Goal: Task Accomplishment & Management: Use online tool/utility

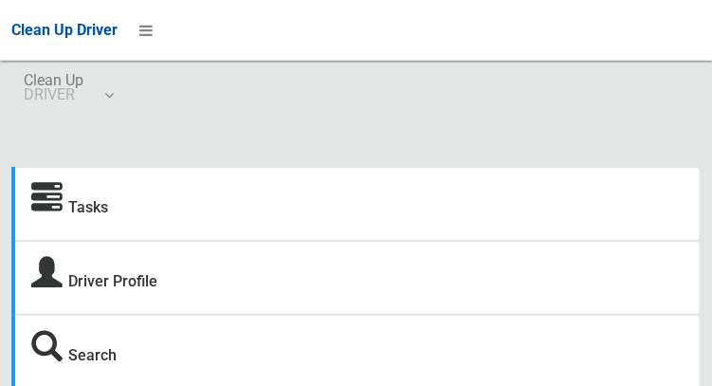
click at [144, 66] on body "Clean Up Driver Clean Up DRIVER Logout Tasks Driver Profile Search" at bounding box center [356, 193] width 712 height 386
click at [141, 37] on icon at bounding box center [145, 30] width 13 height 32
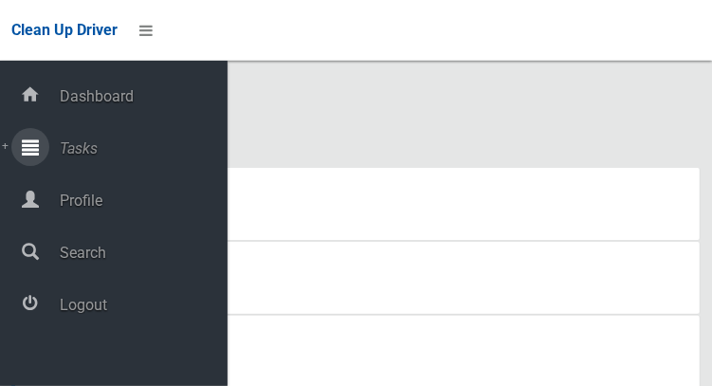
click at [132, 147] on span "Tasks" at bounding box center [140, 148] width 173 height 18
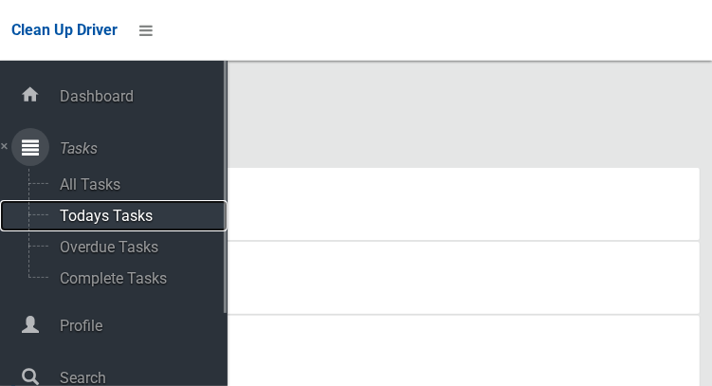
click at [152, 225] on span "Todays Tasks" at bounding box center [132, 216] width 157 height 18
click at [152, 209] on span "Todays Tasks" at bounding box center [132, 216] width 157 height 18
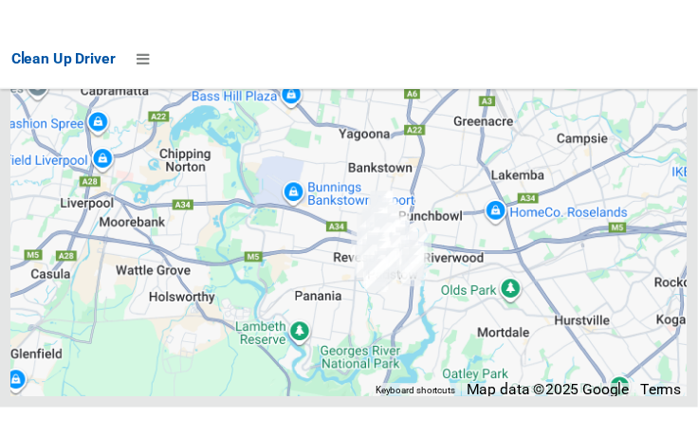
scroll to position [12440, 0]
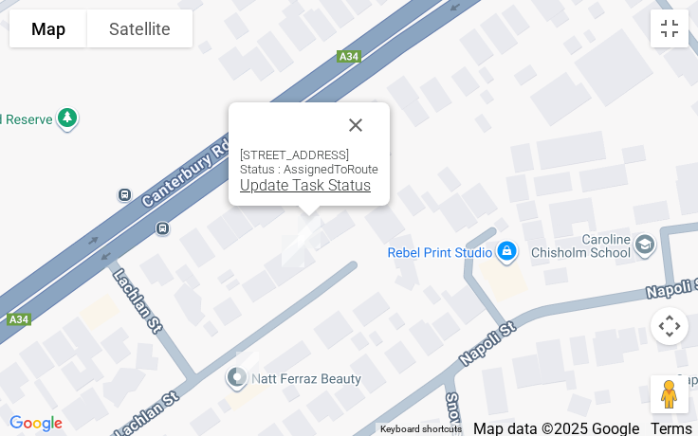
click at [284, 185] on link "Update Task Status" at bounding box center [305, 185] width 131 height 18
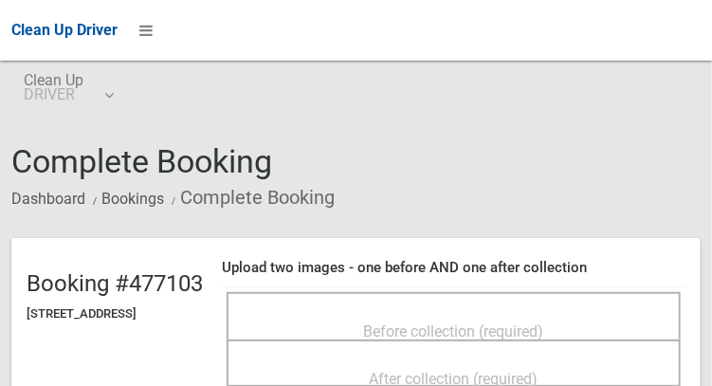
click at [546, 299] on div "Before collection (required)" at bounding box center [454, 315] width 454 height 47
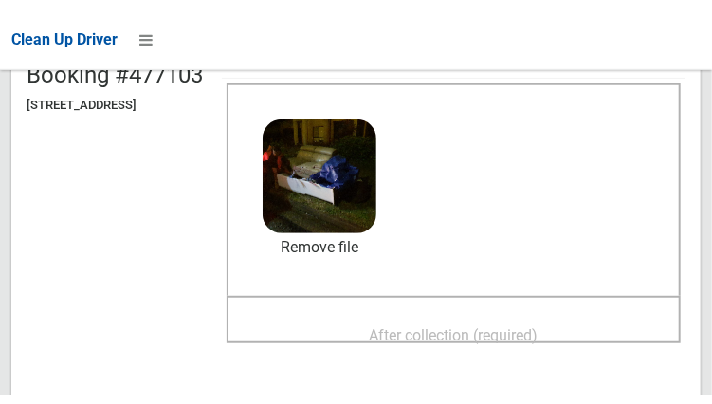
scroll to position [222, 0]
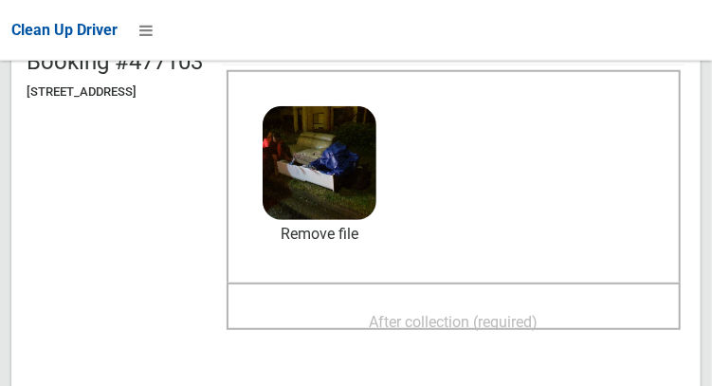
click at [494, 313] on span "After collection (required)" at bounding box center [454, 322] width 169 height 18
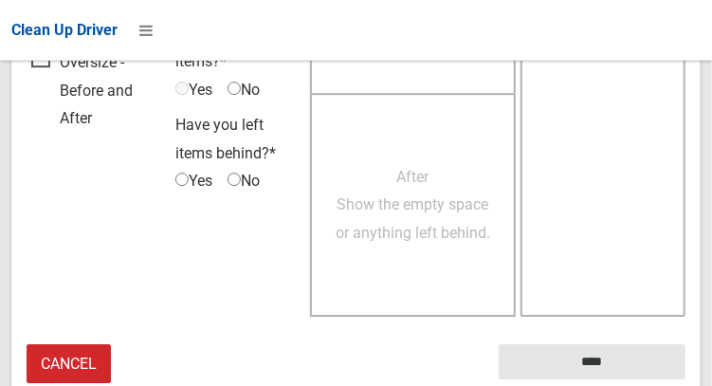
scroll to position [1711, 0]
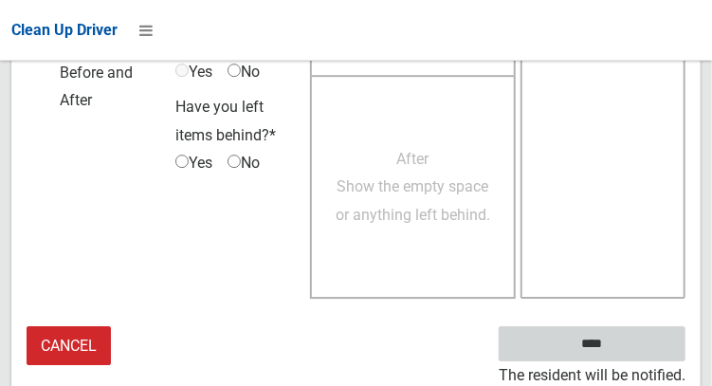
click at [597, 342] on input "****" at bounding box center [592, 343] width 187 height 35
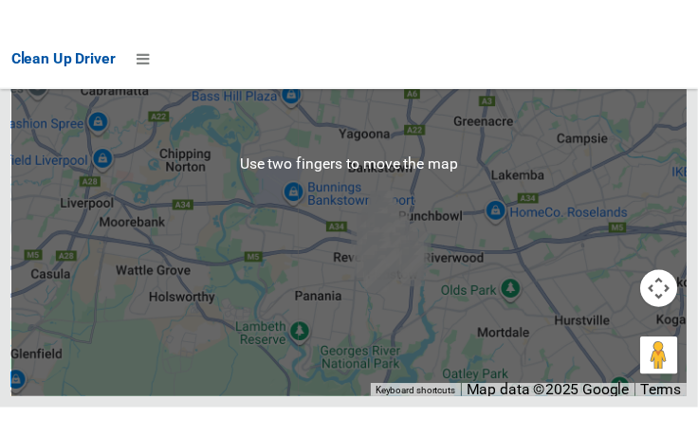
scroll to position [12338, 0]
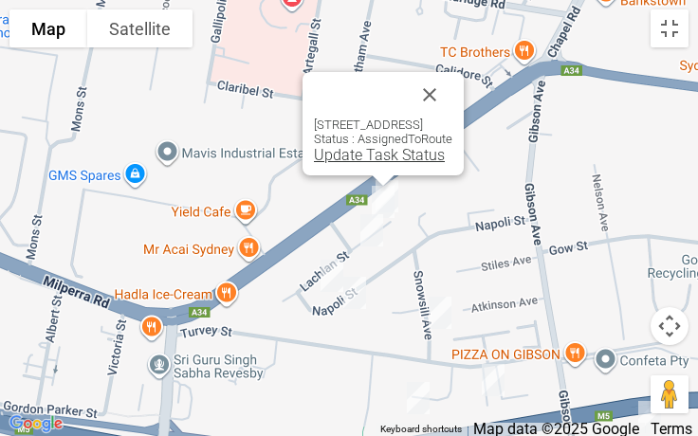
click at [374, 160] on link "Update Task Status" at bounding box center [379, 155] width 131 height 18
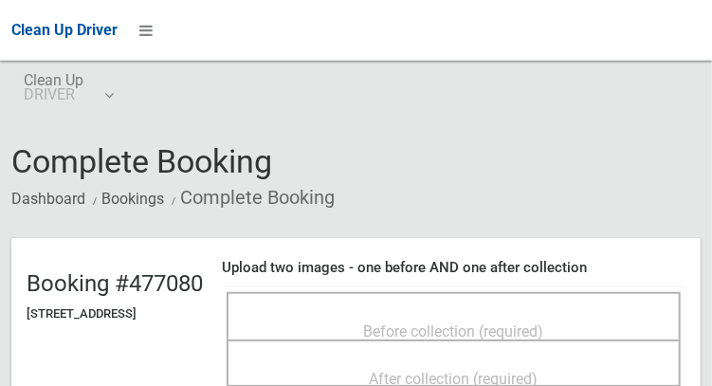
click at [582, 299] on div "Before collection (required)" at bounding box center [454, 315] width 454 height 47
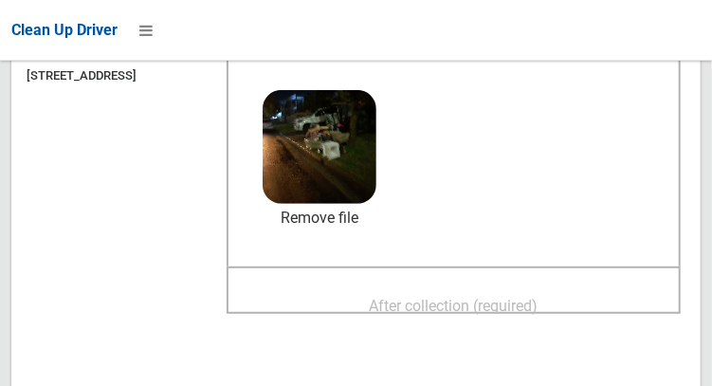
scroll to position [250, 0]
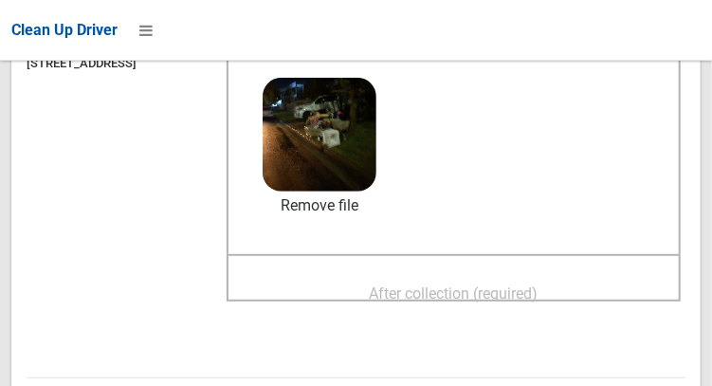
click at [484, 301] on span "After collection (required)" at bounding box center [454, 293] width 169 height 18
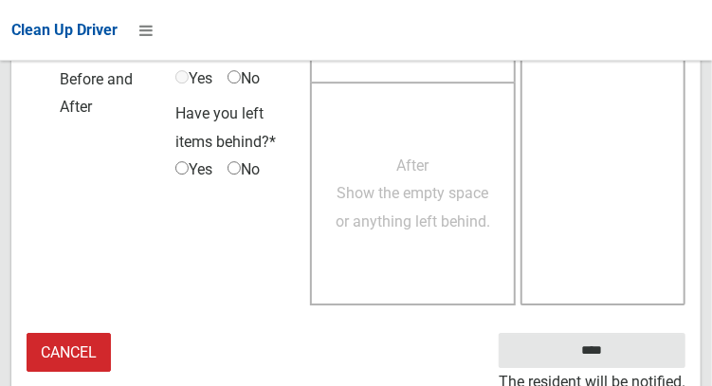
scroll to position [1711, 0]
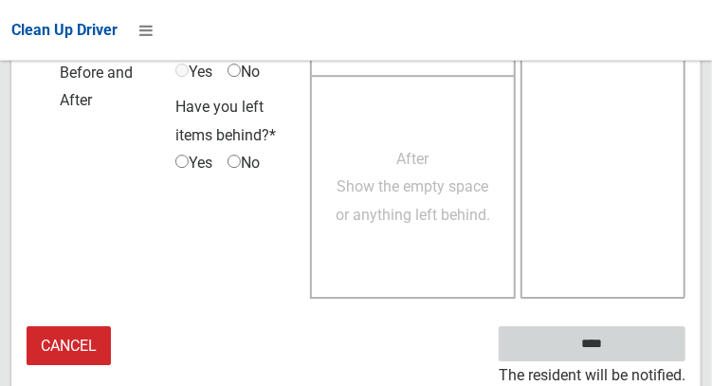
click at [616, 355] on input "****" at bounding box center [592, 343] width 187 height 35
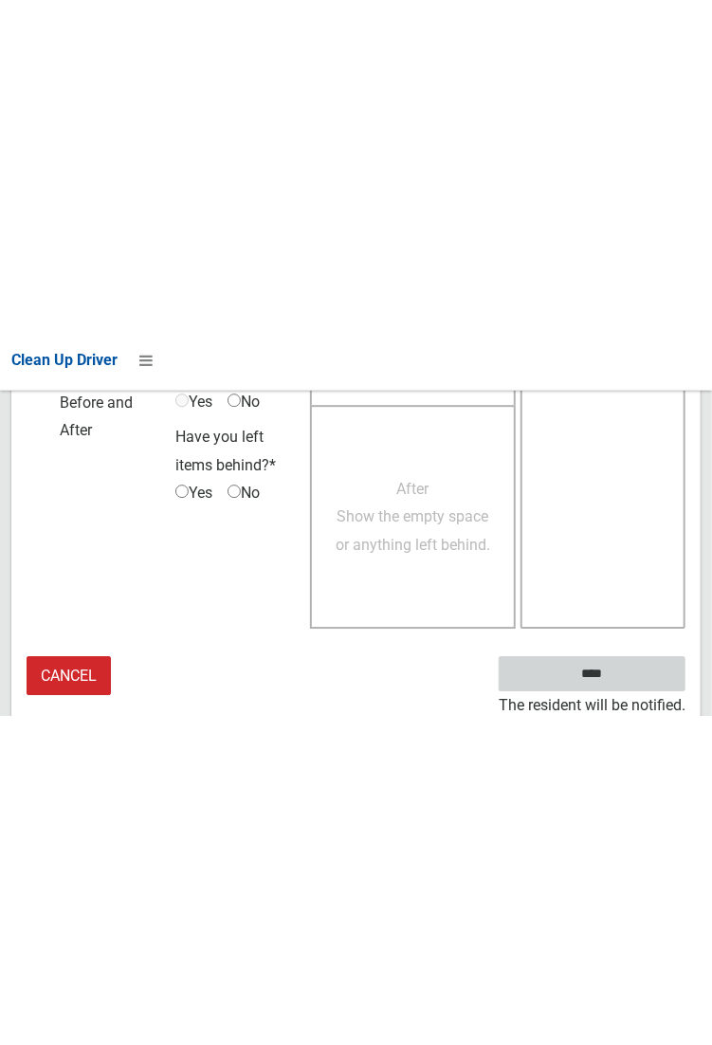
scroll to position [1095, 0]
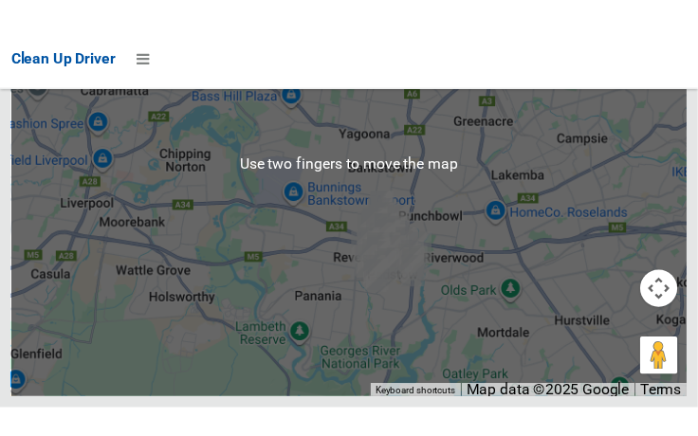
scroll to position [12435, 0]
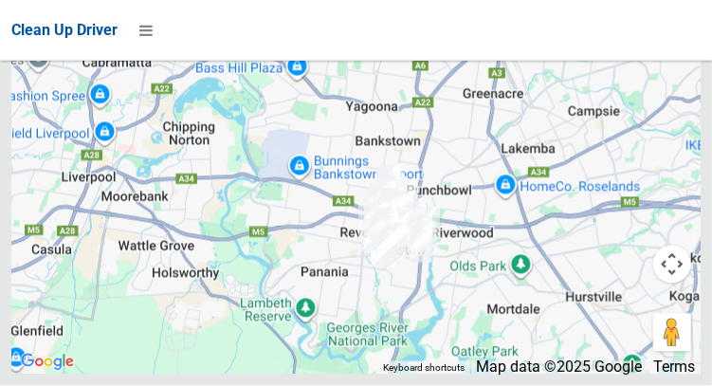
click at [678, 106] on div at bounding box center [355, 137] width 689 height 474
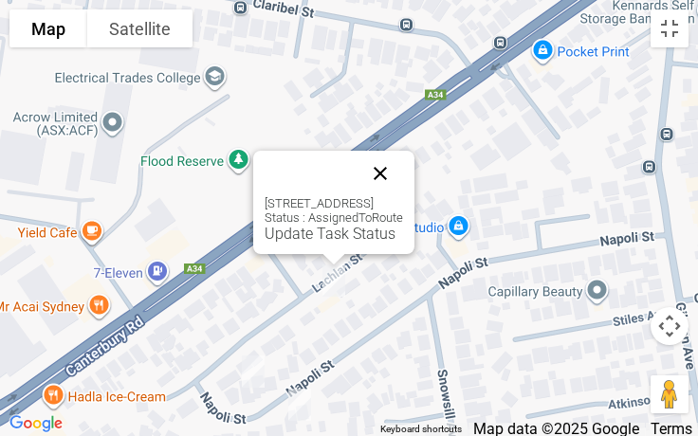
click at [403, 171] on button "Close" at bounding box center [380, 174] width 46 height 46
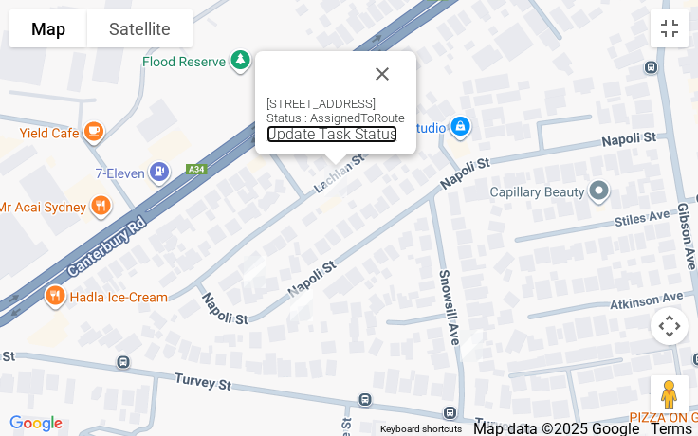
click at [307, 134] on link "Update Task Status" at bounding box center [331, 134] width 131 height 18
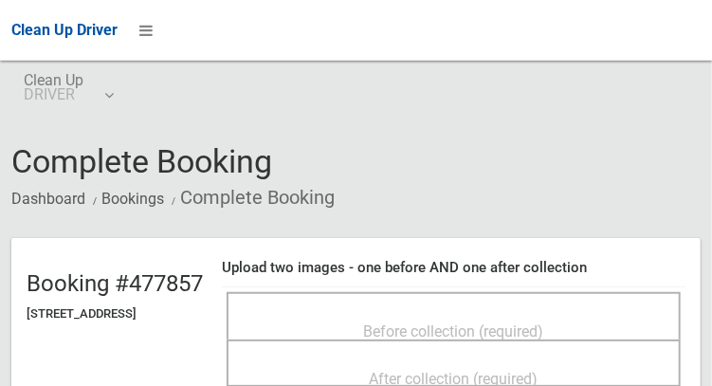
click at [483, 313] on div "Before collection (required)" at bounding box center [453, 330] width 412 height 35
click at [515, 276] on h4 "Upload two images - one before AND one after collection" at bounding box center [454, 268] width 464 height 16
click at [462, 322] on span "Before collection (required)" at bounding box center [454, 331] width 180 height 18
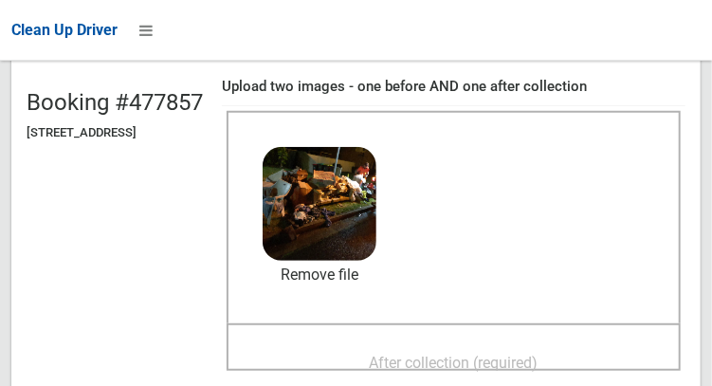
scroll to position [180, 0]
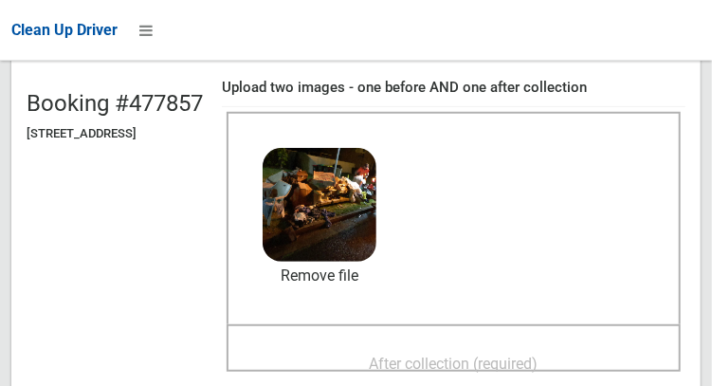
click at [501, 355] on span "After collection (required)" at bounding box center [454, 364] width 169 height 18
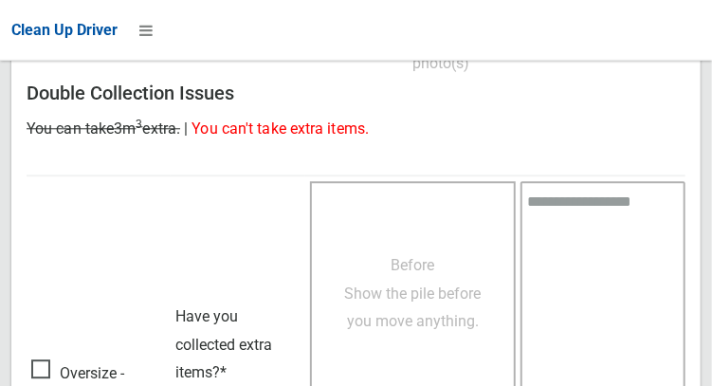
scroll to position [1711, 0]
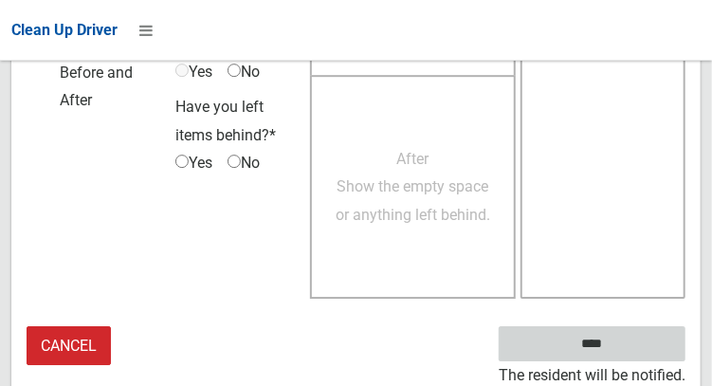
click at [620, 355] on input "****" at bounding box center [592, 343] width 187 height 35
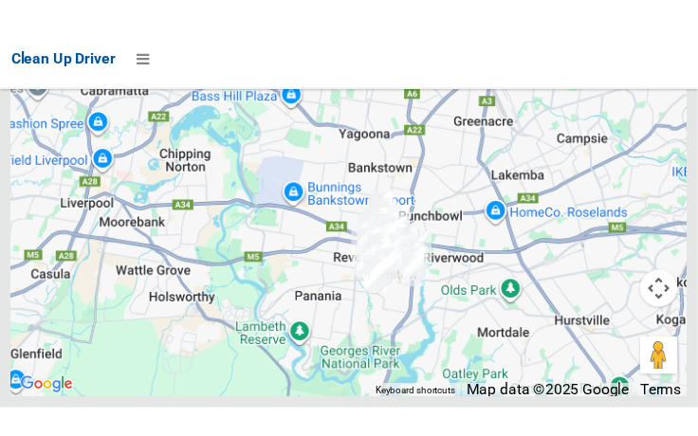
scroll to position [12419, 0]
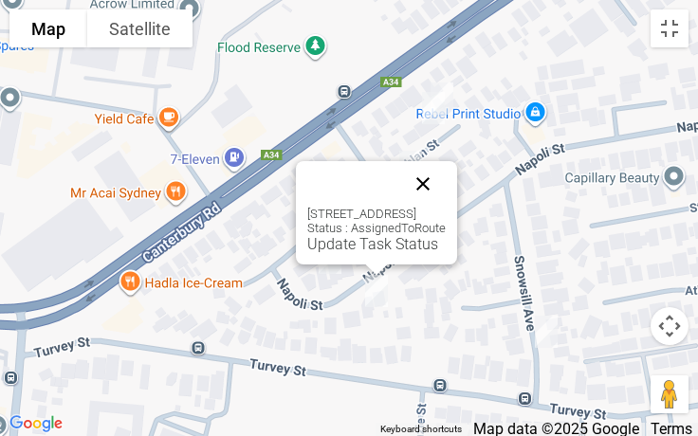
click at [446, 168] on button "Close" at bounding box center [423, 184] width 46 height 46
click at [446, 176] on button "Close" at bounding box center [423, 184] width 46 height 46
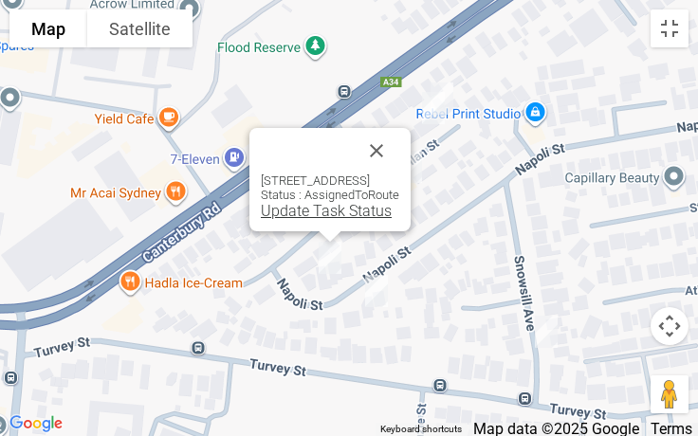
click at [296, 214] on link "Update Task Status" at bounding box center [326, 211] width 131 height 18
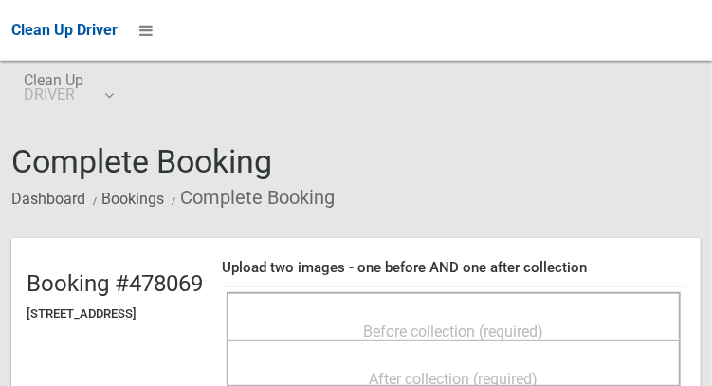
click at [459, 300] on div "Before collection (required)" at bounding box center [454, 315] width 454 height 47
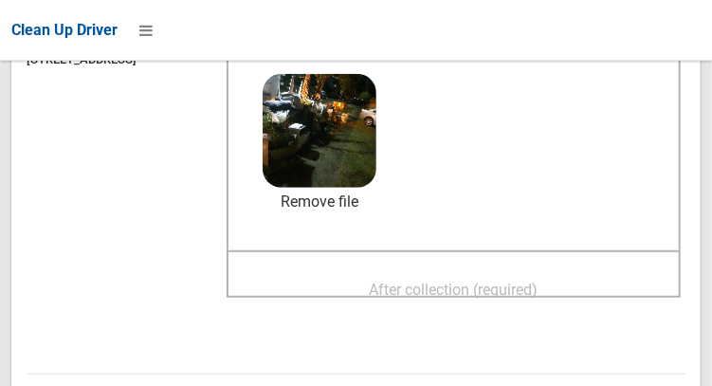
scroll to position [252, 0]
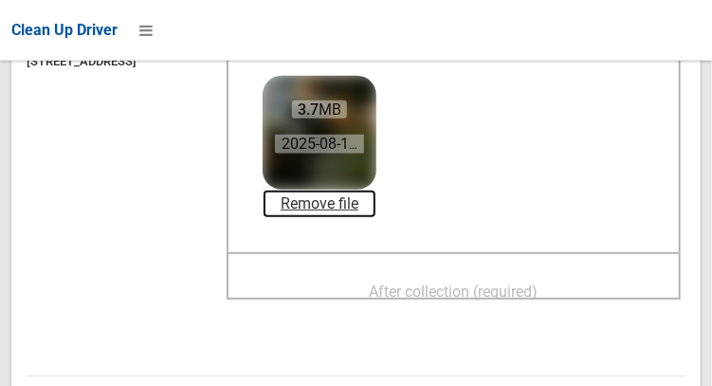
click at [360, 210] on link "Remove file" at bounding box center [320, 204] width 114 height 28
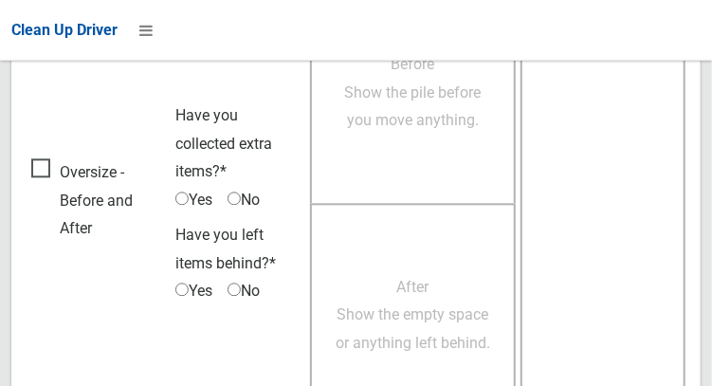
scroll to position [1203, 0]
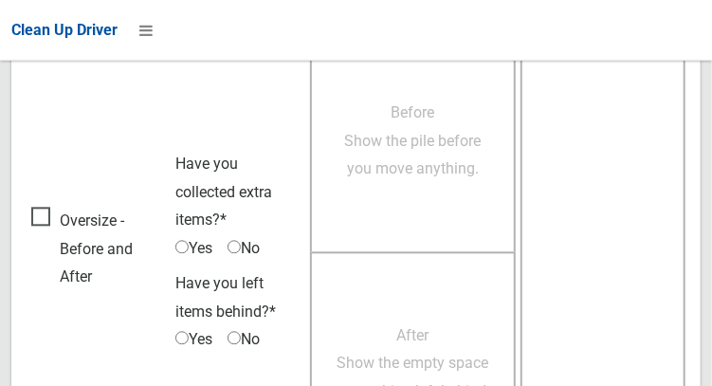
click at [51, 214] on span "Oversize - Before and After" at bounding box center [98, 250] width 135 height 84
click at [210, 236] on span "Yes" at bounding box center [193, 249] width 37 height 28
click at [399, 163] on span "Before Show the pile before you move anything." at bounding box center [413, 141] width 137 height 74
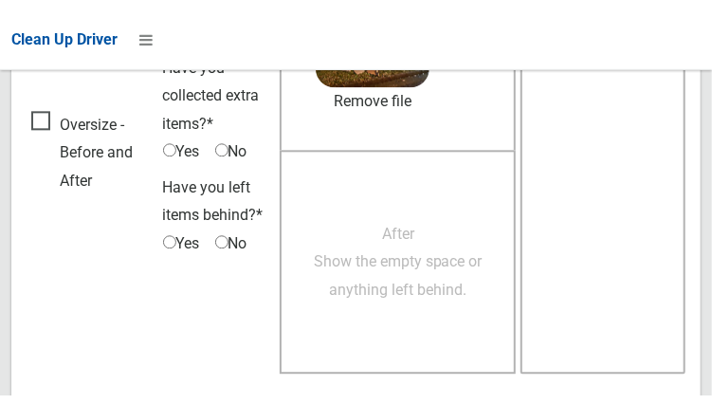
scroll to position [1304, 0]
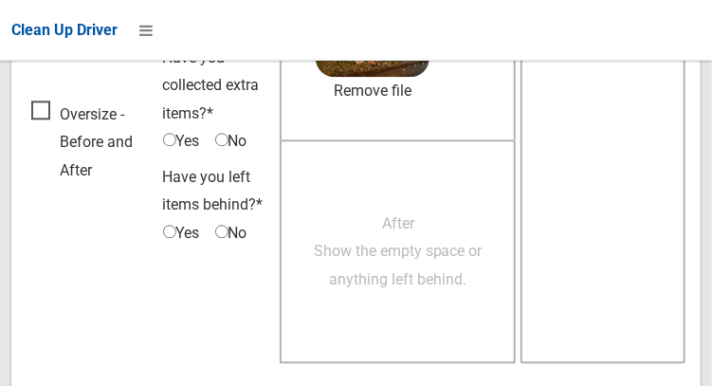
click at [423, 269] on span "After Show the empty space or anything left behind." at bounding box center [398, 252] width 169 height 74
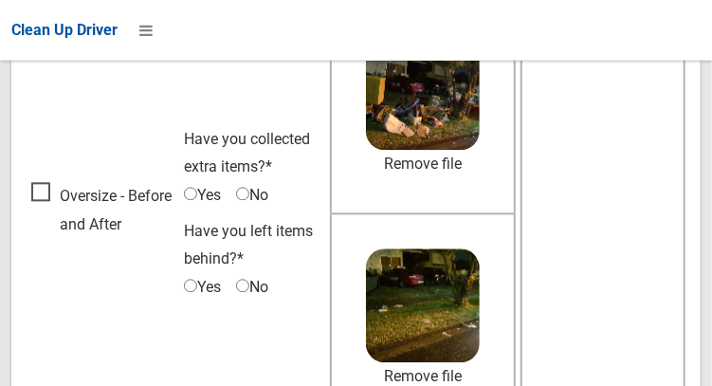
scroll to position [1360, 0]
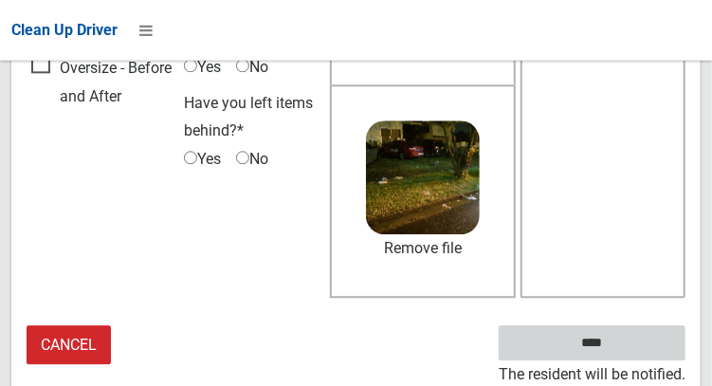
click at [620, 345] on input "****" at bounding box center [592, 342] width 187 height 35
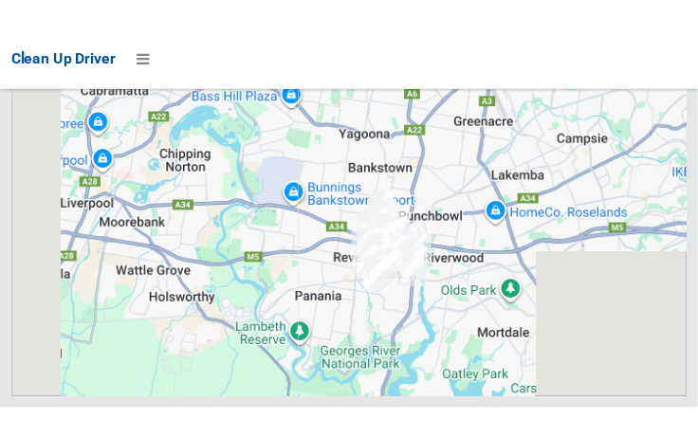
scroll to position [12409, 0]
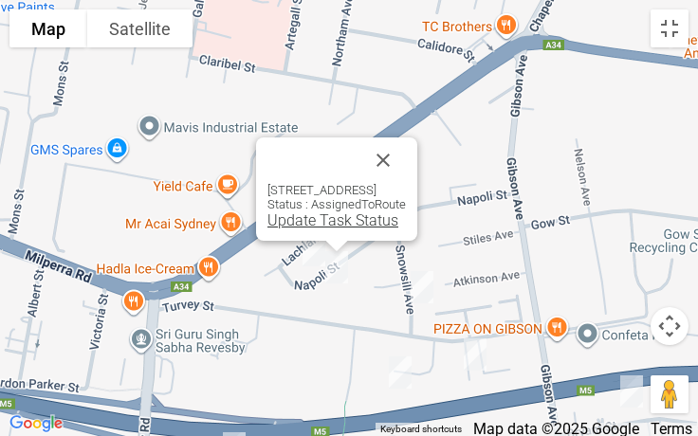
click at [315, 223] on link "Update Task Status" at bounding box center [332, 220] width 131 height 18
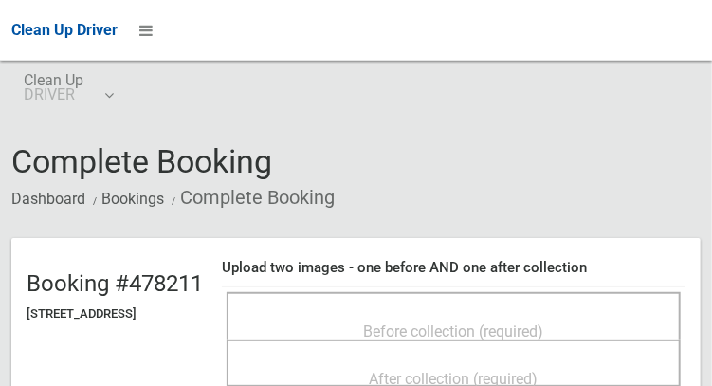
click at [497, 313] on div "Before collection (required)" at bounding box center [453, 330] width 412 height 35
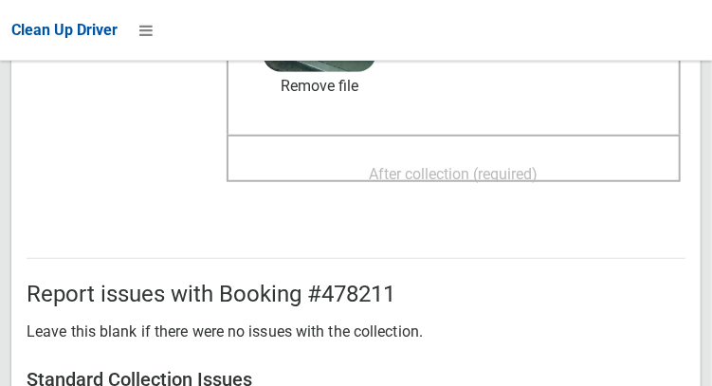
scroll to position [371, 0]
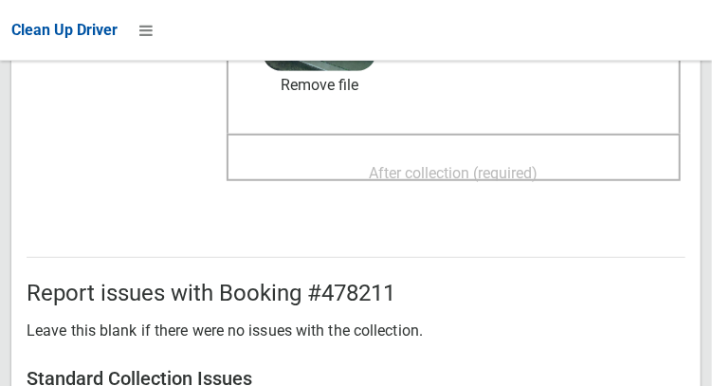
click at [493, 171] on span "After collection (required)" at bounding box center [454, 173] width 169 height 18
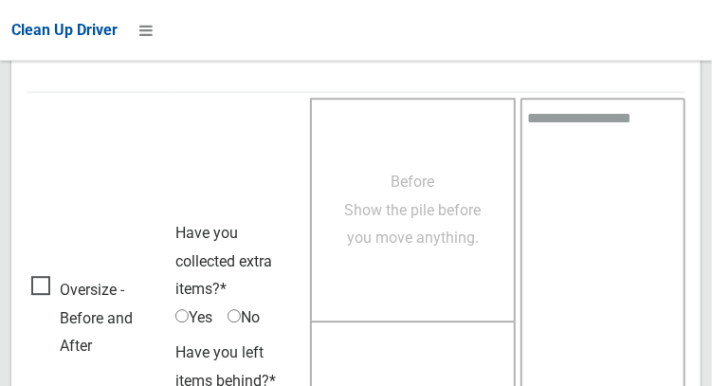
scroll to position [1712, 0]
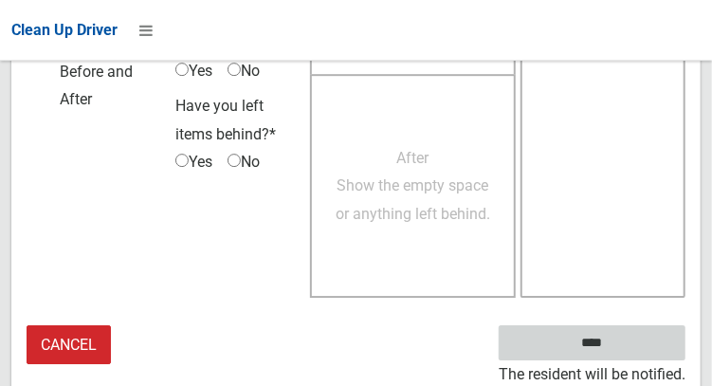
click at [592, 337] on input "****" at bounding box center [592, 342] width 187 height 35
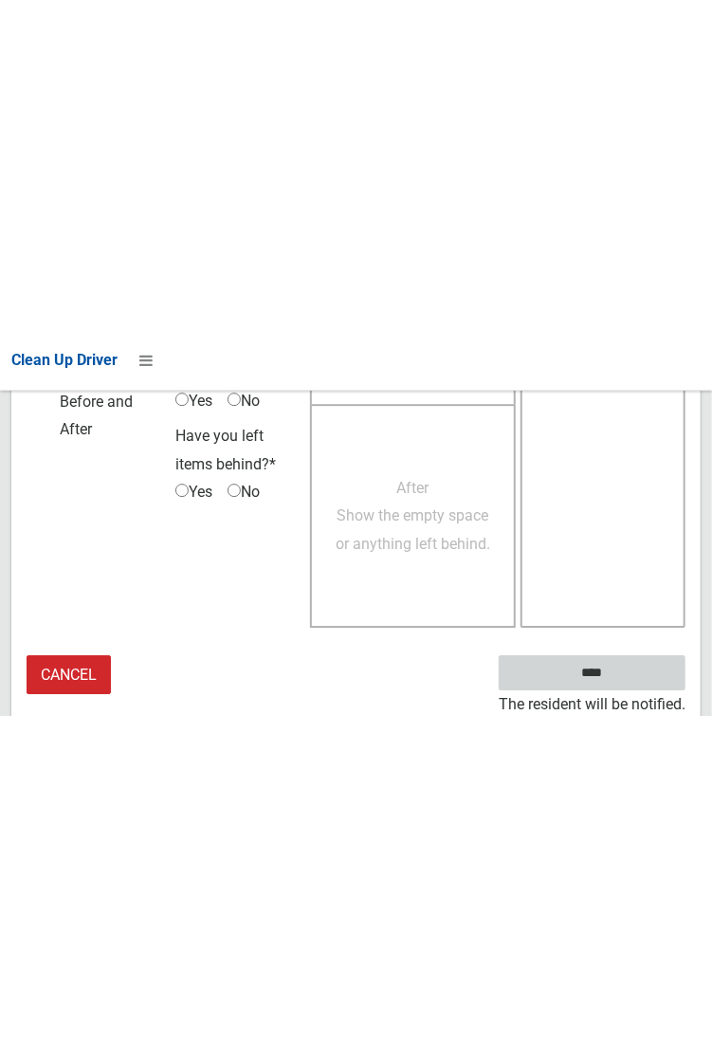
scroll to position [1095, 0]
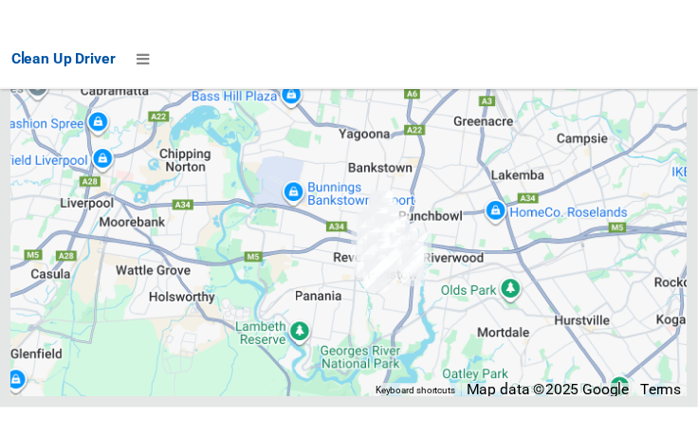
scroll to position [12373, 0]
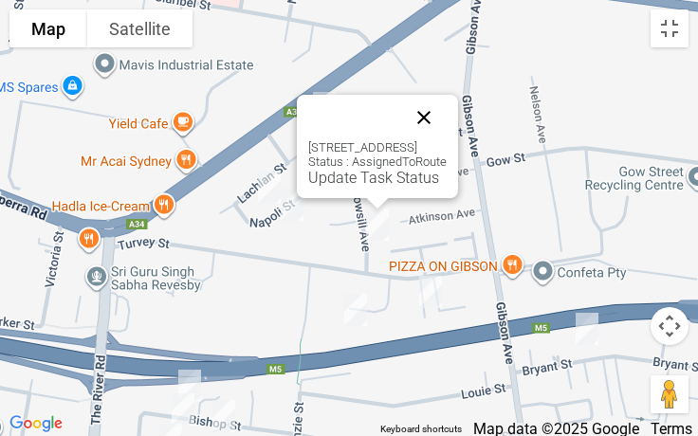
click at [446, 120] on button "Close" at bounding box center [424, 118] width 46 height 46
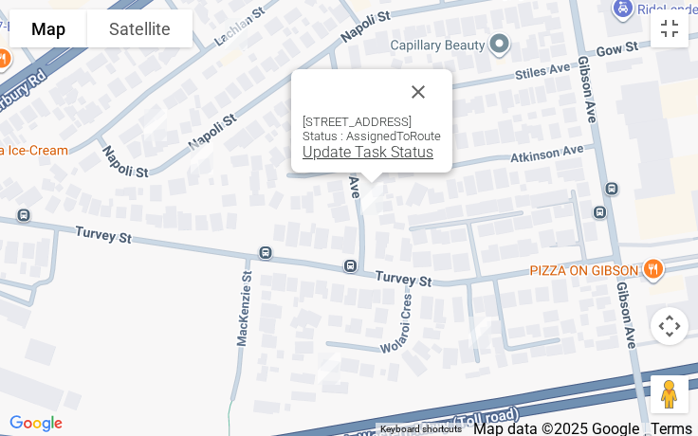
click at [348, 159] on link "Update Task Status" at bounding box center [367, 152] width 131 height 18
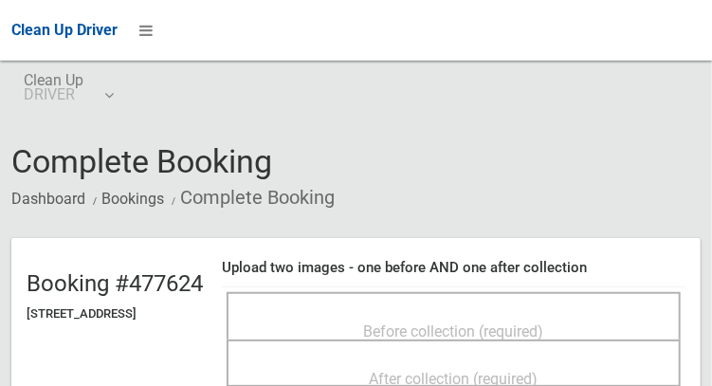
click at [529, 322] on span "Before collection (required)" at bounding box center [454, 331] width 180 height 18
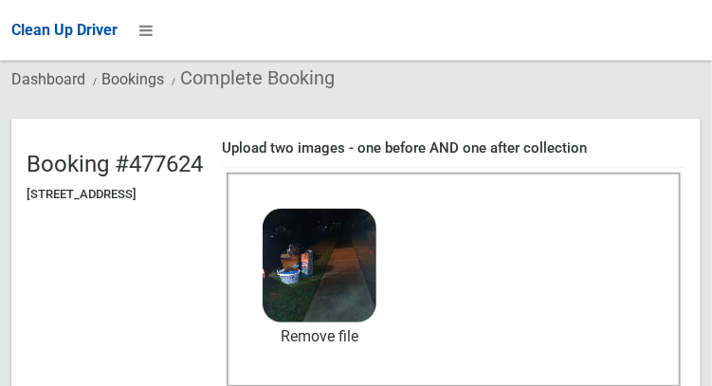
scroll to position [118, 0]
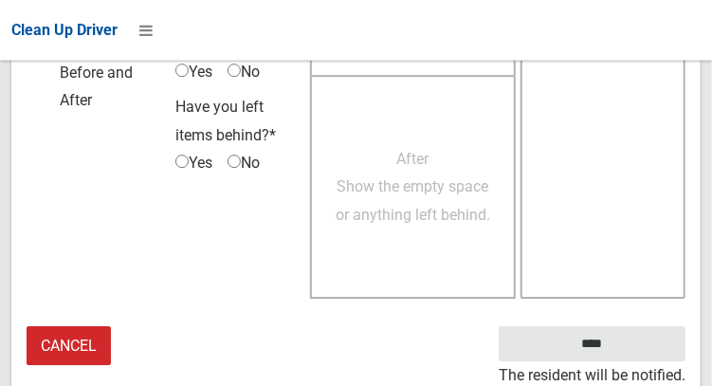
scroll to position [1711, 0]
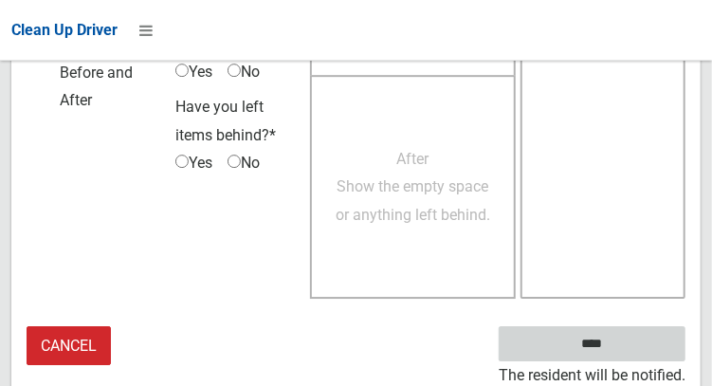
click at [591, 336] on input "****" at bounding box center [592, 343] width 187 height 35
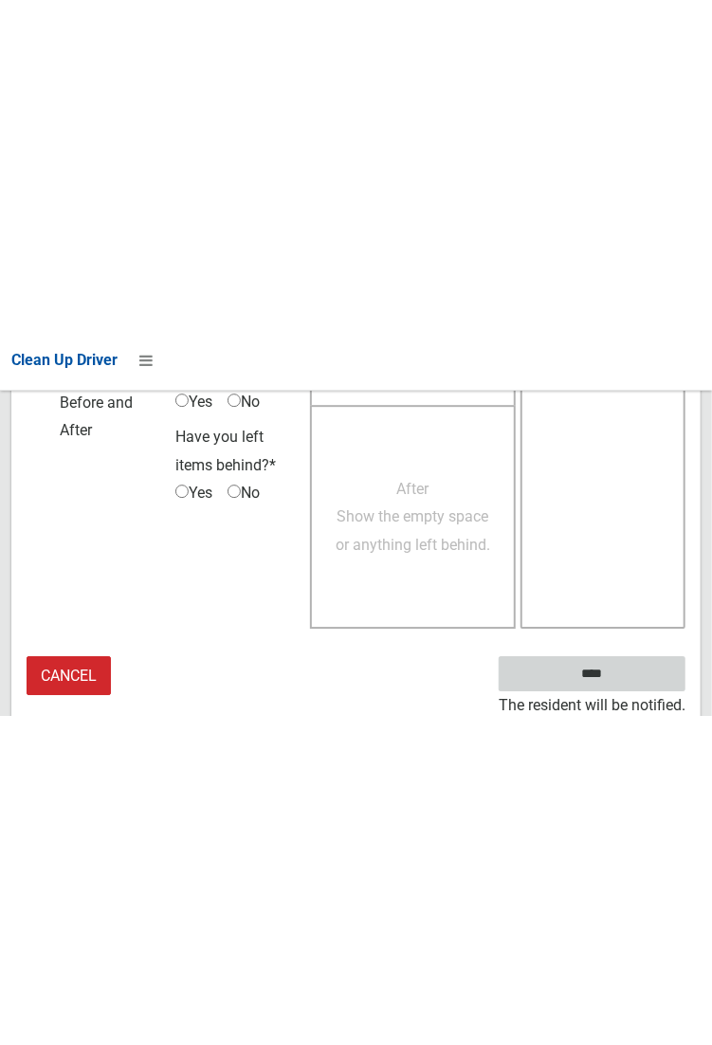
scroll to position [1095, 0]
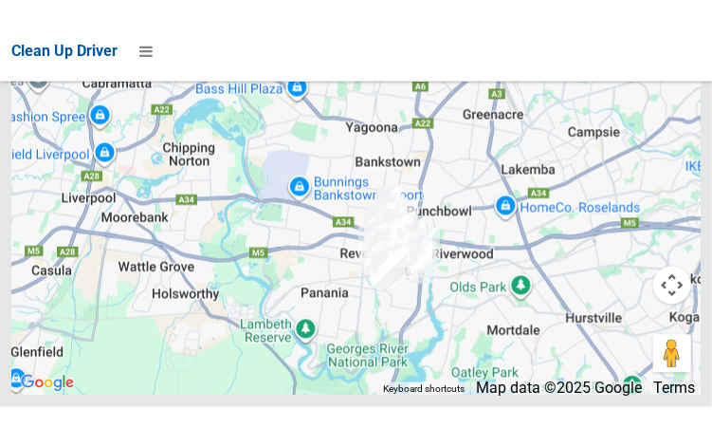
scroll to position [12394, 0]
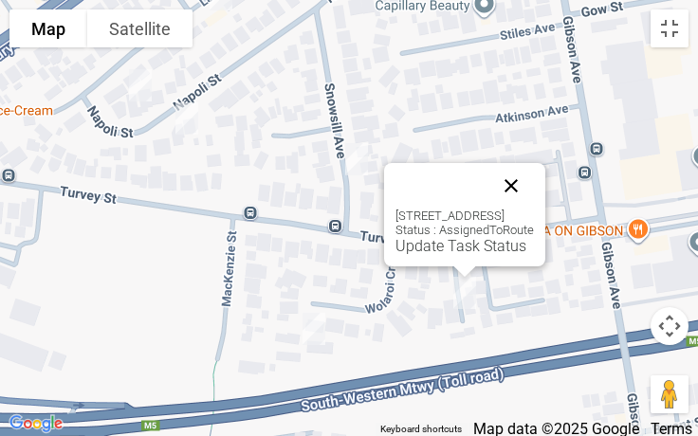
click at [534, 187] on button "Close" at bounding box center [511, 186] width 46 height 46
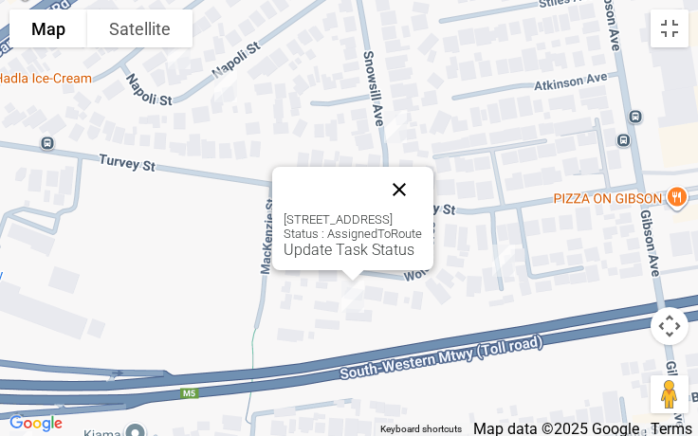
click at [422, 194] on button "Close" at bounding box center [399, 190] width 46 height 46
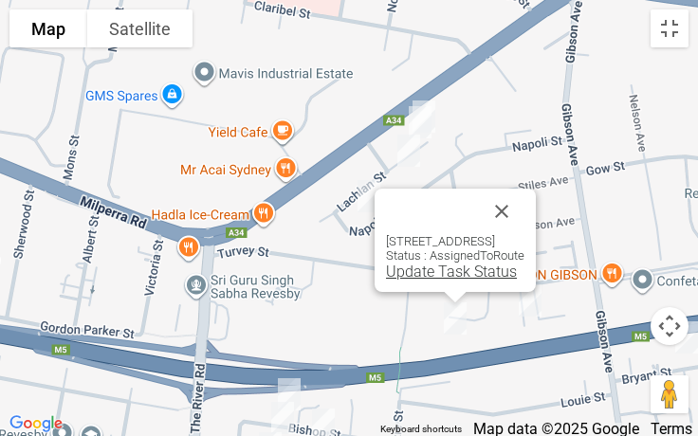
click at [415, 266] on link "Update Task Status" at bounding box center [451, 272] width 131 height 18
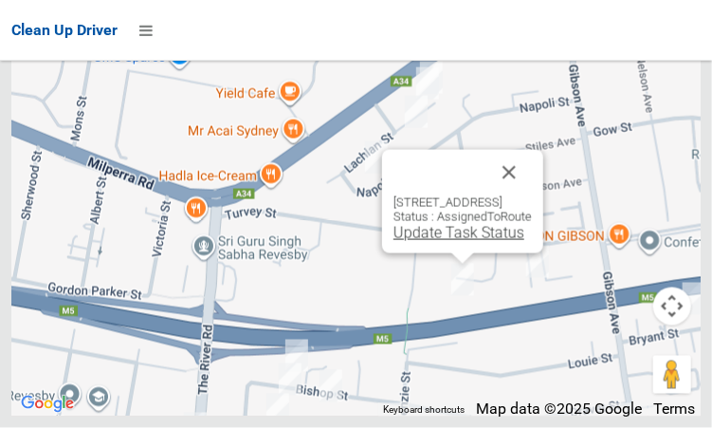
scroll to position [12183, 0]
click at [441, 253] on div "12 Mackenzie Street, REVESBY NSW 2212 Status : AssignedToRoute Update Task Stat…" at bounding box center [462, 201] width 161 height 103
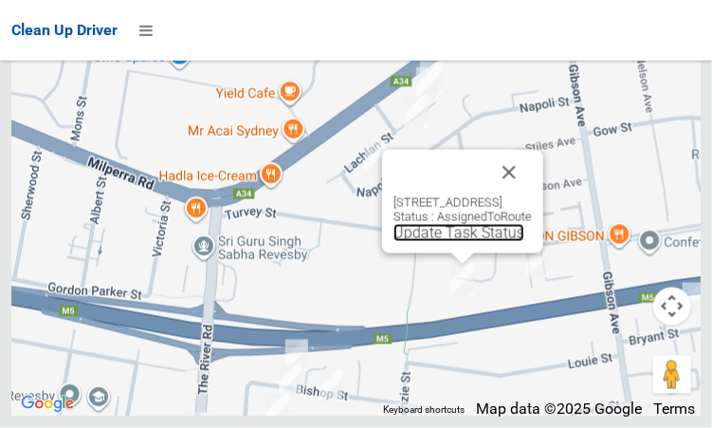
click at [434, 242] on link "Update Task Status" at bounding box center [458, 233] width 131 height 18
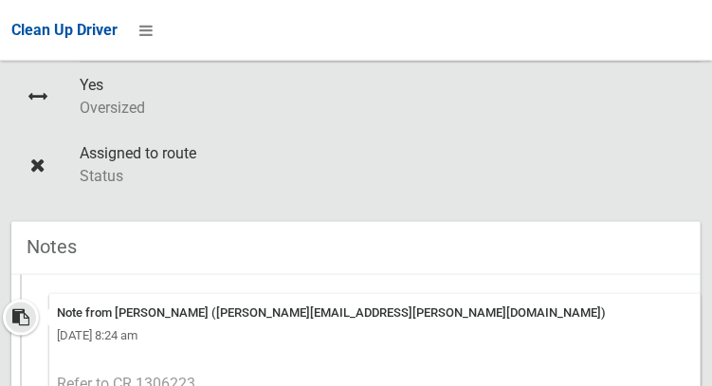
scroll to position [469, 0]
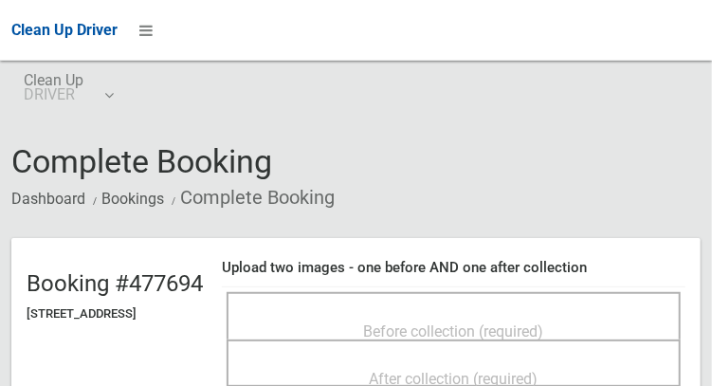
click at [522, 313] on div "Before collection (required)" at bounding box center [453, 330] width 412 height 35
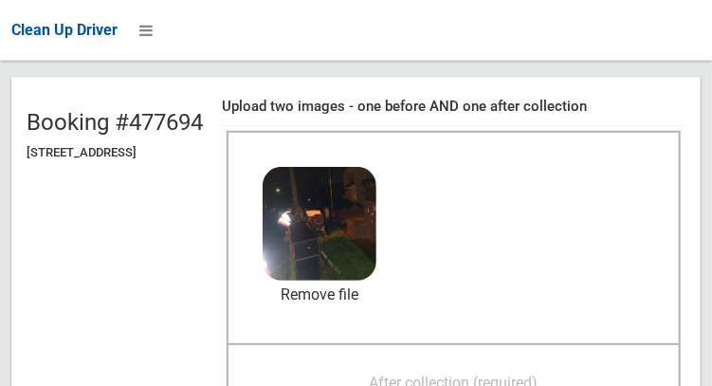
scroll to position [161, 0]
click at [511, 383] on span "After collection (required)" at bounding box center [454, 382] width 169 height 18
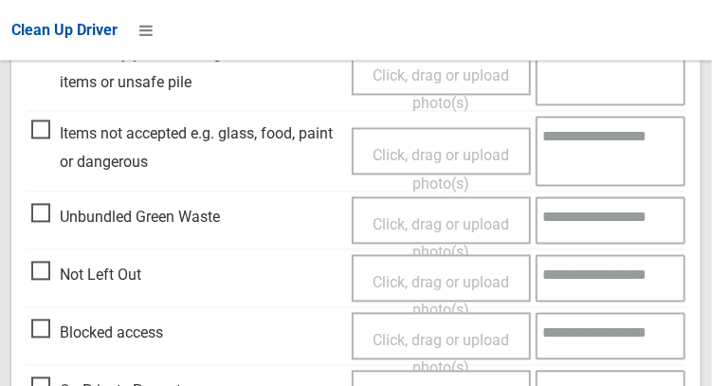
scroll to position [1138, 0]
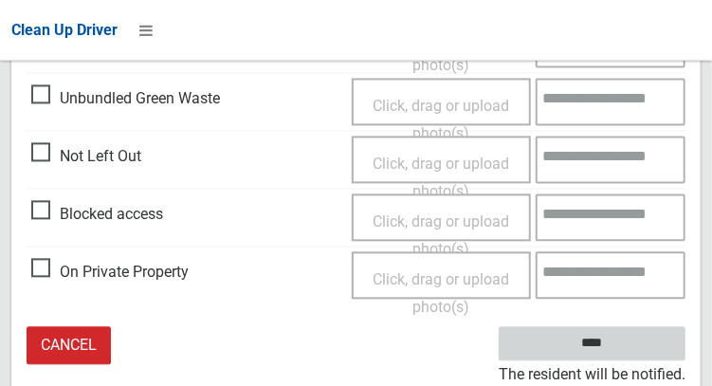
click at [620, 351] on input "****" at bounding box center [592, 343] width 187 height 35
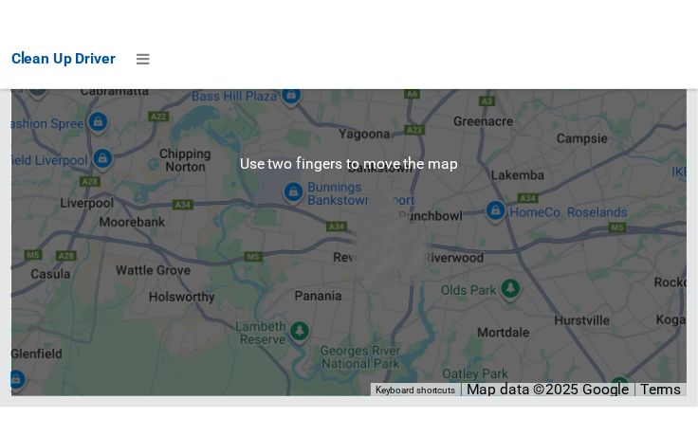
scroll to position [12397, 0]
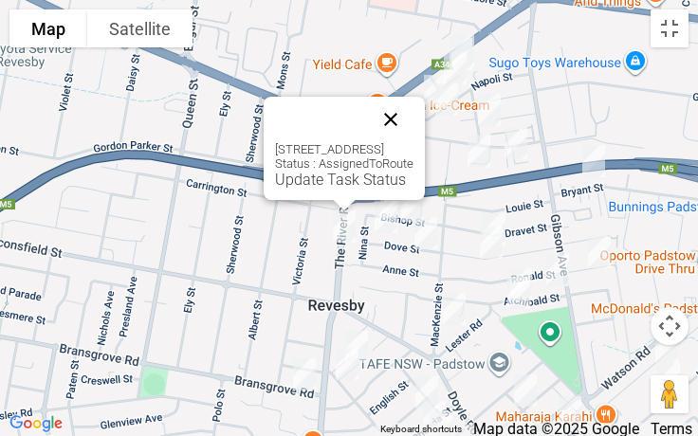
click at [413, 122] on button "Close" at bounding box center [391, 120] width 46 height 46
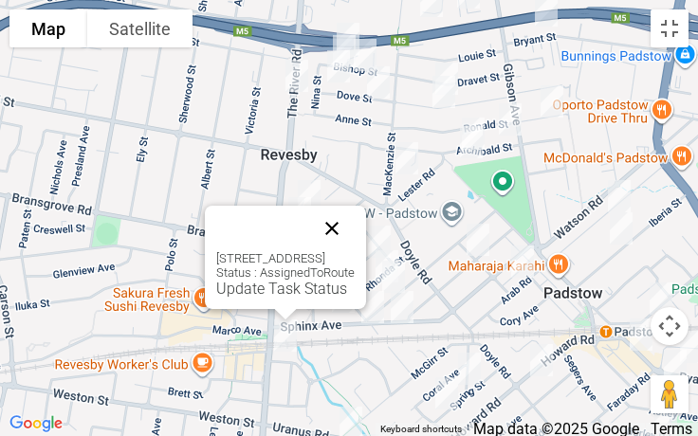
click at [355, 220] on button "Close" at bounding box center [332, 229] width 46 height 46
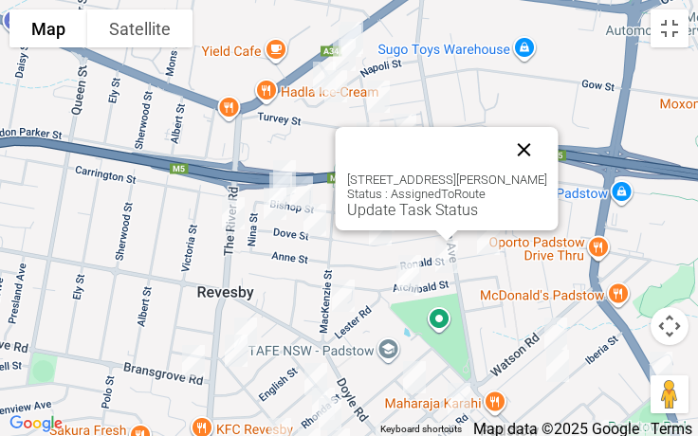
click at [522, 145] on button "Close" at bounding box center [524, 150] width 46 height 46
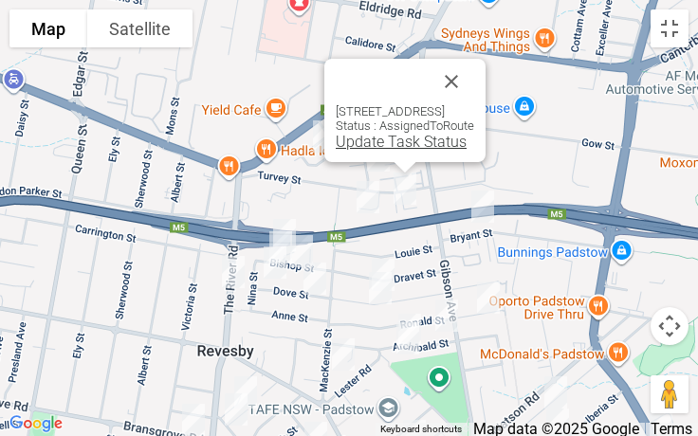
click at [383, 151] on link "Update Task Status" at bounding box center [401, 142] width 131 height 18
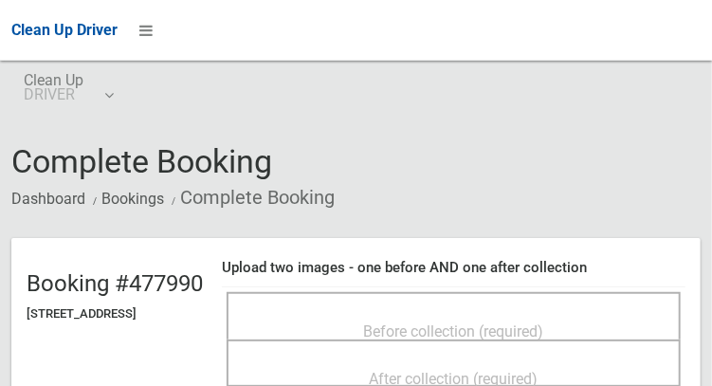
click at [477, 322] on span "Before collection (required)" at bounding box center [454, 331] width 180 height 18
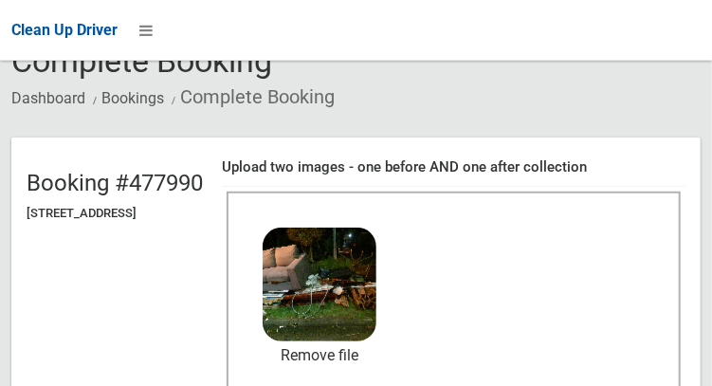
scroll to position [185, 0]
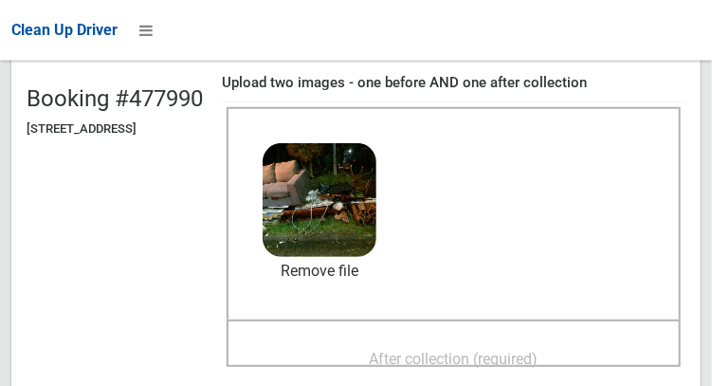
click at [495, 362] on span "After collection (required)" at bounding box center [454, 359] width 169 height 18
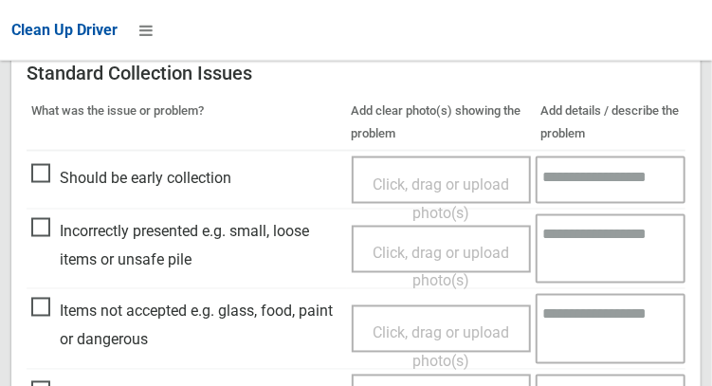
scroll to position [1711, 0]
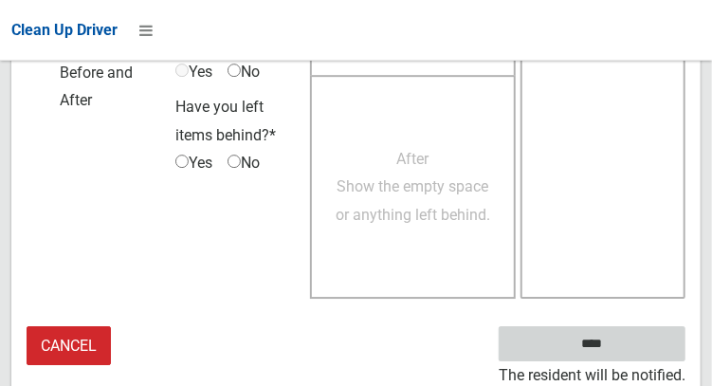
click at [620, 354] on input "****" at bounding box center [592, 343] width 187 height 35
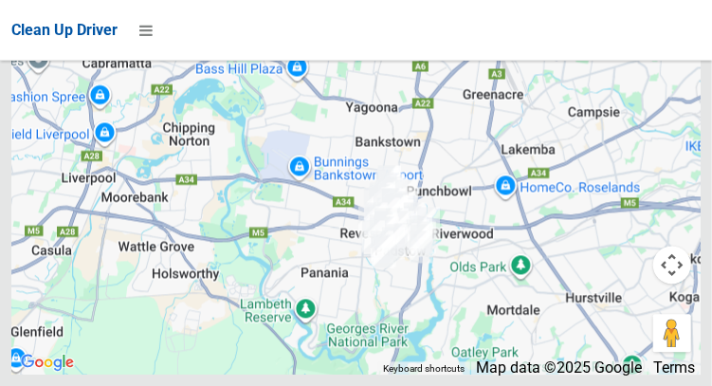
scroll to position [12386, 0]
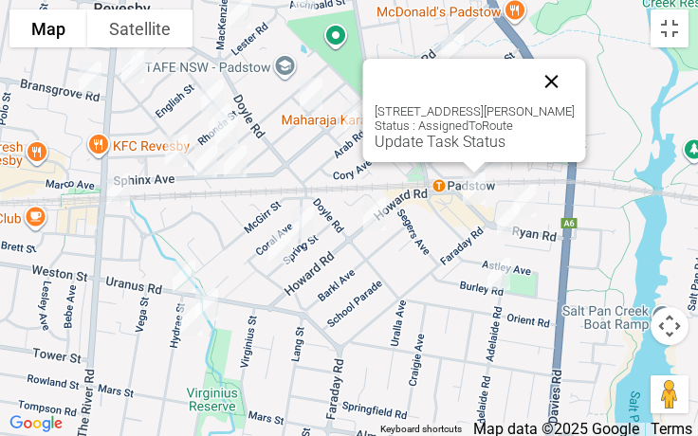
click at [559, 84] on button "Close" at bounding box center [552, 82] width 46 height 46
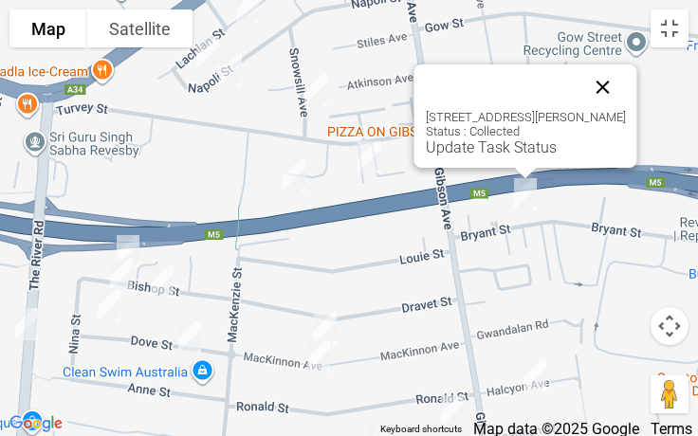
click at [606, 85] on button "Close" at bounding box center [603, 87] width 46 height 46
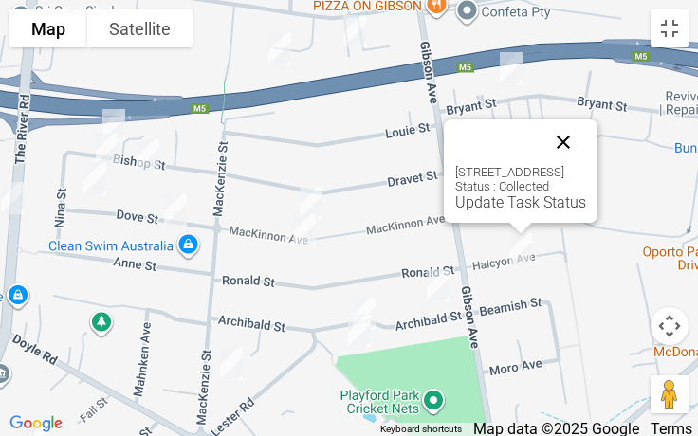
click at [586, 145] on button "Close" at bounding box center [563, 142] width 46 height 46
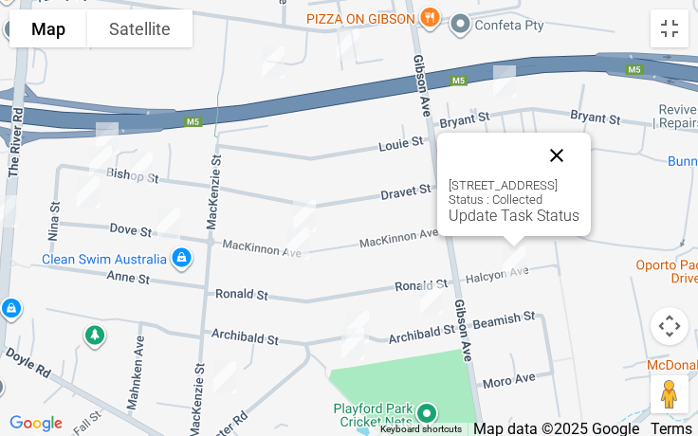
click at [579, 173] on button "Close" at bounding box center [557, 156] width 46 height 46
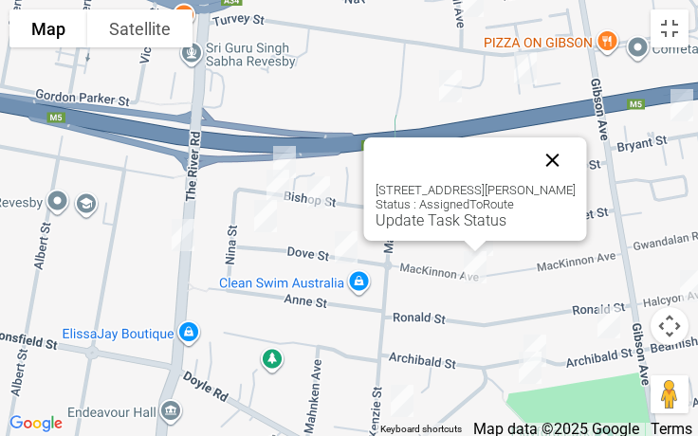
click at [564, 173] on button "Close" at bounding box center [553, 160] width 46 height 46
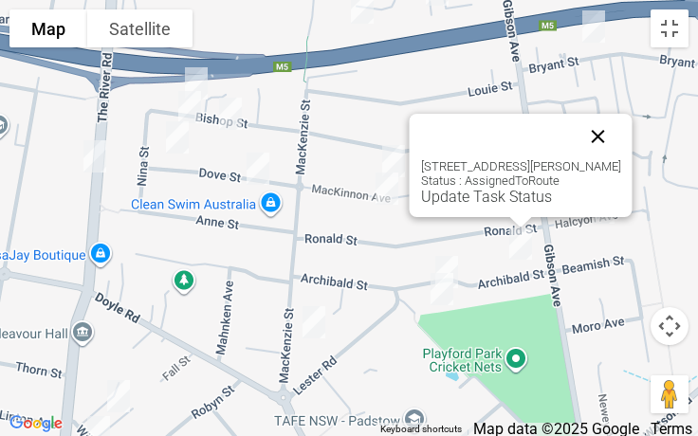
click at [621, 141] on button "Close" at bounding box center [598, 137] width 46 height 46
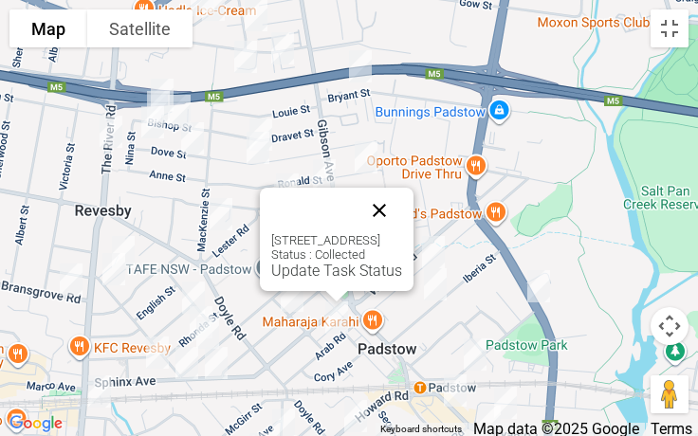
click at [402, 205] on button "Close" at bounding box center [379, 211] width 46 height 46
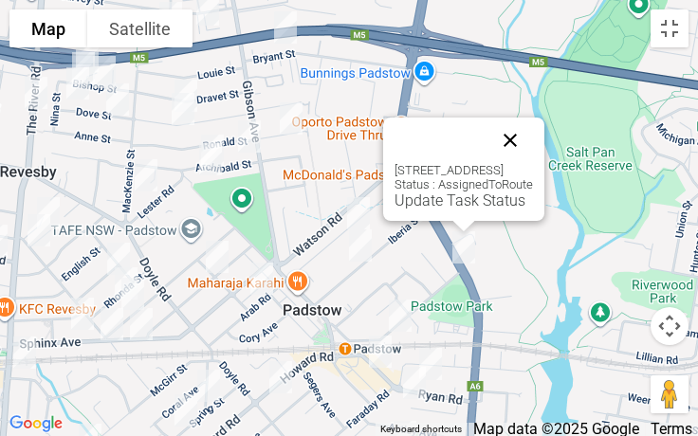
click at [533, 137] on button "Close" at bounding box center [510, 141] width 46 height 46
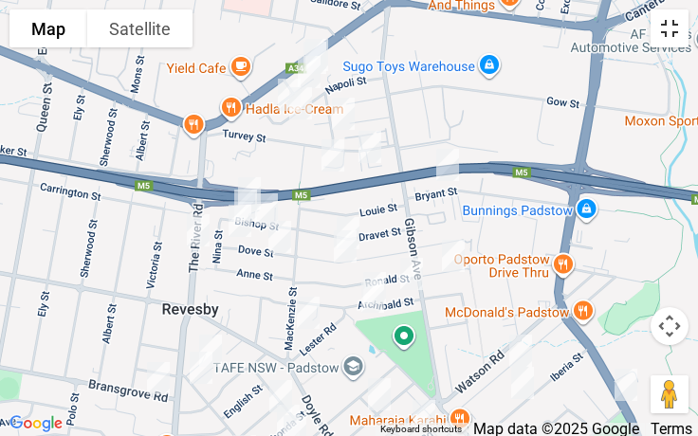
click at [675, 42] on button "Toggle fullscreen view" at bounding box center [669, 28] width 38 height 38
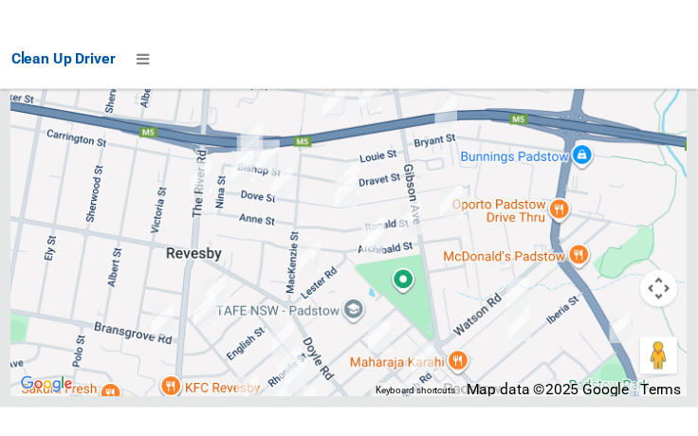
scroll to position [12384, 0]
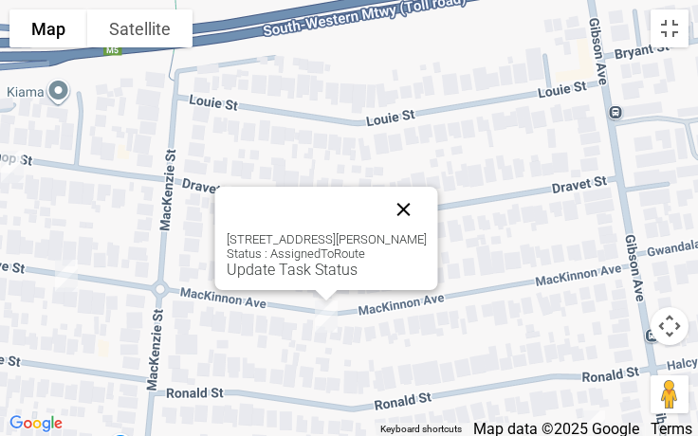
click at [427, 214] on button "Close" at bounding box center [404, 210] width 46 height 46
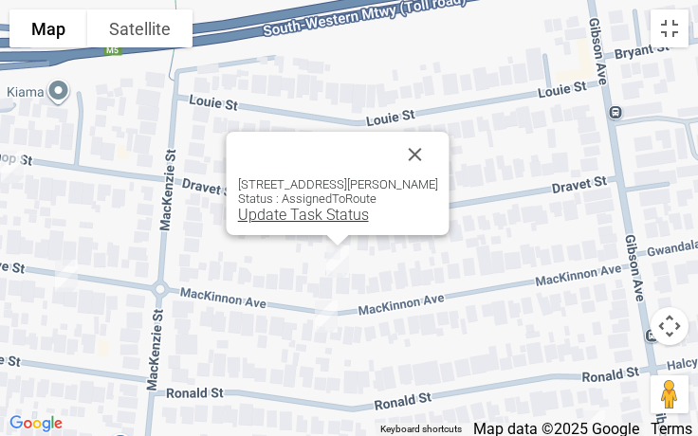
click at [298, 217] on link "Update Task Status" at bounding box center [303, 215] width 131 height 18
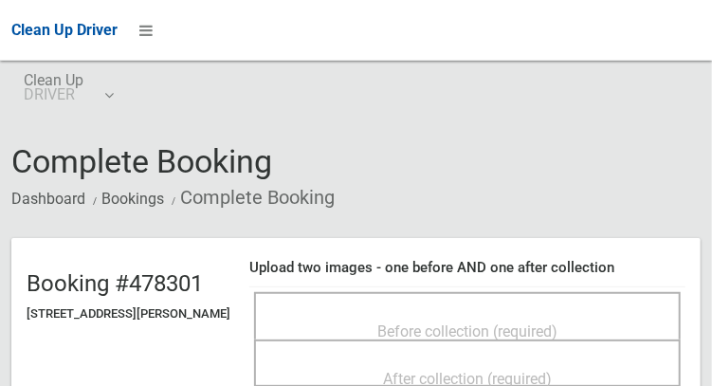
click at [519, 313] on div "Before collection (required)" at bounding box center [467, 330] width 385 height 35
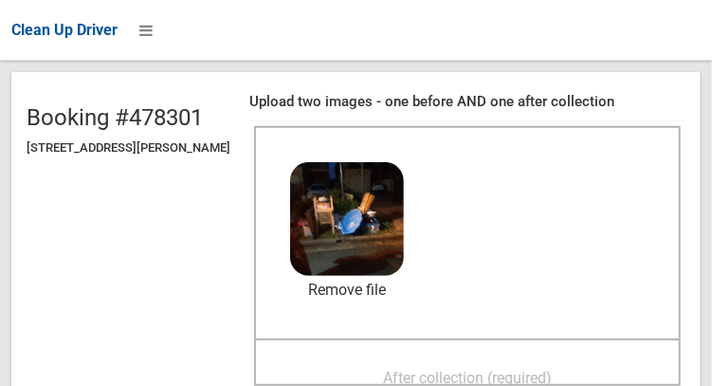
scroll to position [186, 0]
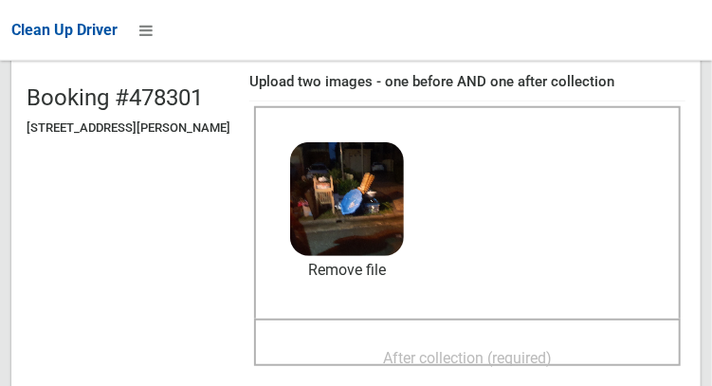
click at [520, 355] on span "After collection (required)" at bounding box center [467, 358] width 169 height 18
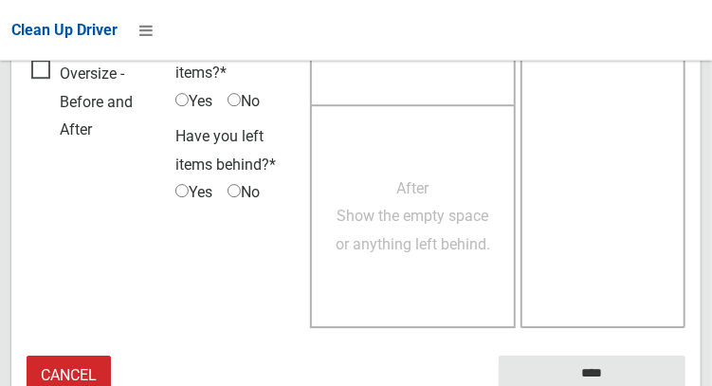
scroll to position [1711, 0]
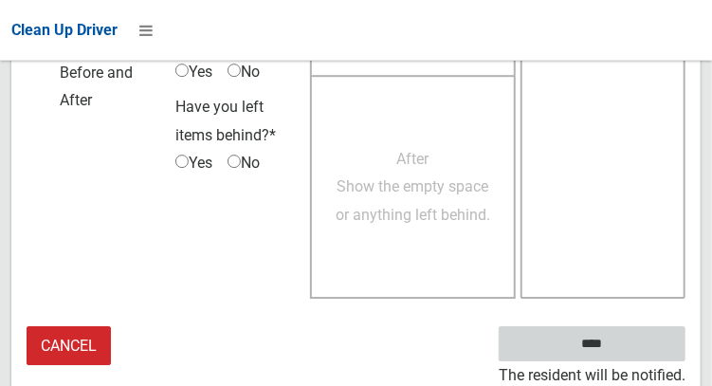
click at [620, 351] on input "****" at bounding box center [592, 343] width 187 height 35
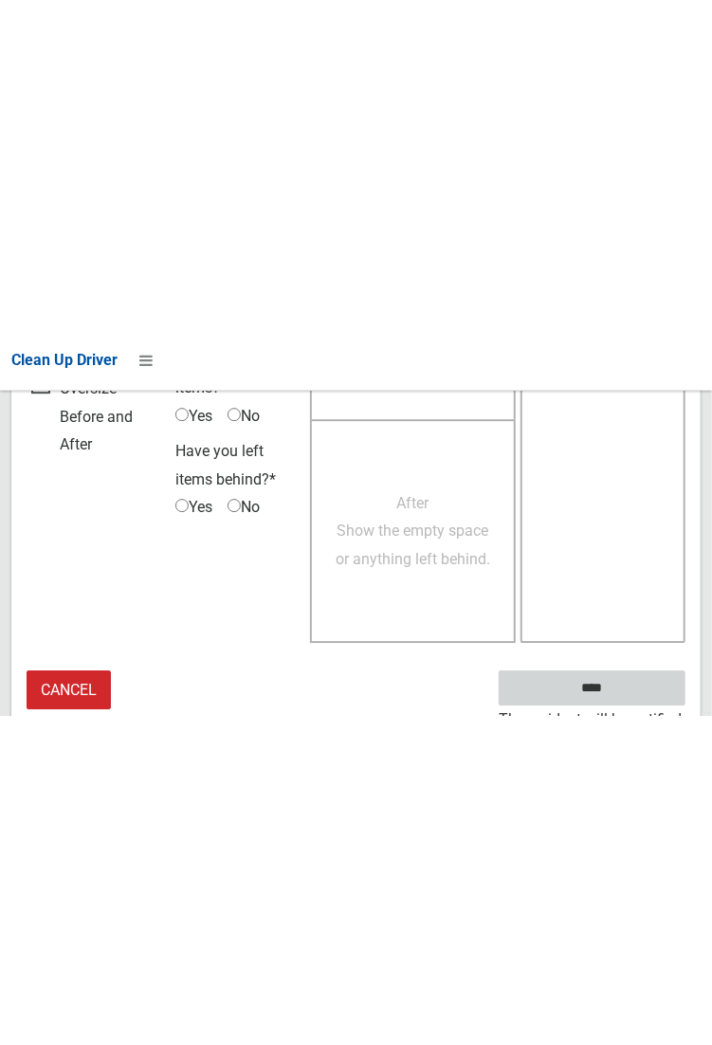
scroll to position [1095, 0]
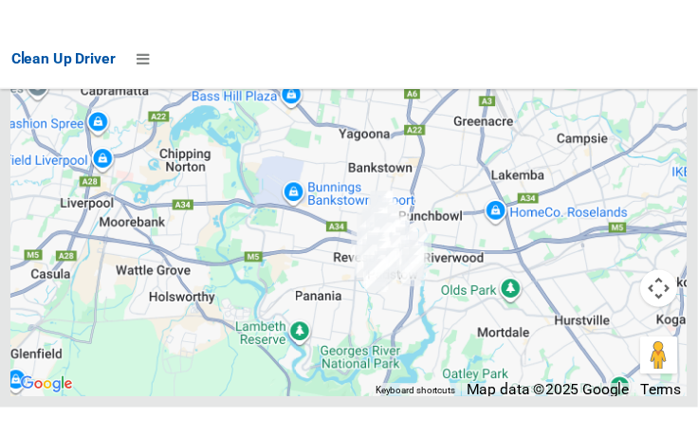
scroll to position [12383, 0]
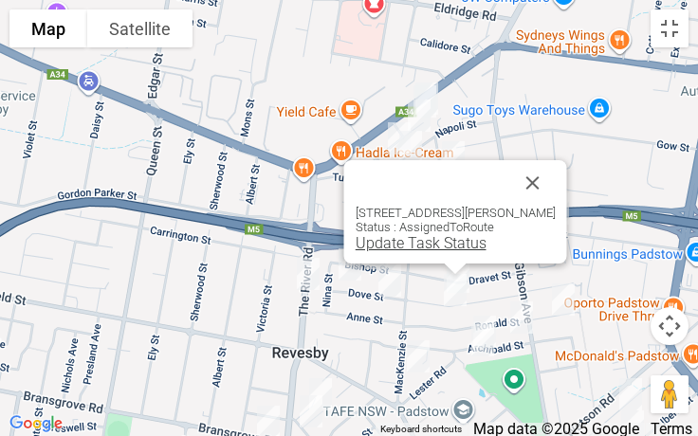
click at [416, 237] on link "Update Task Status" at bounding box center [420, 243] width 131 height 18
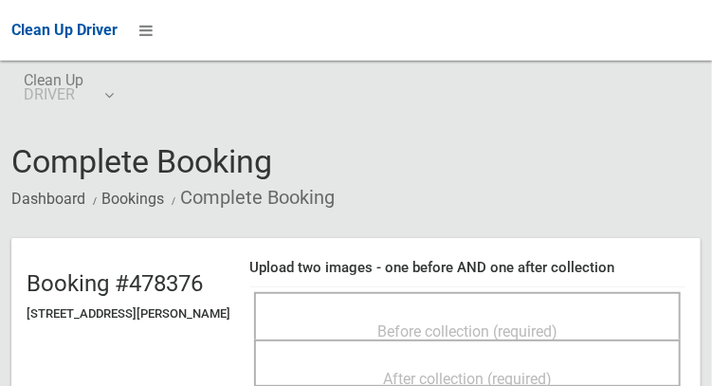
click at [432, 322] on span "Before collection (required)" at bounding box center [467, 331] width 180 height 18
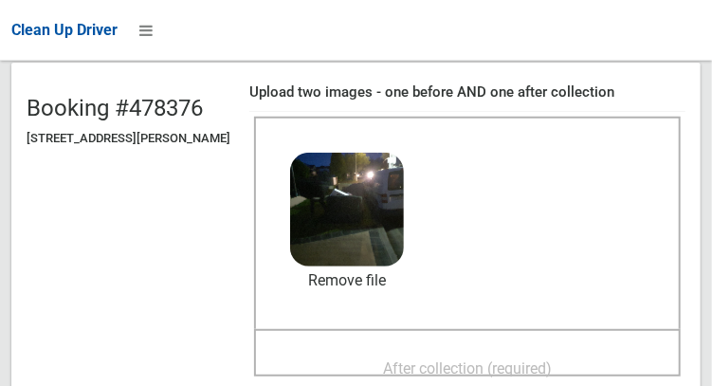
scroll to position [182, 0]
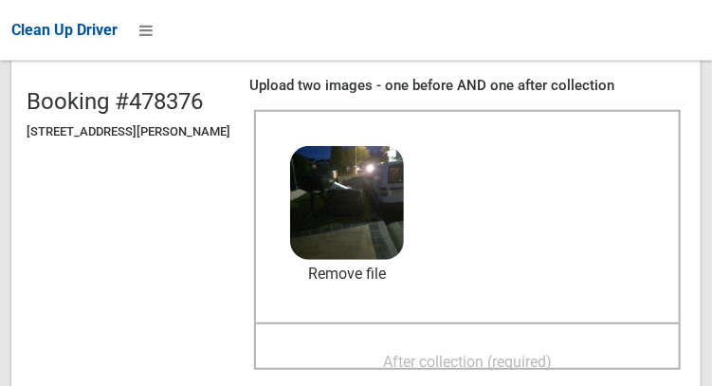
click at [509, 353] on span "After collection (required)" at bounding box center [467, 362] width 169 height 18
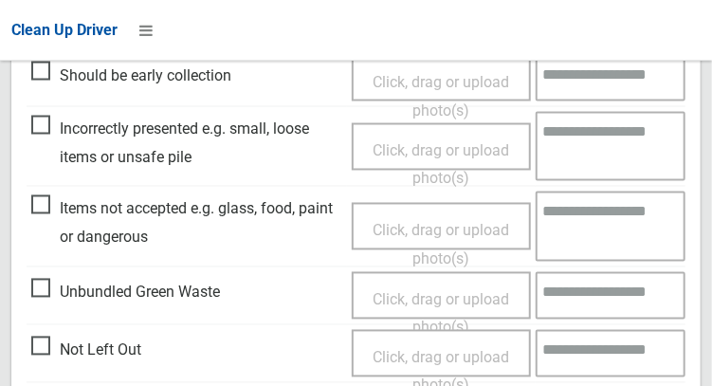
scroll to position [1711, 0]
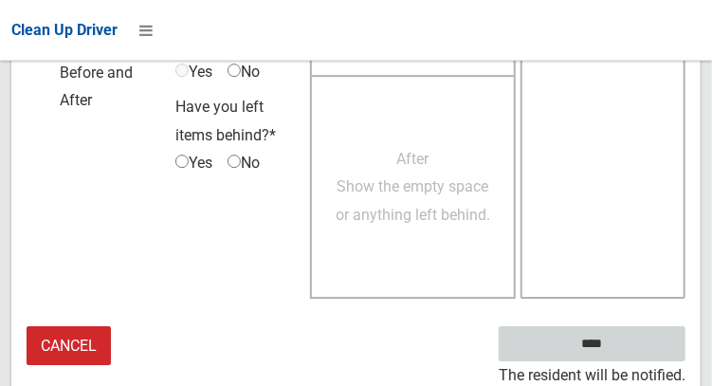
click at [620, 355] on input "****" at bounding box center [592, 343] width 187 height 35
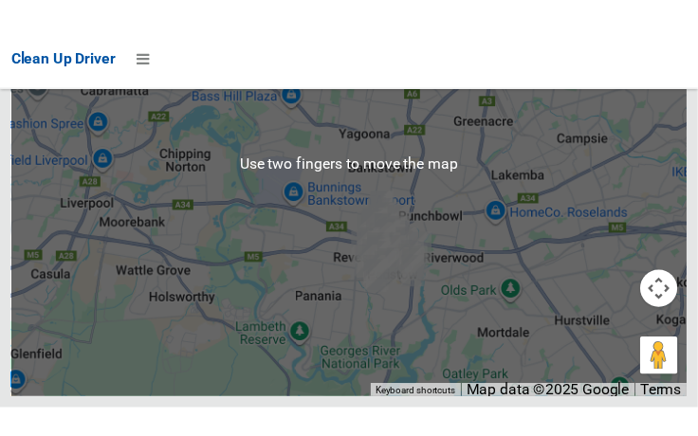
scroll to position [12377, 0]
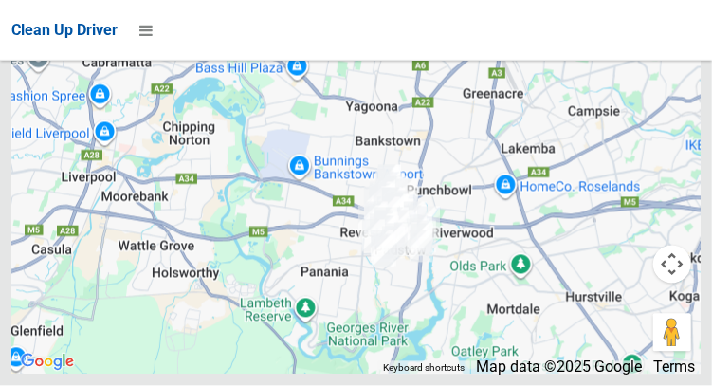
click at [677, 163] on div at bounding box center [355, 137] width 689 height 474
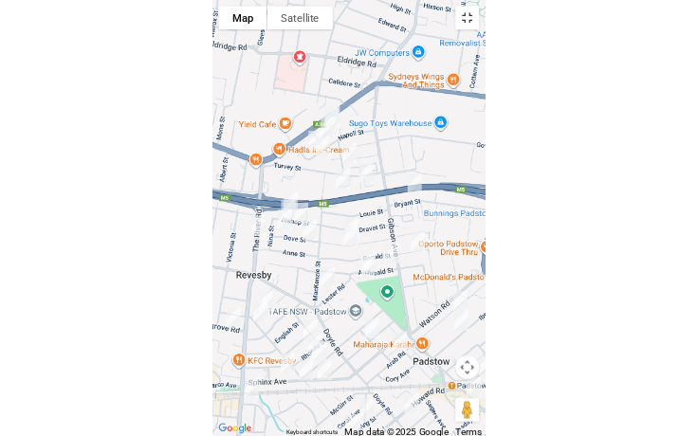
scroll to position [12280, 0]
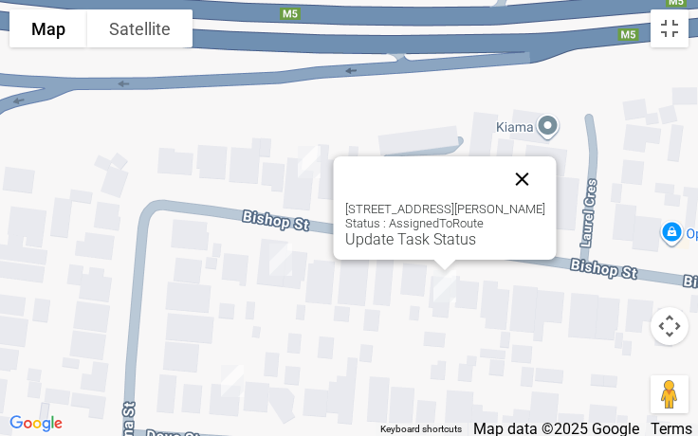
click at [519, 175] on button "Close" at bounding box center [523, 179] width 46 height 46
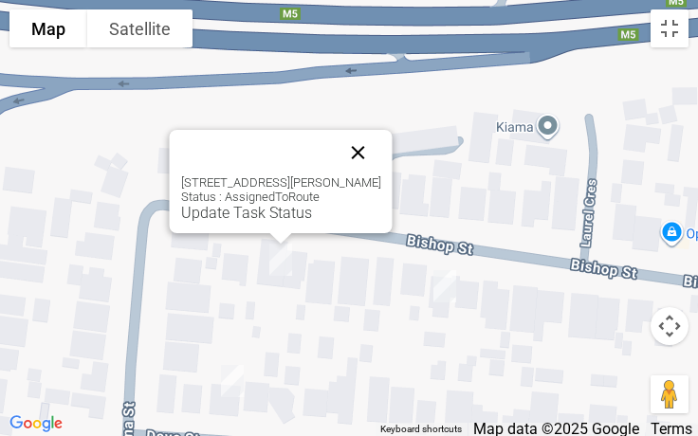
click at [369, 130] on button "Close" at bounding box center [359, 153] width 46 height 46
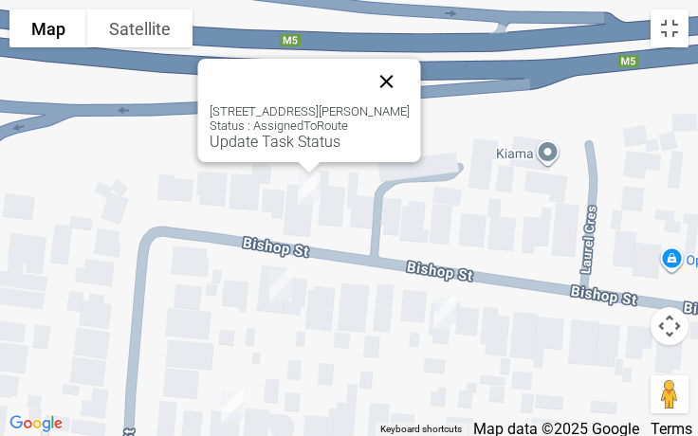
click at [388, 75] on button "Close" at bounding box center [387, 82] width 46 height 46
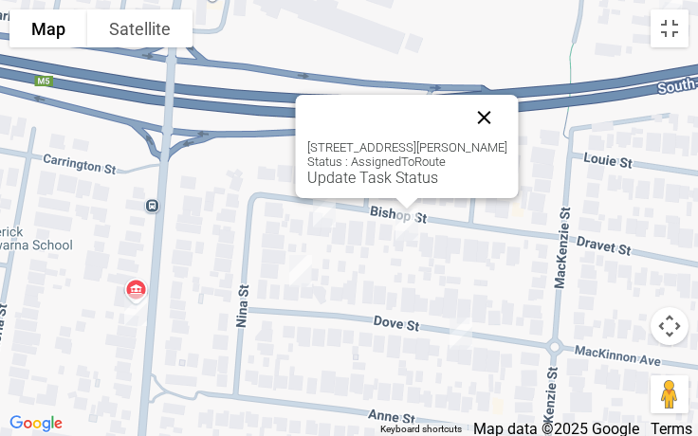
click at [473, 122] on button "Close" at bounding box center [485, 118] width 46 height 46
click at [360, 184] on link "Update Task Status" at bounding box center [372, 178] width 131 height 18
click at [369, 184] on link "Update Task Status" at bounding box center [372, 178] width 131 height 18
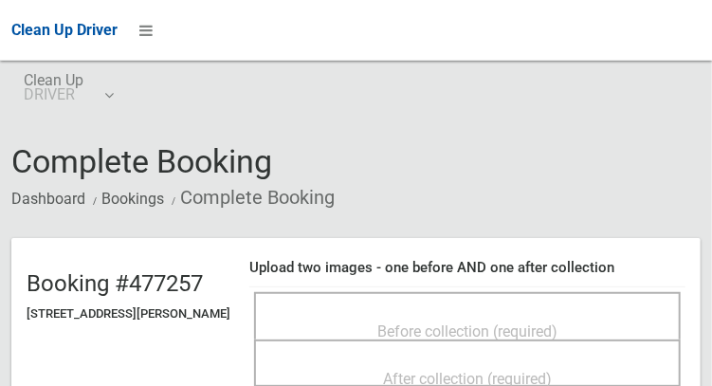
click at [510, 313] on div "Before collection (required)" at bounding box center [467, 330] width 385 height 35
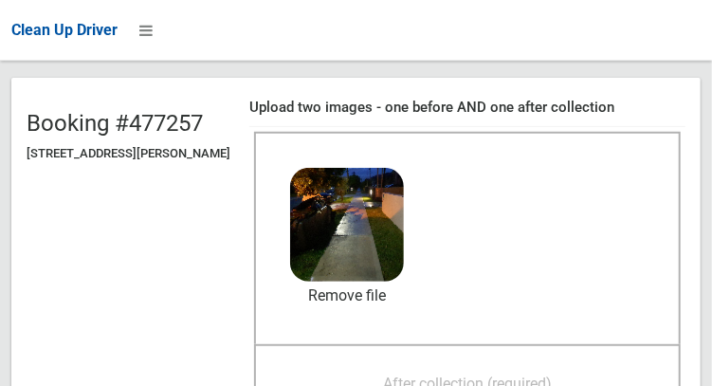
scroll to position [166, 0]
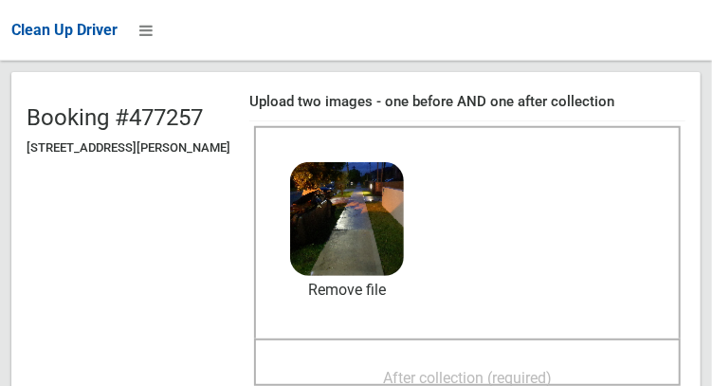
click at [501, 374] on span "After collection (required)" at bounding box center [467, 378] width 169 height 18
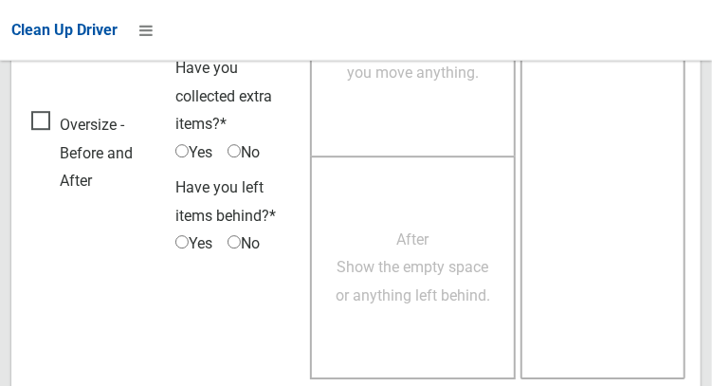
scroll to position [1711, 0]
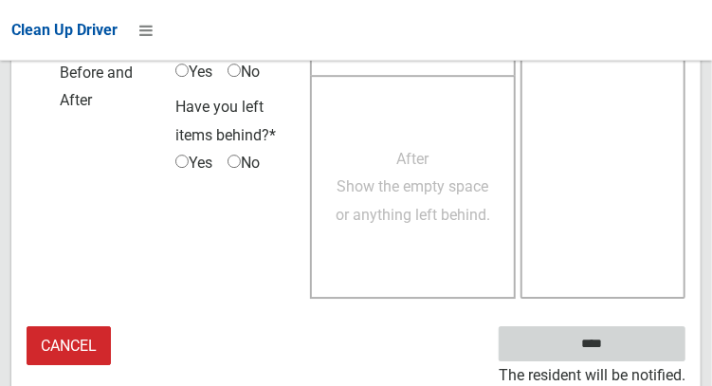
click at [620, 345] on input "****" at bounding box center [592, 343] width 187 height 35
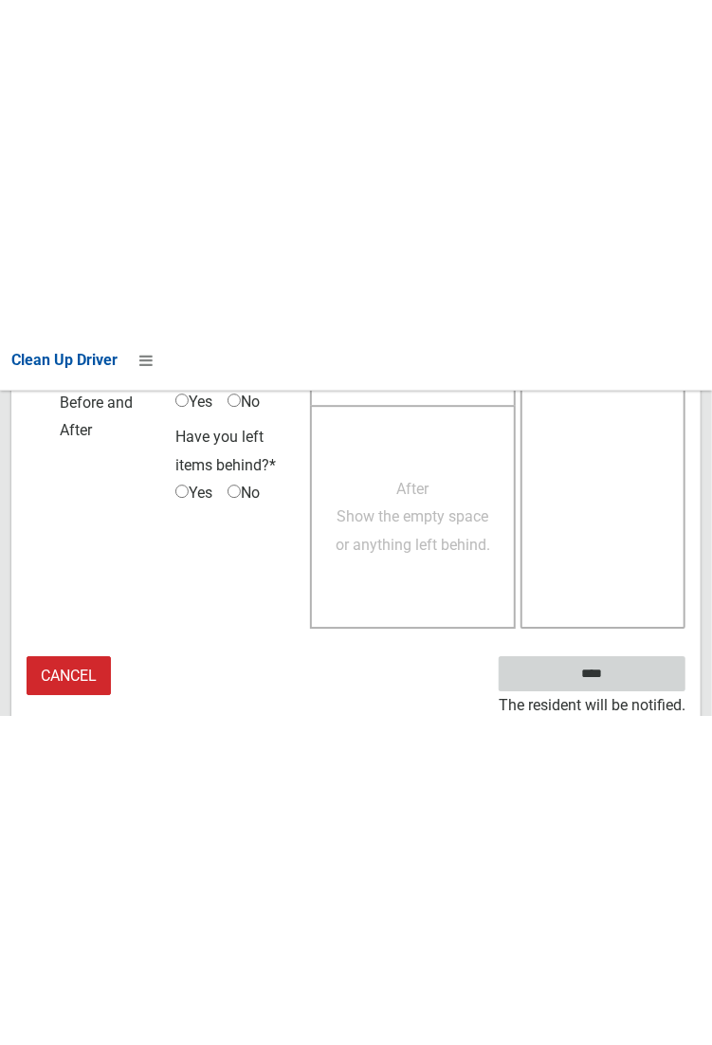
scroll to position [1095, 0]
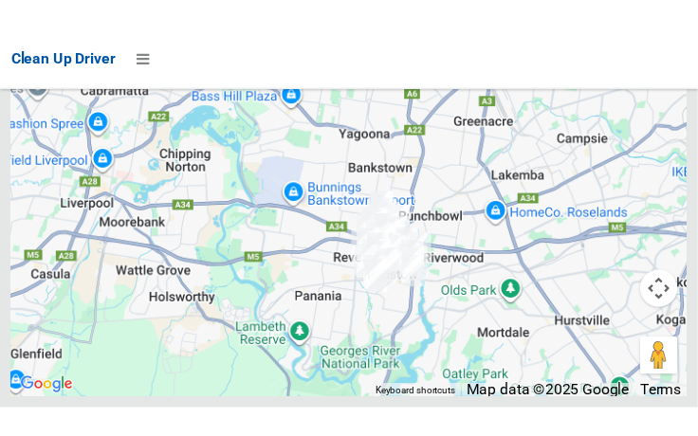
scroll to position [12326, 0]
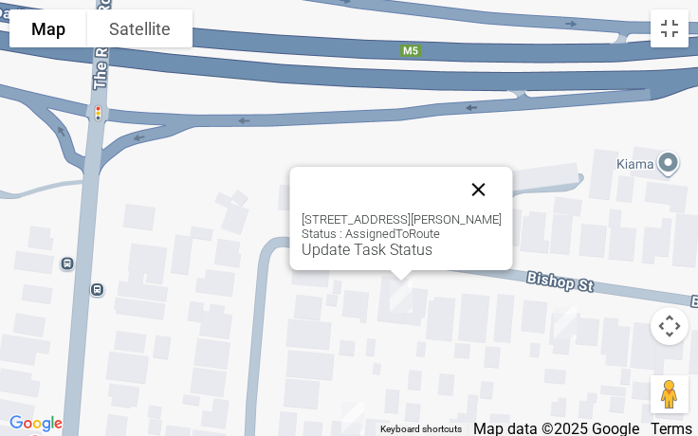
click at [479, 173] on button "Close" at bounding box center [479, 190] width 46 height 46
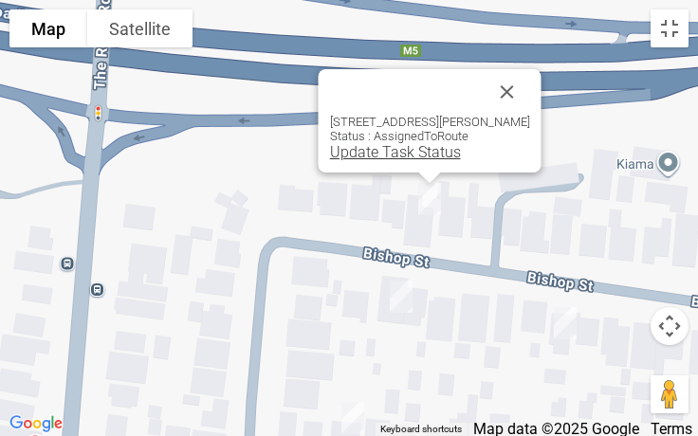
click at [382, 160] on link "Update Task Status" at bounding box center [395, 152] width 131 height 18
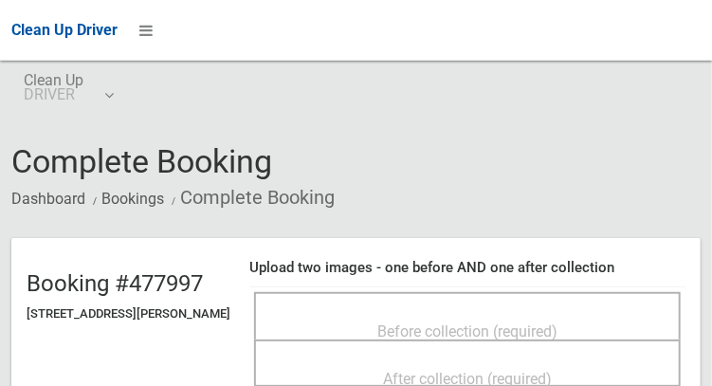
click at [430, 322] on span "Before collection (required)" at bounding box center [467, 331] width 180 height 18
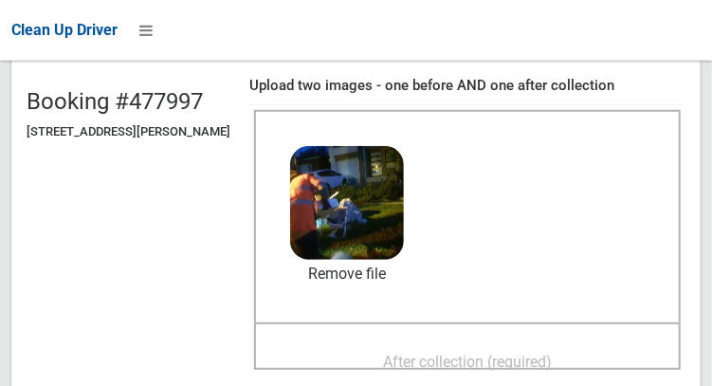
scroll to position [190, 0]
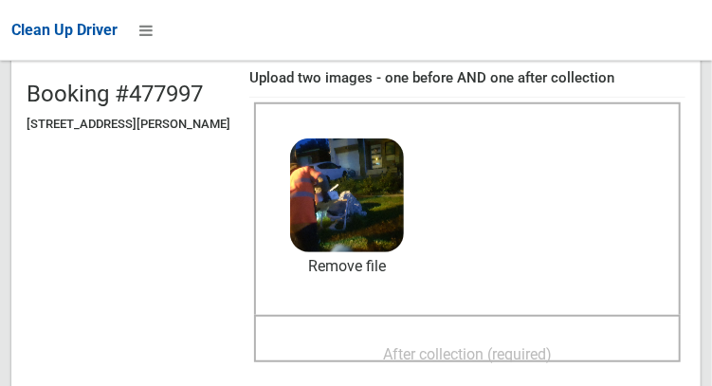
click at [472, 351] on span "After collection (required)" at bounding box center [467, 354] width 169 height 18
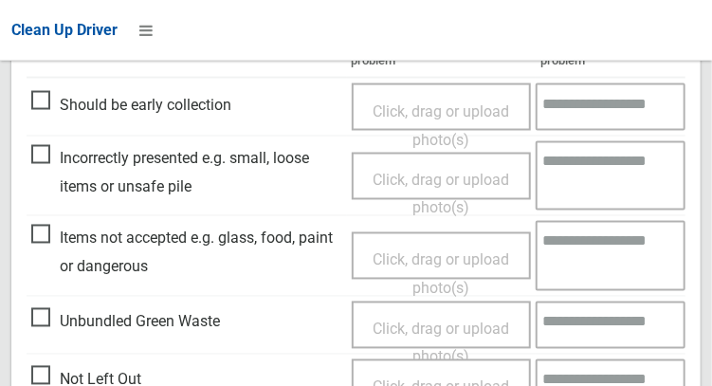
scroll to position [938, 0]
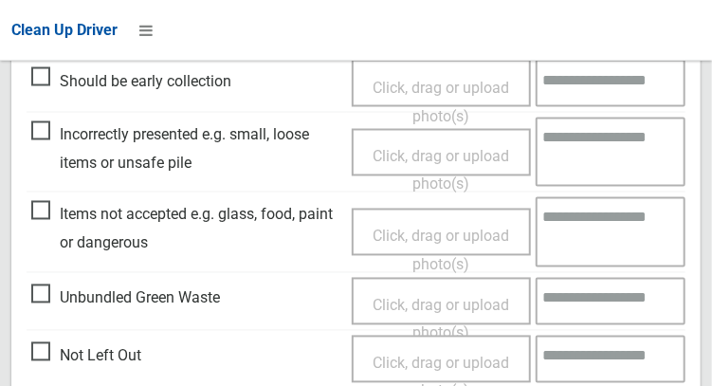
click at [51, 224] on span "Items not accepted e.g. glass, food, paint or dangerous" at bounding box center [186, 229] width 311 height 56
click at [379, 230] on span "Click, drag or upload photo(s)" at bounding box center [441, 251] width 137 height 46
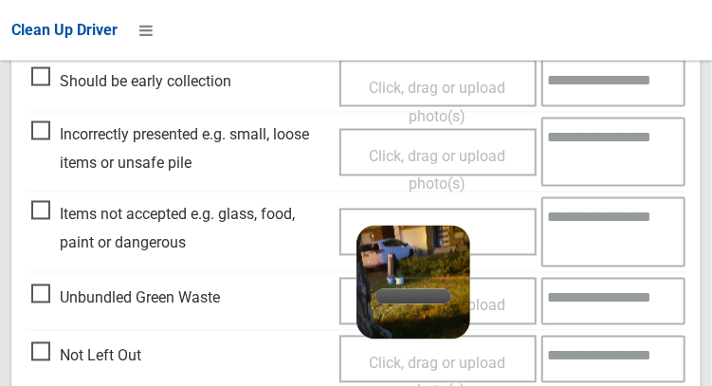
click at [599, 250] on textarea at bounding box center [613, 231] width 144 height 69
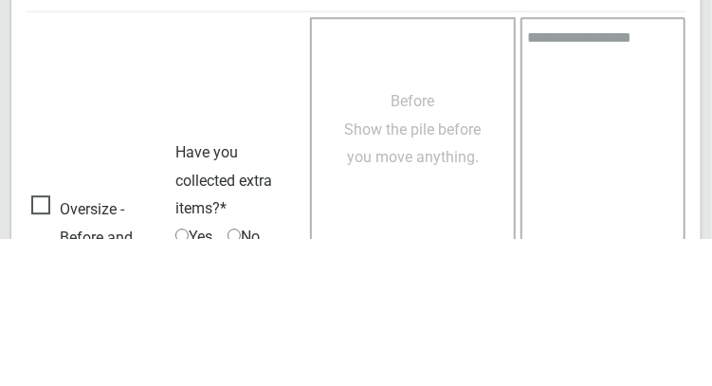
scroll to position [1753, 0]
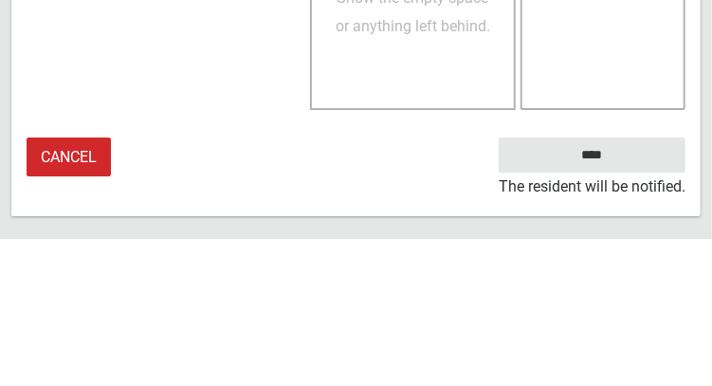
type textarea "*****"
click at [609, 321] on small "The resident will be notified." at bounding box center [592, 333] width 187 height 28
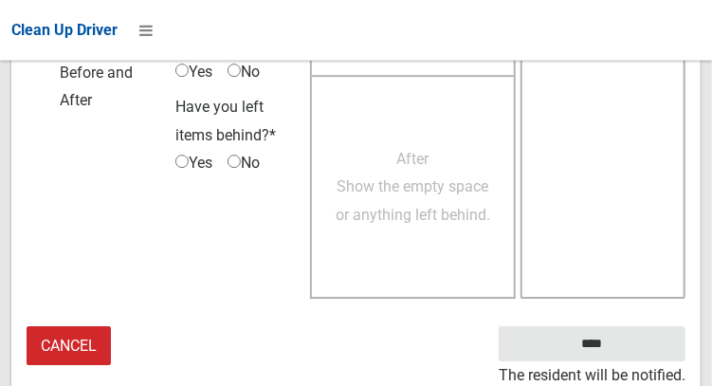
click at [617, 164] on textarea at bounding box center [602, 75] width 165 height 446
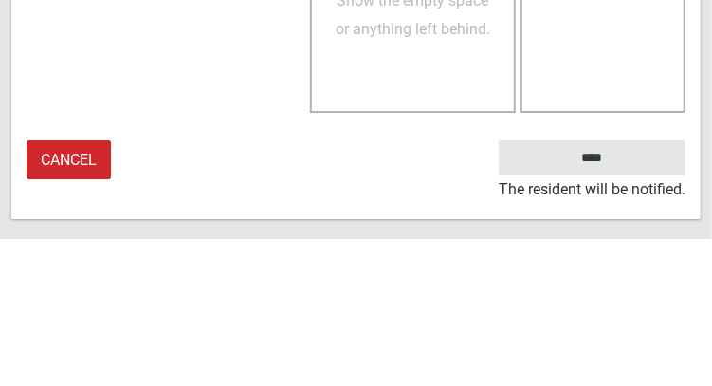
scroll to position [1753, 0]
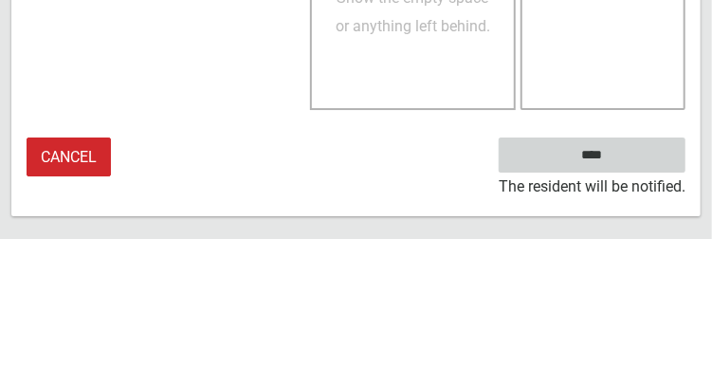
click at [620, 319] on input "****" at bounding box center [592, 301] width 187 height 35
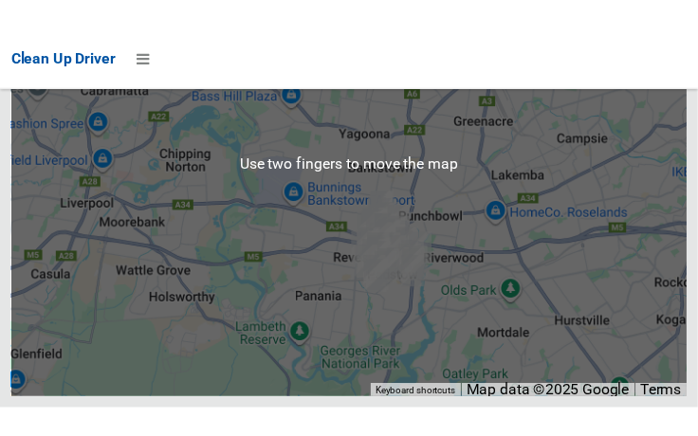
scroll to position [12390, 0]
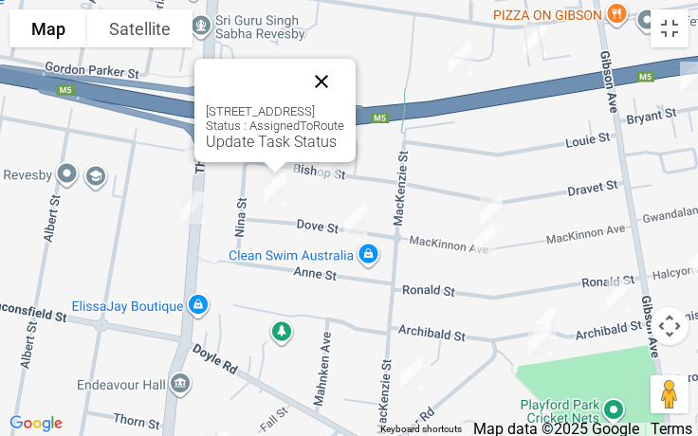
click at [344, 89] on button "Close" at bounding box center [322, 82] width 46 height 46
click at [344, 81] on button "Close" at bounding box center [322, 82] width 46 height 46
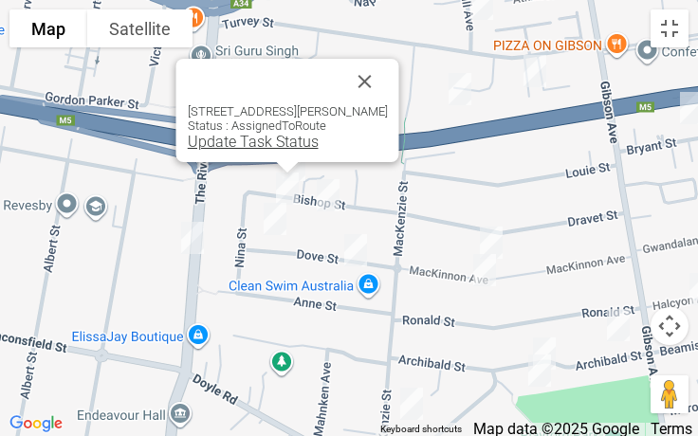
click at [268, 148] on link "Update Task Status" at bounding box center [253, 142] width 131 height 18
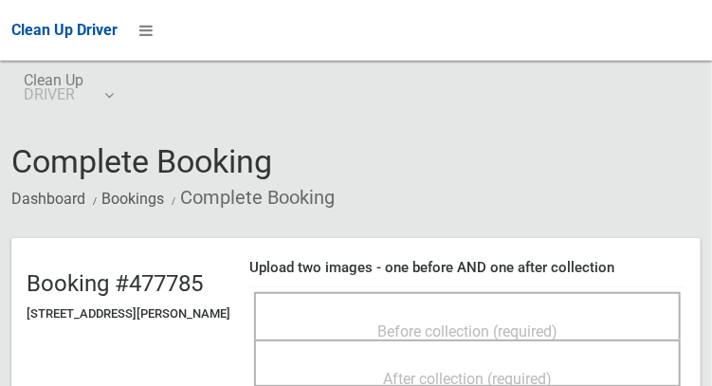
click at [445, 313] on div "Before collection (required)" at bounding box center [467, 330] width 385 height 35
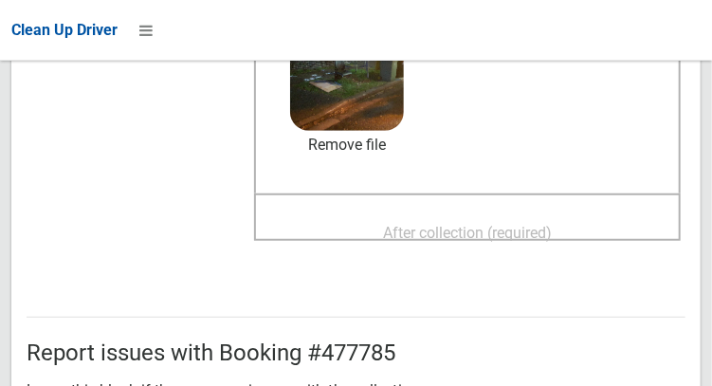
scroll to position [316, 0]
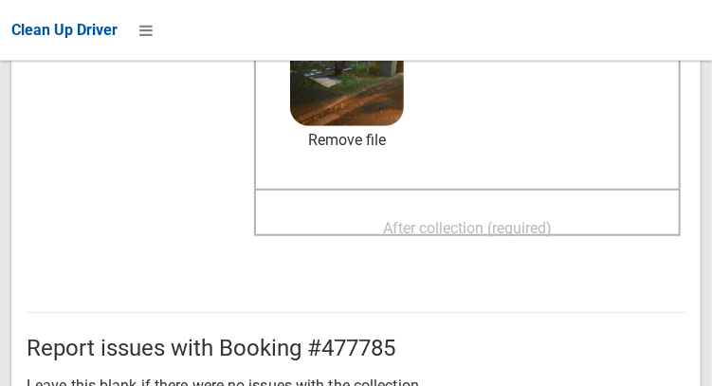
click at [519, 237] on span "After collection (required)" at bounding box center [467, 228] width 169 height 18
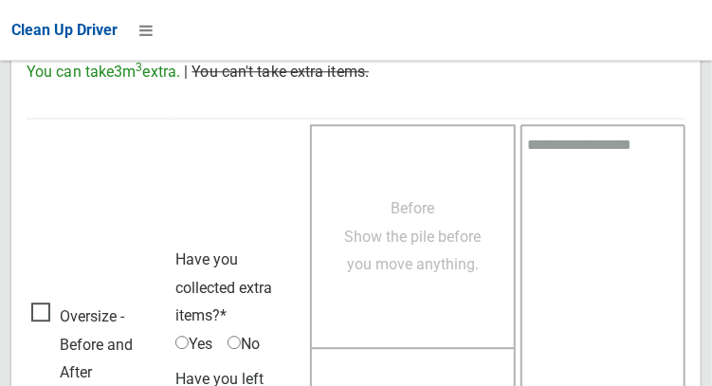
scroll to position [1711, 0]
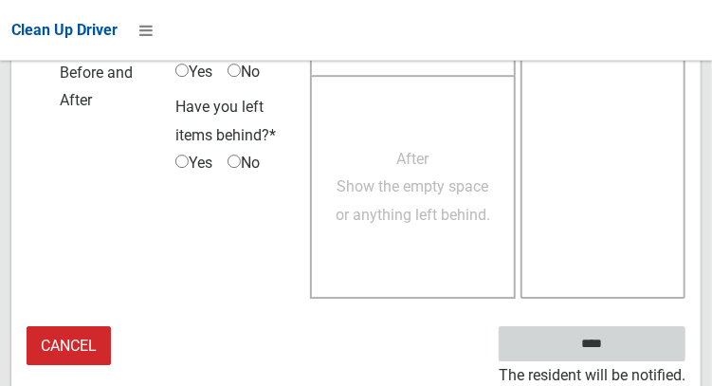
click at [620, 347] on input "****" at bounding box center [592, 343] width 187 height 35
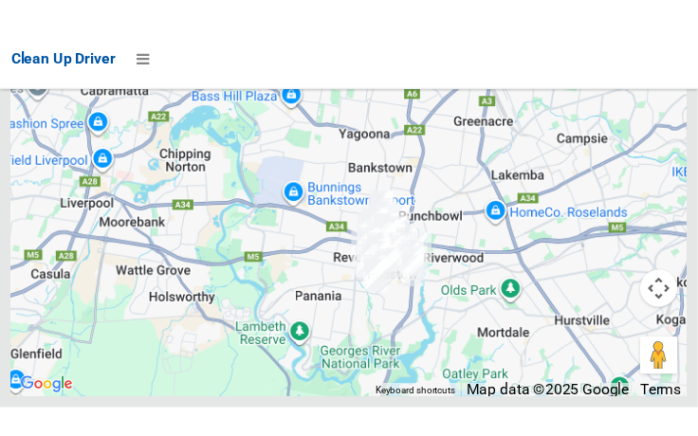
scroll to position [12403, 0]
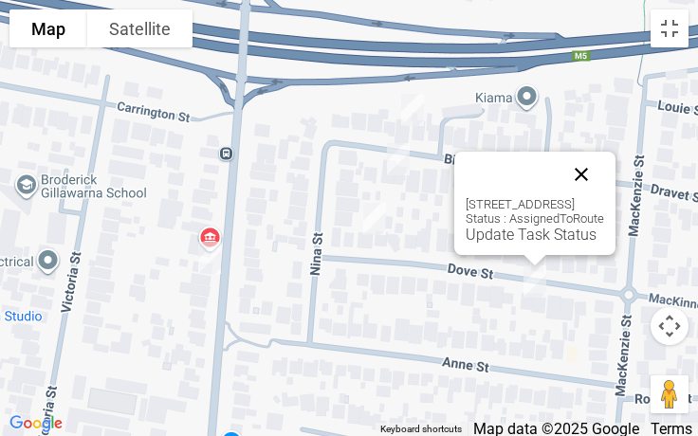
click at [604, 165] on button "Close" at bounding box center [581, 175] width 46 height 46
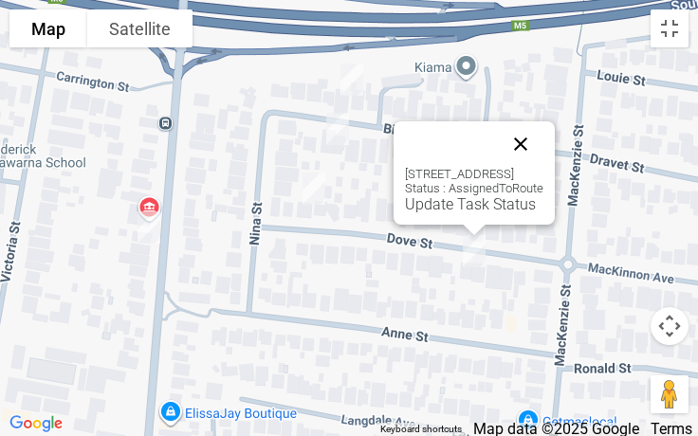
click at [543, 136] on button "Close" at bounding box center [521, 144] width 46 height 46
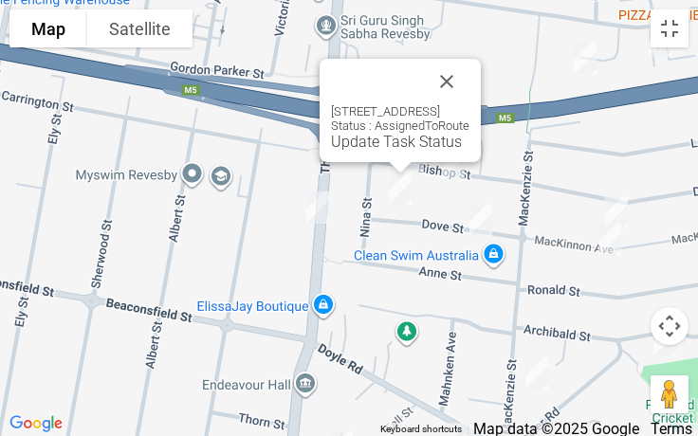
click at [368, 151] on div "32 Dove Street, REVESBY NSW 2212 Status : AssignedToRoute Update Task Status" at bounding box center [399, 110] width 161 height 103
click at [370, 148] on link "Update Task Status" at bounding box center [396, 142] width 131 height 18
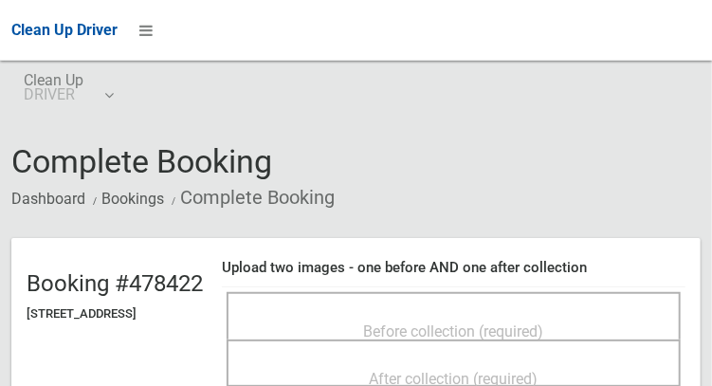
click at [461, 292] on div "Before collection (required)" at bounding box center [454, 315] width 454 height 47
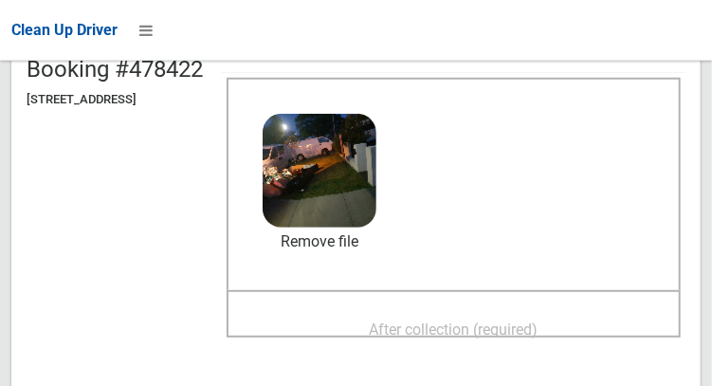
scroll to position [254, 0]
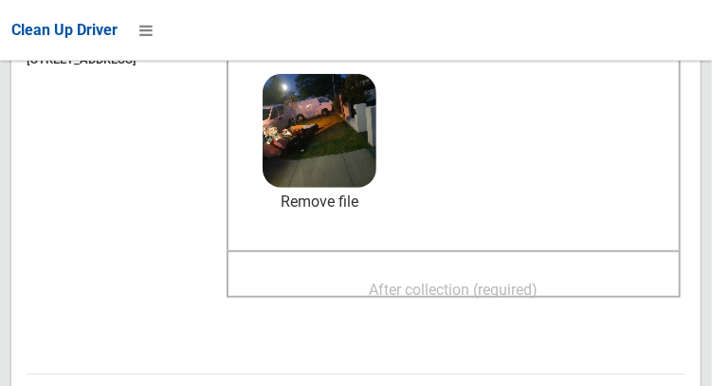
click at [445, 288] on span "After collection (required)" at bounding box center [454, 290] width 169 height 18
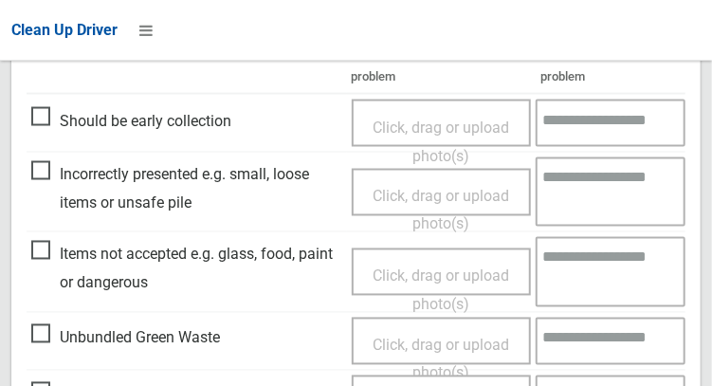
scroll to position [901, 0]
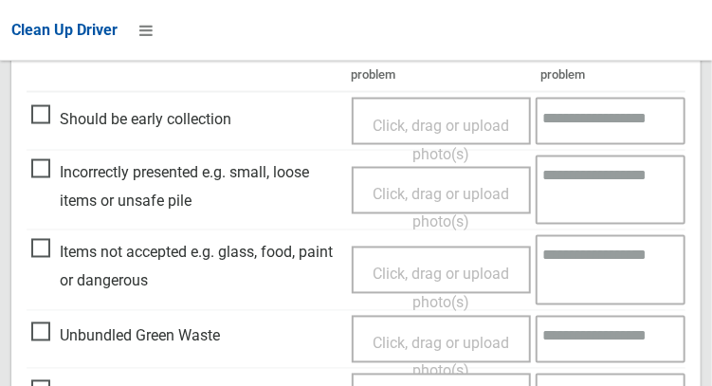
click at [51, 256] on span "Items not accepted e.g. glass, food, paint or dangerous" at bounding box center [186, 267] width 311 height 56
click at [421, 266] on span "Click, drag or upload photo(s)" at bounding box center [441, 288] width 137 height 46
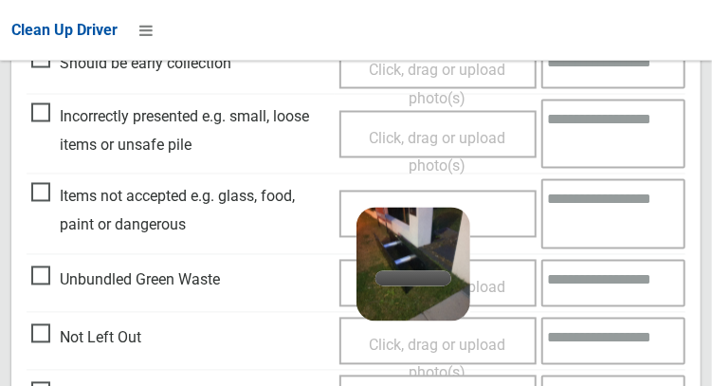
scroll to position [1019, 0]
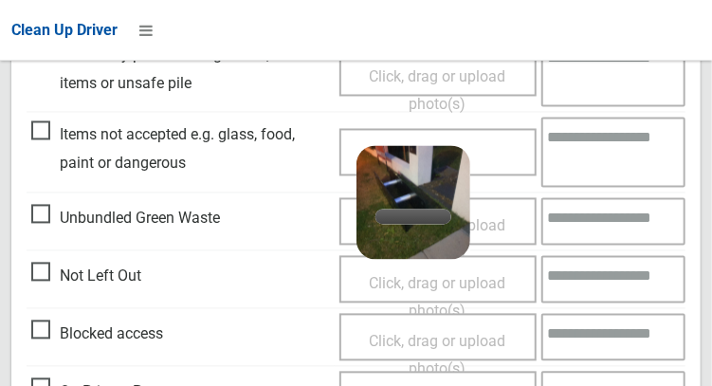
click at [591, 157] on textarea at bounding box center [613, 151] width 144 height 69
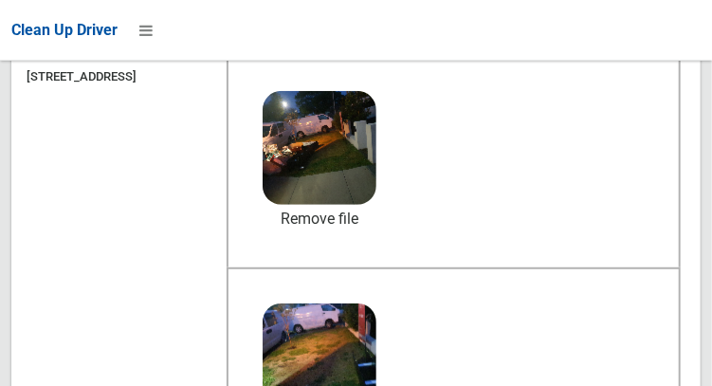
scroll to position [234, 0]
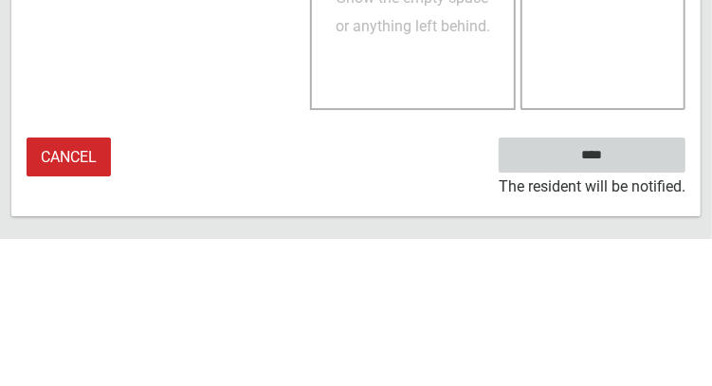
type textarea "*****"
click at [640, 310] on input "****" at bounding box center [592, 301] width 187 height 35
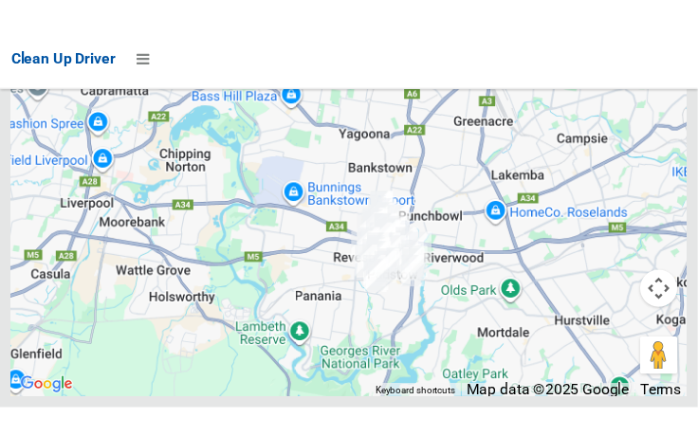
scroll to position [12384, 0]
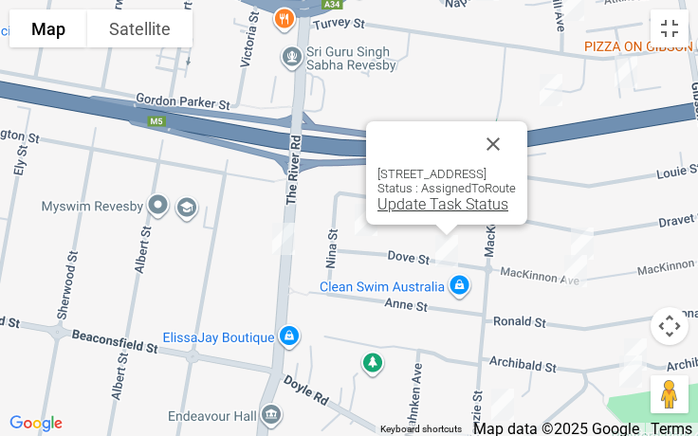
click at [421, 206] on link "Update Task Status" at bounding box center [442, 204] width 131 height 18
click at [416, 213] on div "9 Dove Street, REVESBY NSW 2212 Status : AssignedToRoute Update Task Status" at bounding box center [446, 172] width 161 height 103
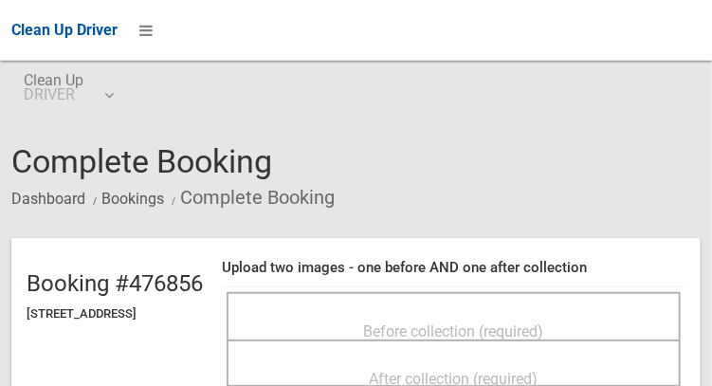
click at [504, 313] on div "Before collection (required)" at bounding box center [453, 330] width 412 height 35
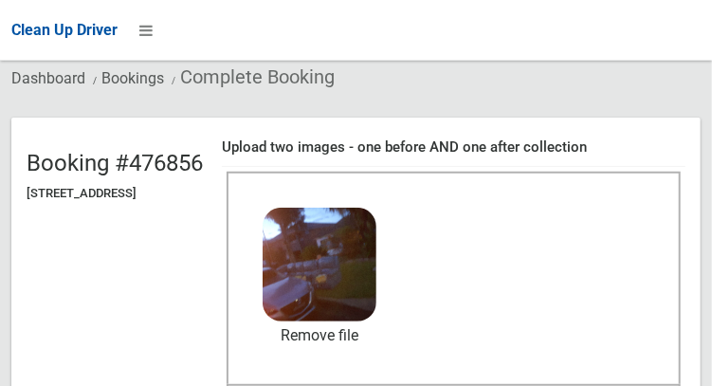
scroll to position [154, 0]
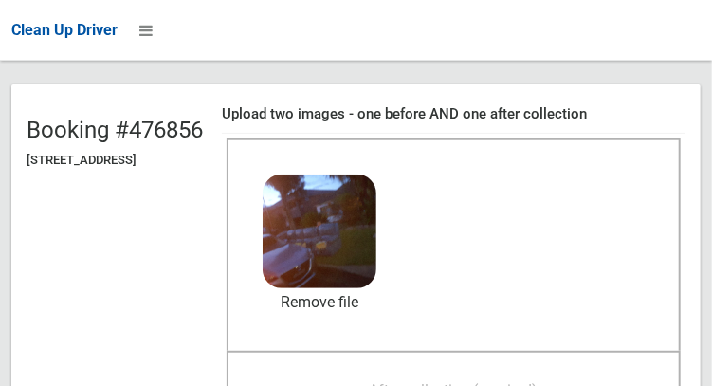
click at [467, 385] on span "After collection (required)" at bounding box center [454, 390] width 169 height 18
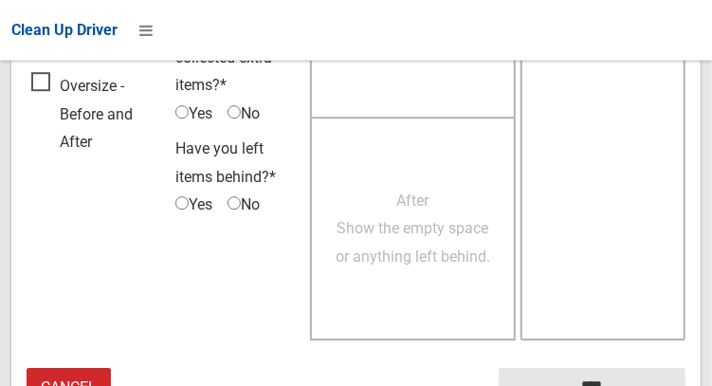
scroll to position [1711, 0]
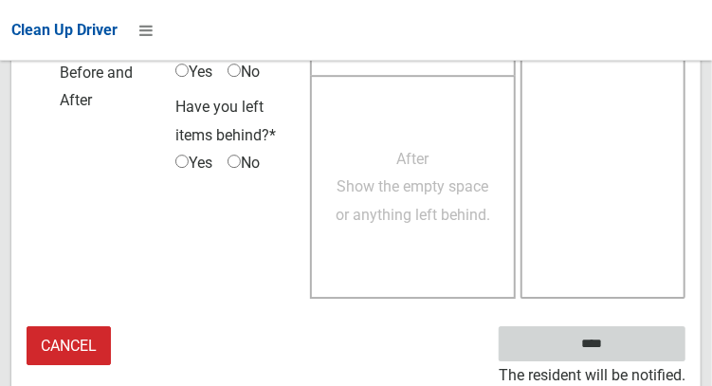
click at [590, 355] on input "****" at bounding box center [592, 343] width 187 height 35
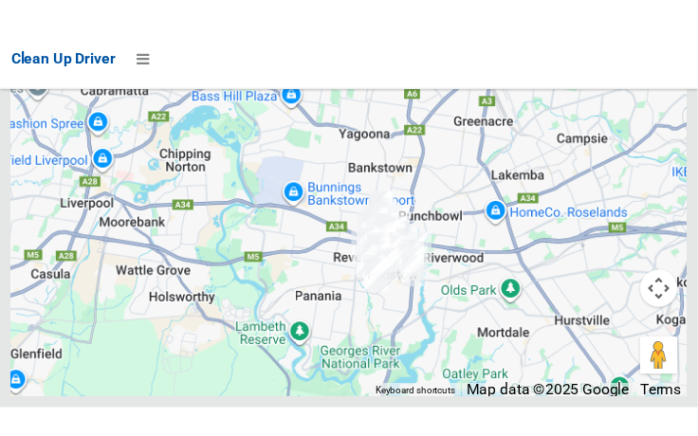
scroll to position [12372, 0]
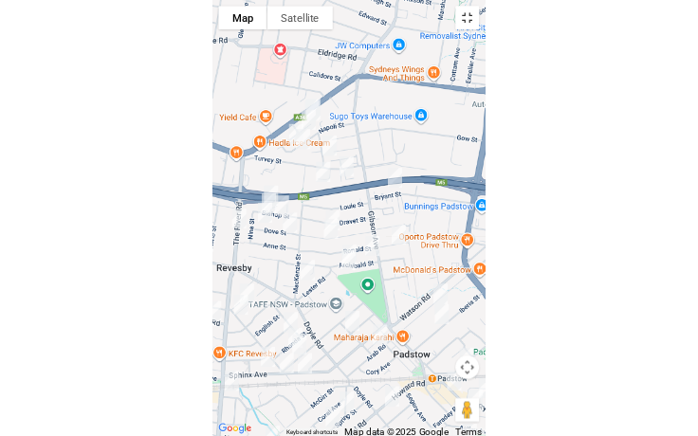
scroll to position [12280, 0]
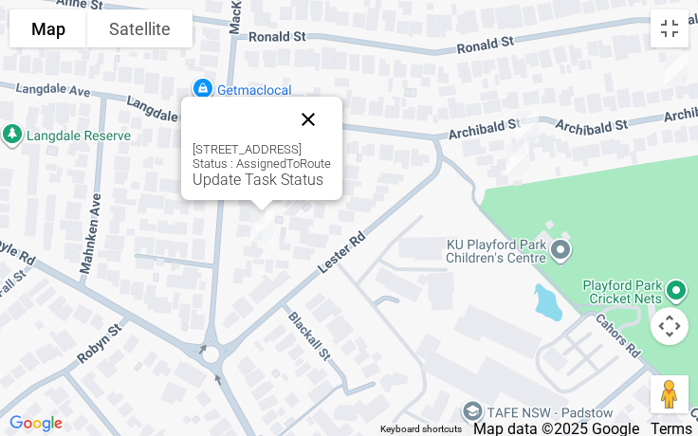
click at [331, 100] on button "Close" at bounding box center [308, 120] width 46 height 46
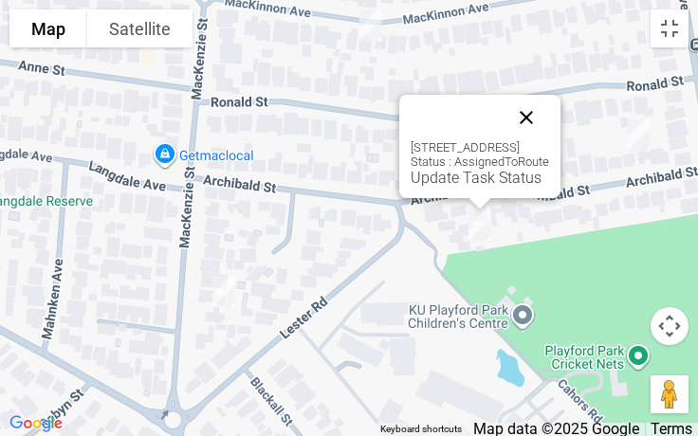
click at [549, 120] on button "Close" at bounding box center [526, 118] width 46 height 46
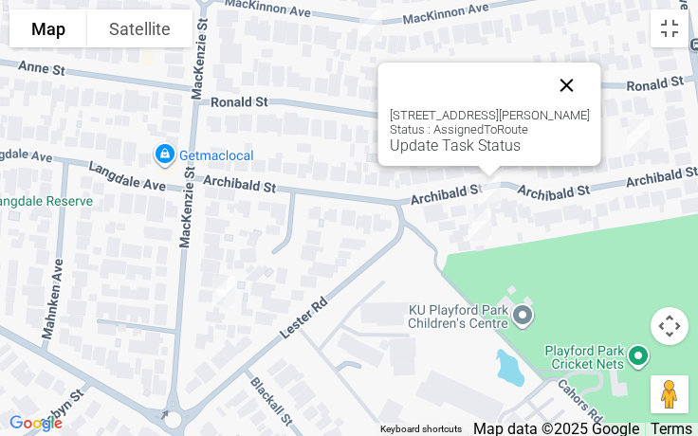
click at [581, 74] on button "Close" at bounding box center [567, 86] width 46 height 46
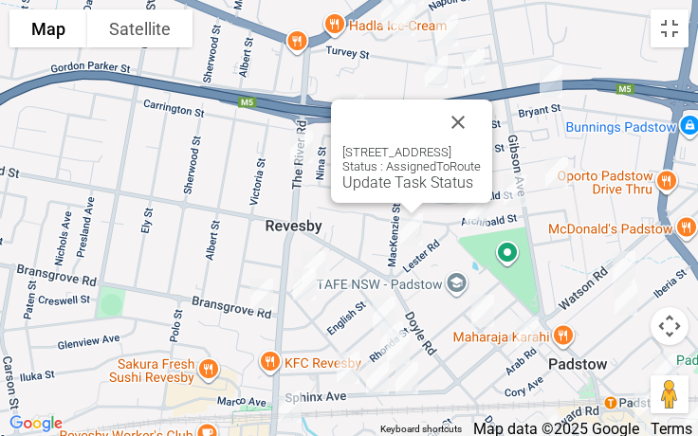
click at [369, 191] on div "98 Mackenzie Street, REVESBY NSW 2212 Status : AssignedToRoute Update Task Stat…" at bounding box center [411, 151] width 161 height 103
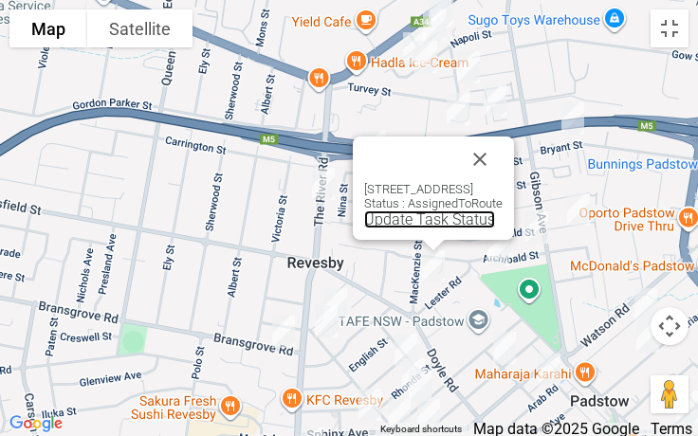
click at [404, 216] on link "Update Task Status" at bounding box center [429, 219] width 131 height 18
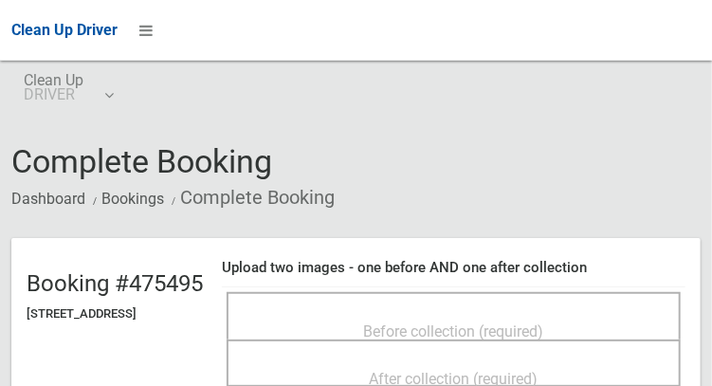
click at [527, 292] on div "Before collection (required)" at bounding box center [454, 315] width 454 height 47
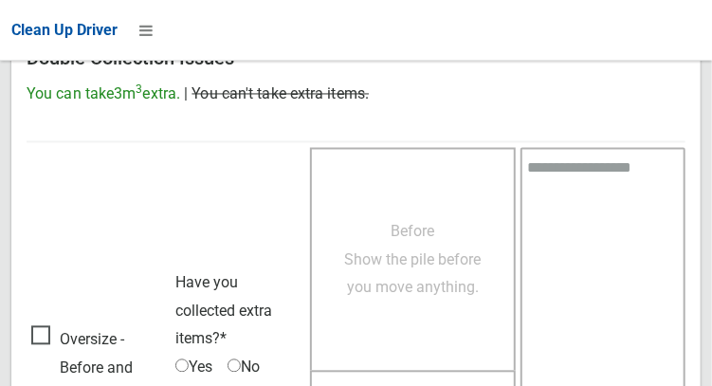
scroll to position [1110, 0]
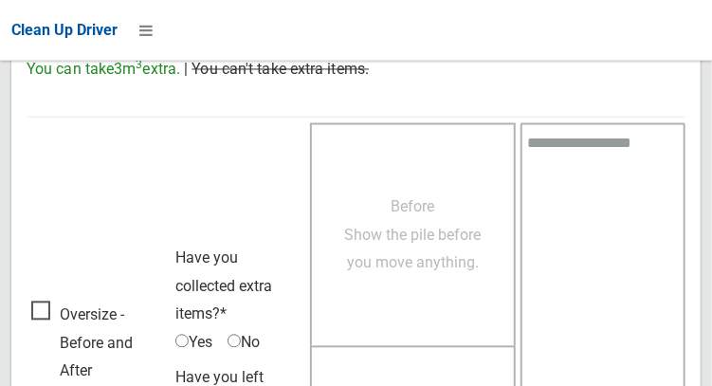
click at [60, 308] on span "Oversize - Before and After" at bounding box center [98, 342] width 135 height 84
click at [51, 320] on span "Oversize - Before and After" at bounding box center [98, 342] width 135 height 84
click at [191, 331] on span "Yes" at bounding box center [193, 342] width 37 height 28
click at [190, 333] on span "Yes" at bounding box center [193, 342] width 37 height 28
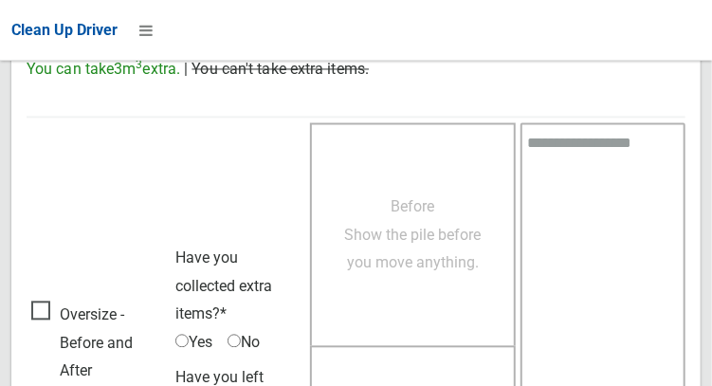
click at [393, 260] on span "Before Show the pile before you move anything." at bounding box center [413, 234] width 137 height 74
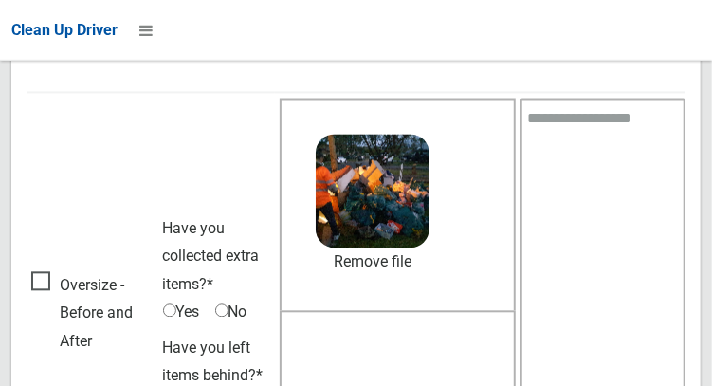
scroll to position [1136, 0]
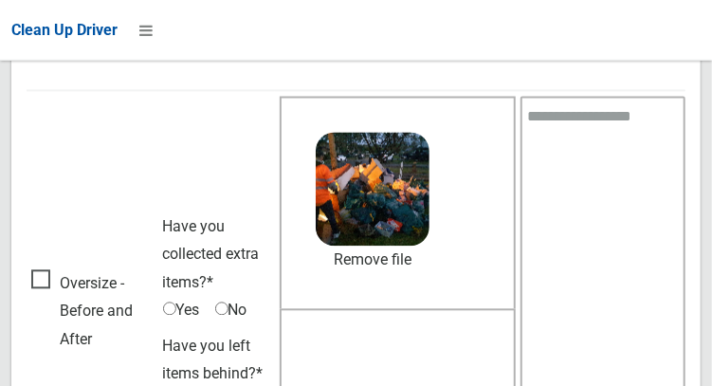
click at [585, 210] on textarea at bounding box center [602, 315] width 165 height 436
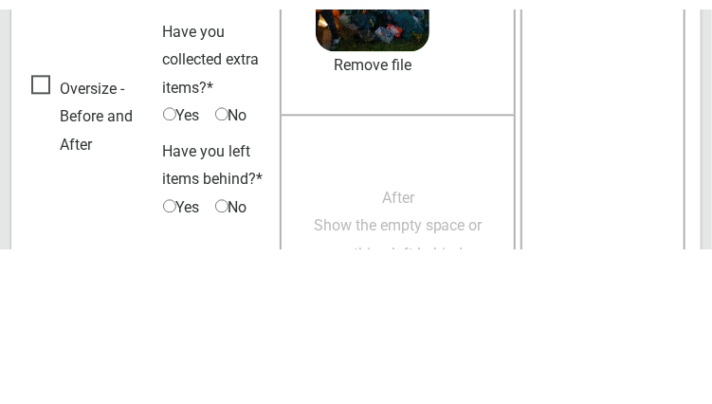
scroll to position [1224, 0]
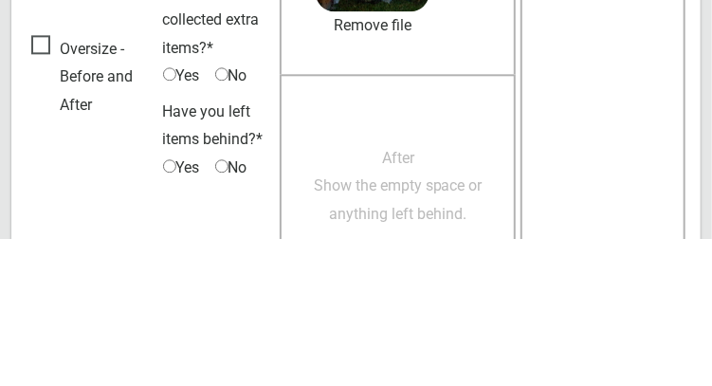
click at [426, 328] on span "After Show the empty space or anything left behind." at bounding box center [398, 333] width 169 height 74
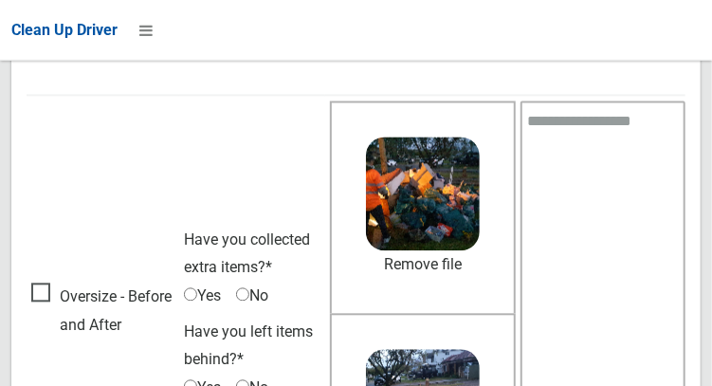
scroll to position [1130, 0]
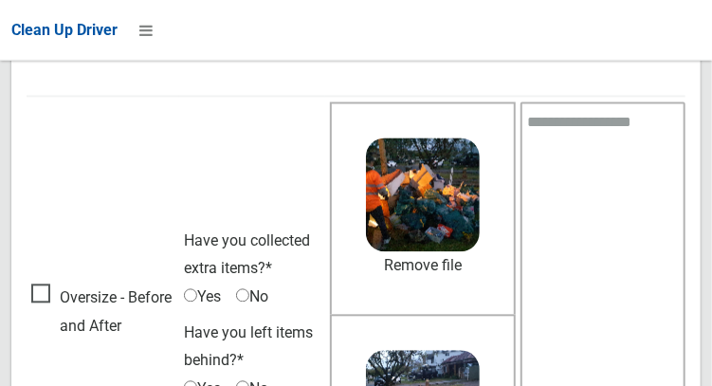
click at [594, 185] on textarea at bounding box center [602, 315] width 165 height 426
type textarea "*"
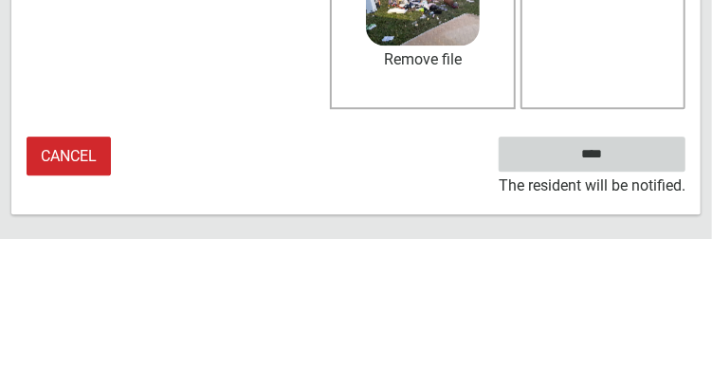
type textarea "**********"
click at [631, 301] on input "****" at bounding box center [592, 300] width 187 height 35
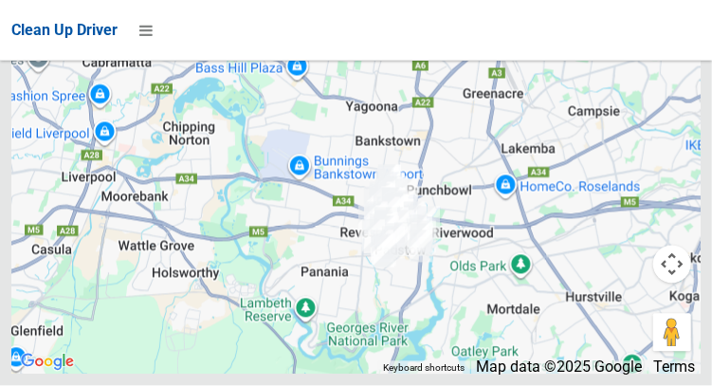
scroll to position [12444, 0]
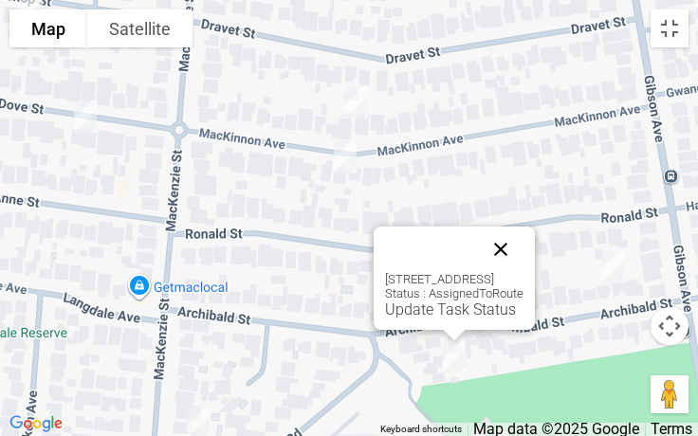
click at [523, 248] on button "Close" at bounding box center [501, 250] width 46 height 46
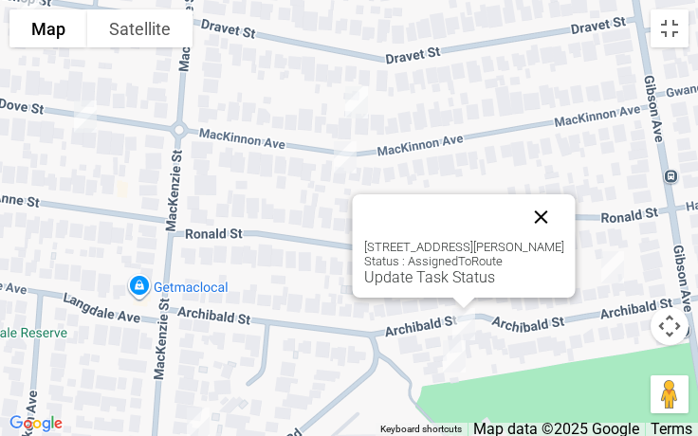
click at [550, 210] on button "Close" at bounding box center [542, 217] width 46 height 46
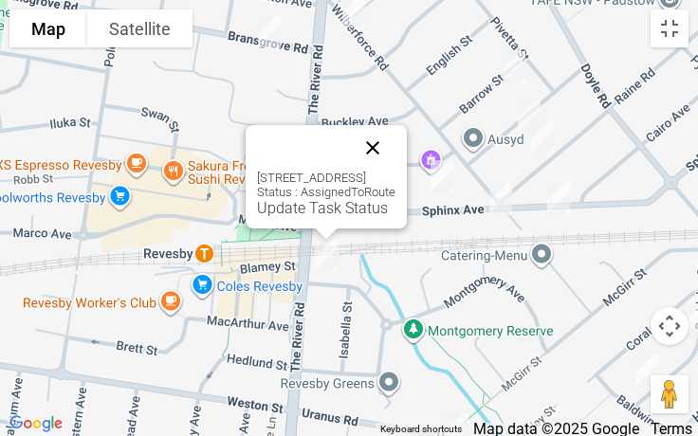
click at [395, 144] on button "Close" at bounding box center [373, 148] width 46 height 46
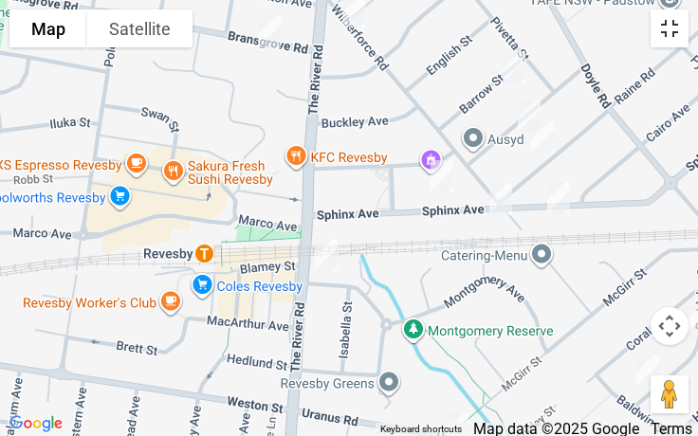
click at [669, 35] on button "Toggle fullscreen view" at bounding box center [669, 28] width 38 height 38
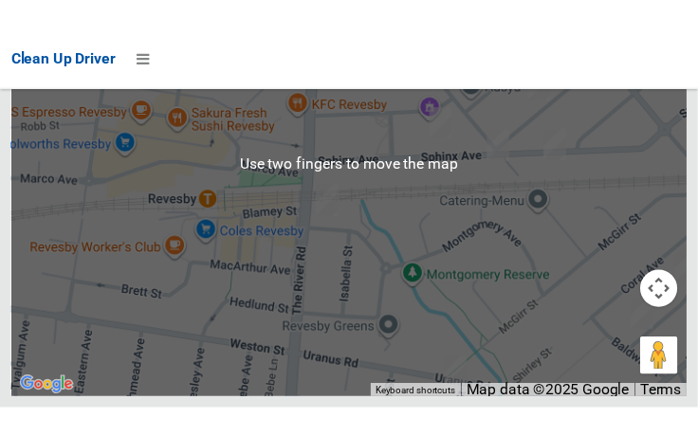
scroll to position [12417, 0]
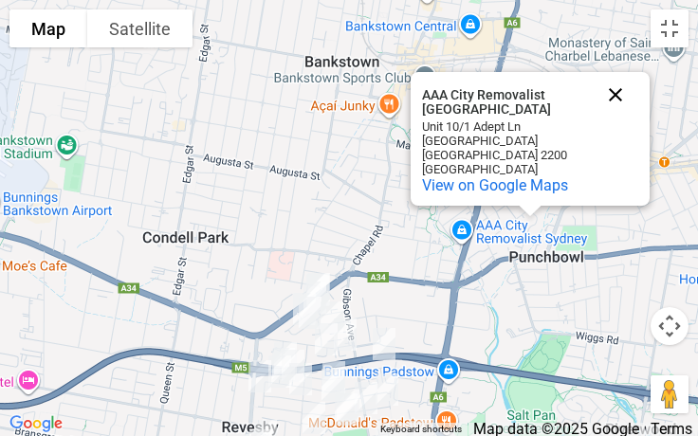
click at [611, 109] on button "Close" at bounding box center [615, 95] width 46 height 46
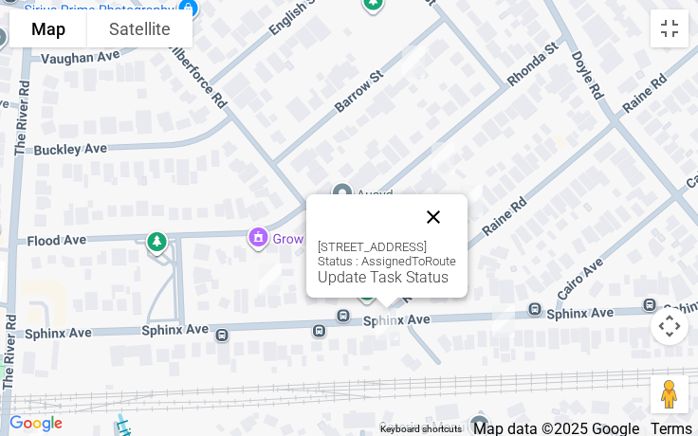
click at [456, 210] on button "Close" at bounding box center [433, 217] width 46 height 46
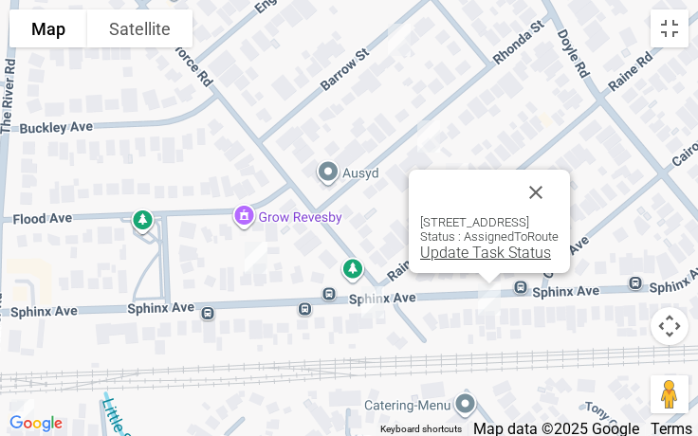
click at [441, 259] on link "Update Task Status" at bounding box center [485, 253] width 131 height 18
click at [431, 257] on link "Update Task Status" at bounding box center [485, 253] width 131 height 18
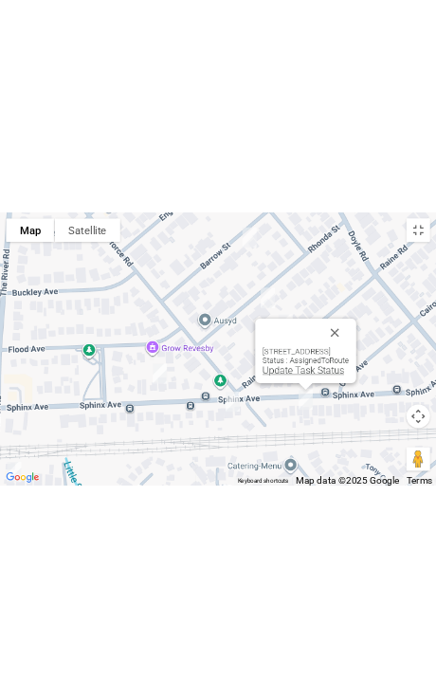
scroll to position [12327, 0]
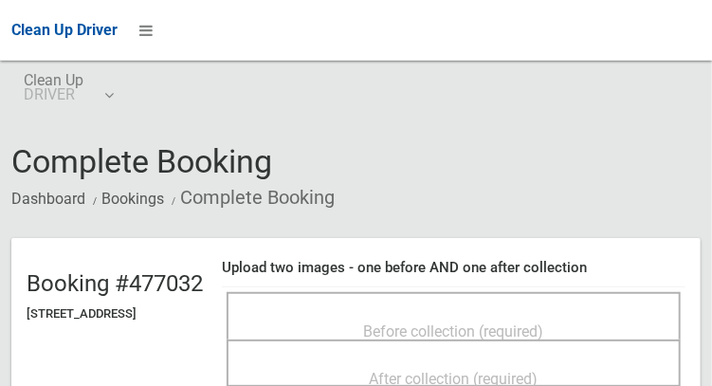
click at [511, 298] on div "Before collection (required)" at bounding box center [454, 315] width 454 height 47
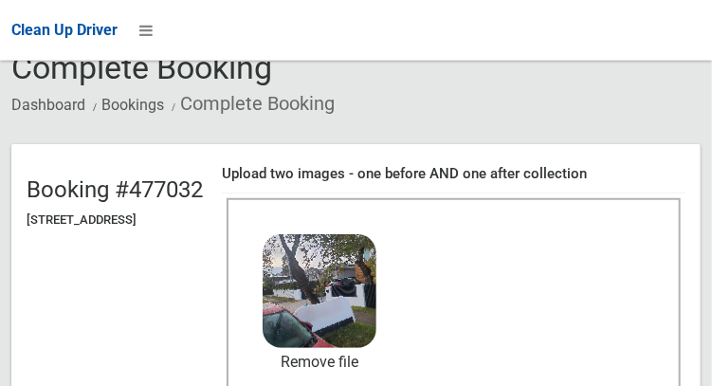
scroll to position [151, 0]
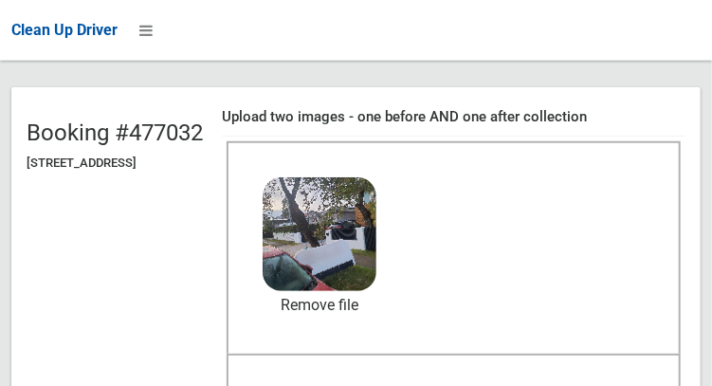
click at [462, 391] on span "After collection (required)" at bounding box center [454, 393] width 169 height 18
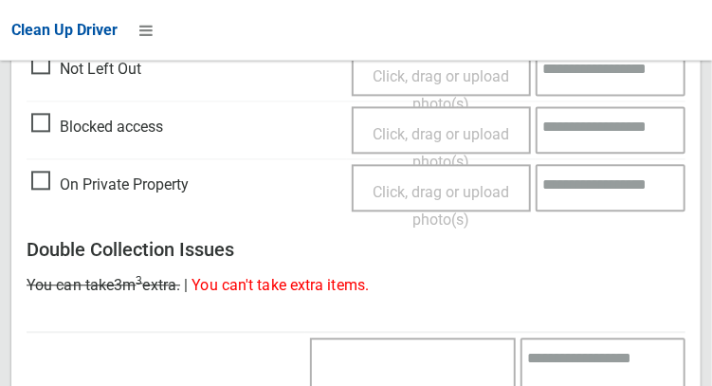
scroll to position [1711, 0]
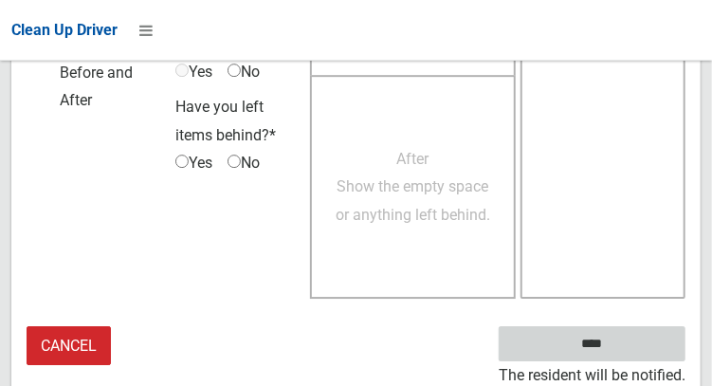
click at [598, 355] on input "****" at bounding box center [592, 343] width 187 height 35
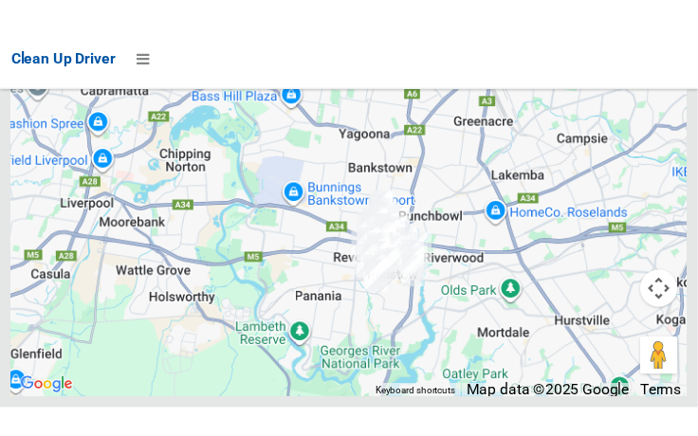
scroll to position [12397, 0]
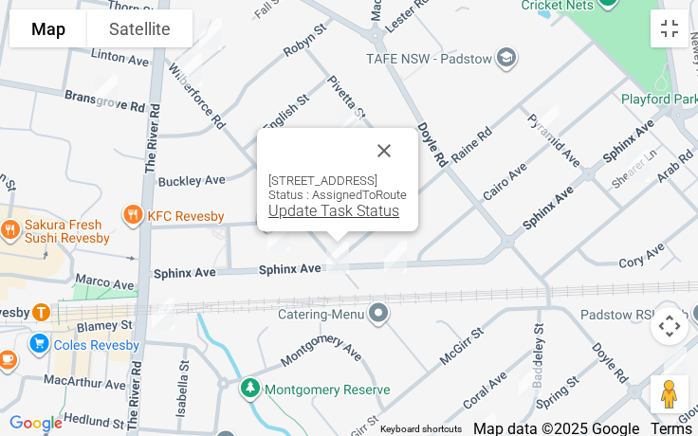
click at [327, 219] on link "Update Task Status" at bounding box center [333, 211] width 131 height 18
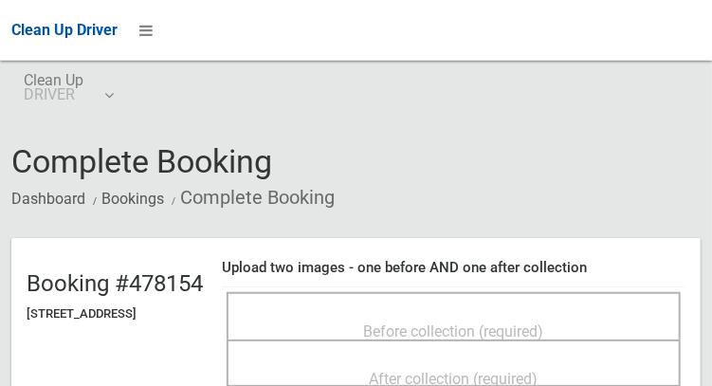
click at [458, 322] on span "Before collection (required)" at bounding box center [454, 331] width 180 height 18
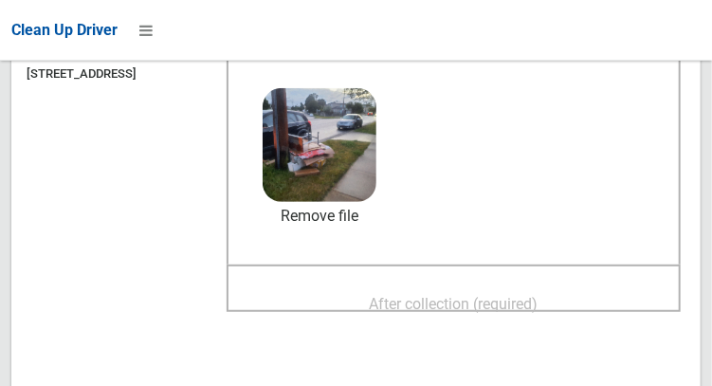
scroll to position [242, 0]
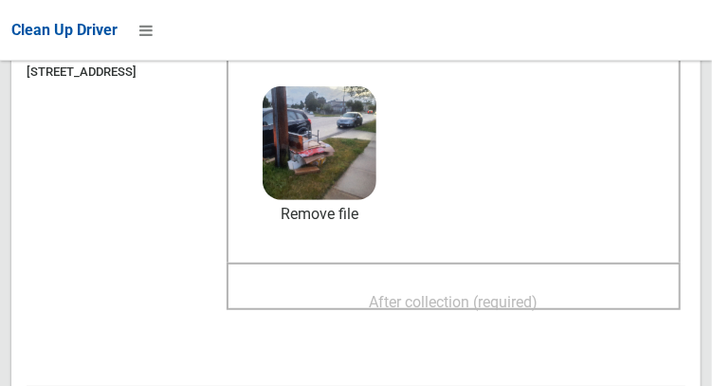
click at [476, 303] on span "After collection (required)" at bounding box center [454, 302] width 169 height 18
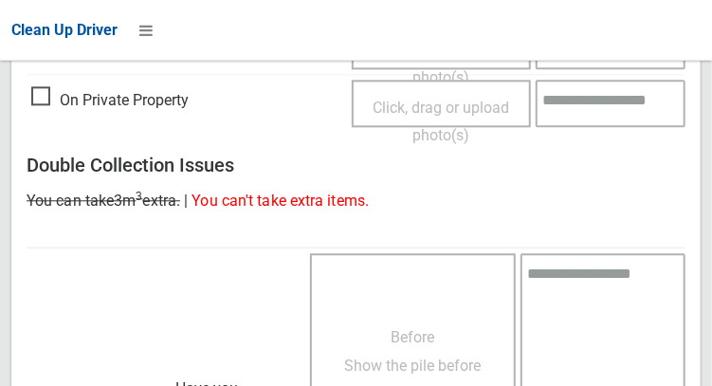
scroll to position [1711, 0]
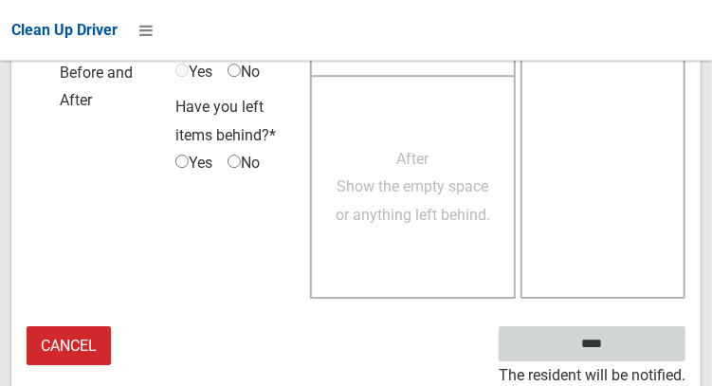
click at [610, 339] on input "****" at bounding box center [592, 343] width 187 height 35
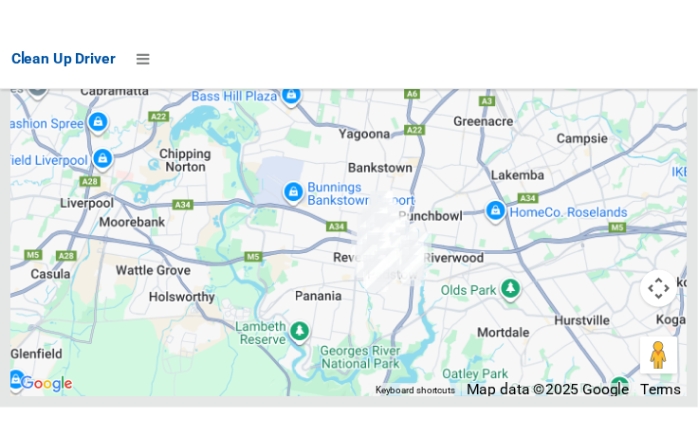
scroll to position [12429, 0]
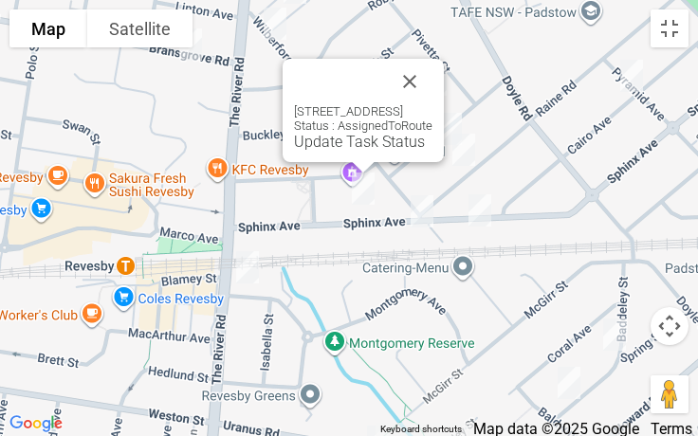
click at [319, 151] on div "70 Sphinx Avenue, REVESBY NSW 2212 Status : AssignedToRoute Update Task Status" at bounding box center [362, 110] width 161 height 103
click at [312, 148] on link "Update Task Status" at bounding box center [359, 142] width 131 height 18
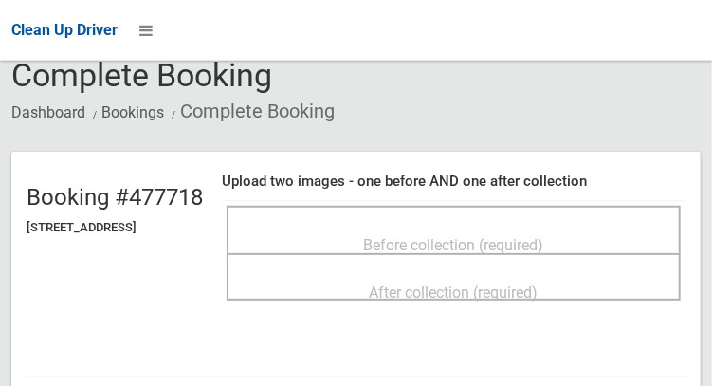
scroll to position [87, 0]
click at [530, 226] on div "Before collection (required)" at bounding box center [453, 243] width 412 height 35
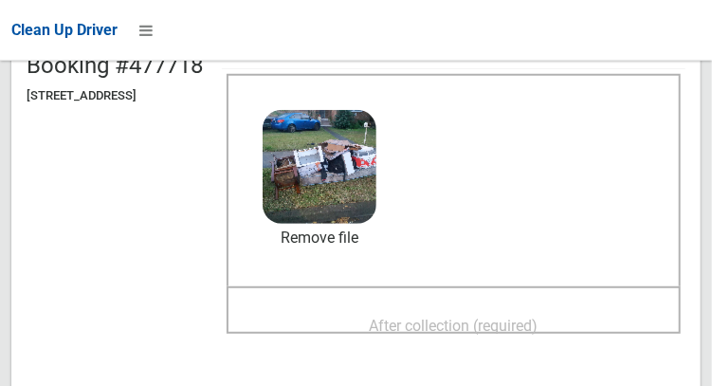
scroll to position [270, 0]
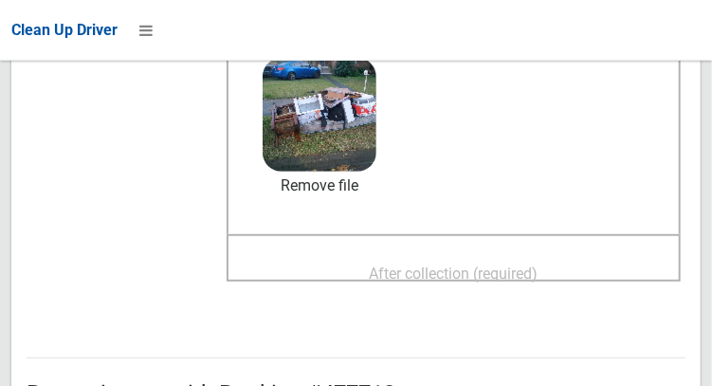
click at [492, 271] on span "After collection (required)" at bounding box center [454, 273] width 169 height 18
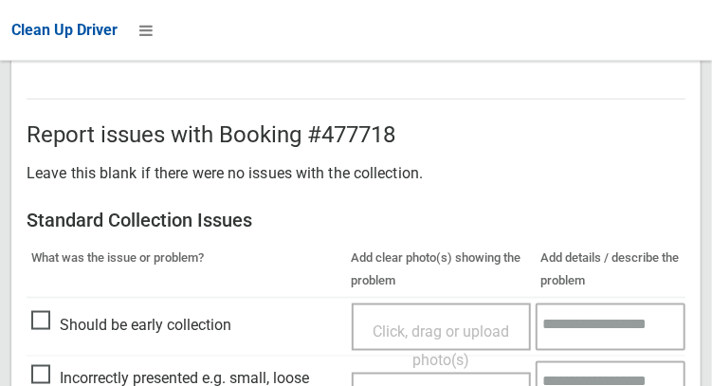
scroll to position [1711, 0]
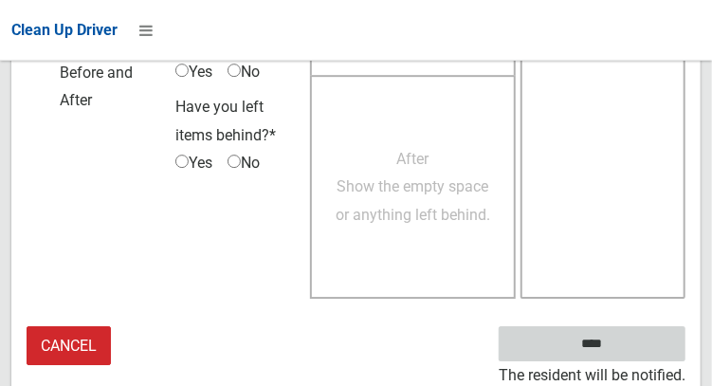
click at [598, 340] on input "****" at bounding box center [592, 343] width 187 height 35
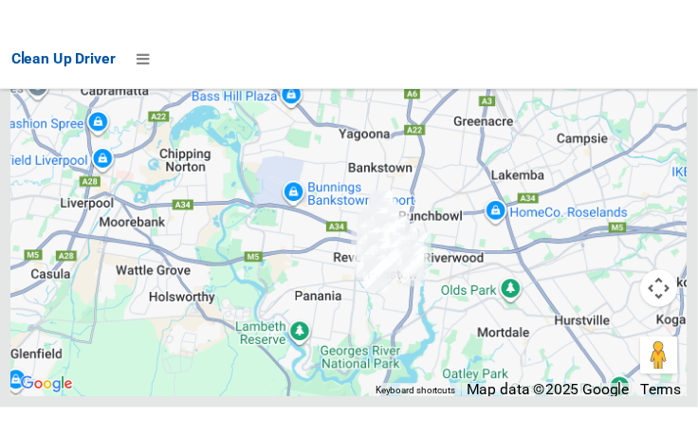
scroll to position [12401, 0]
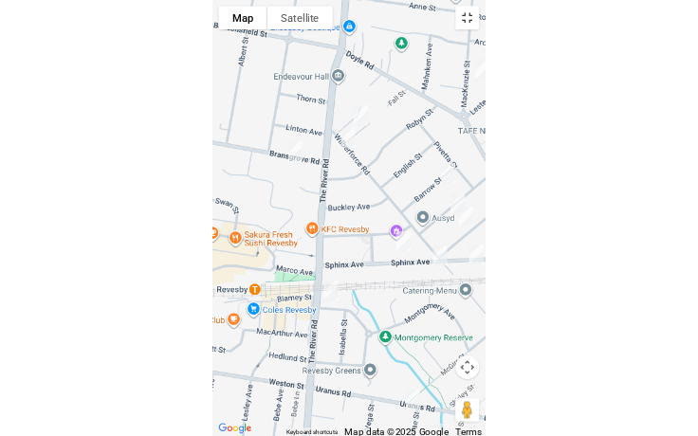
scroll to position [12280, 0]
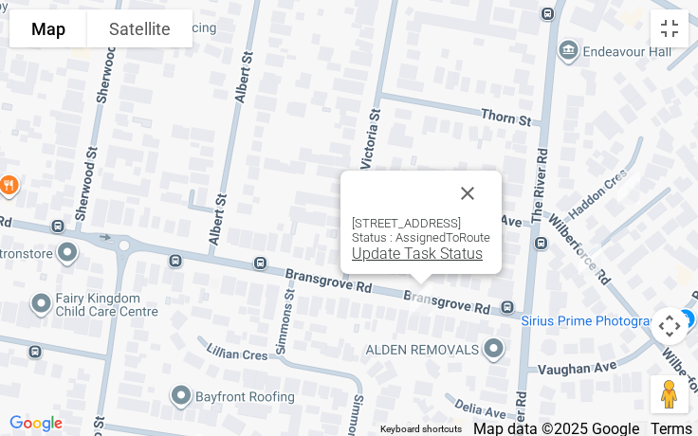
click at [373, 260] on link "Update Task Status" at bounding box center [417, 254] width 131 height 18
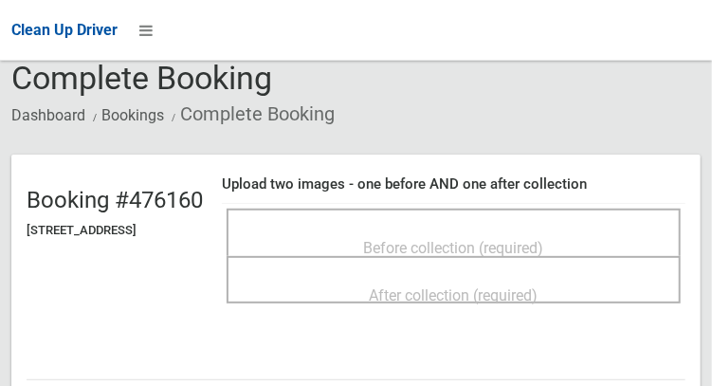
scroll to position [110, 0]
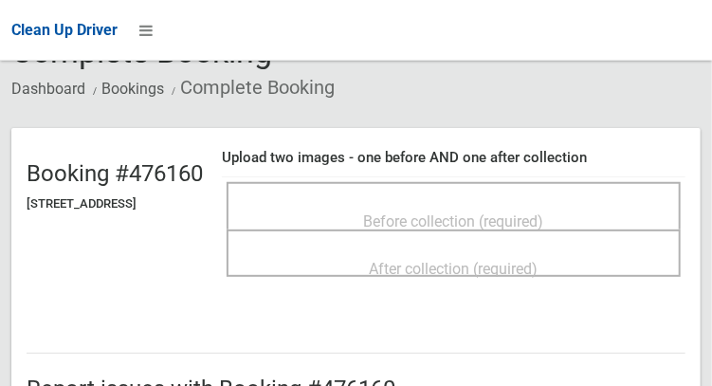
click at [529, 203] on div "Before collection (required)" at bounding box center [453, 220] width 412 height 35
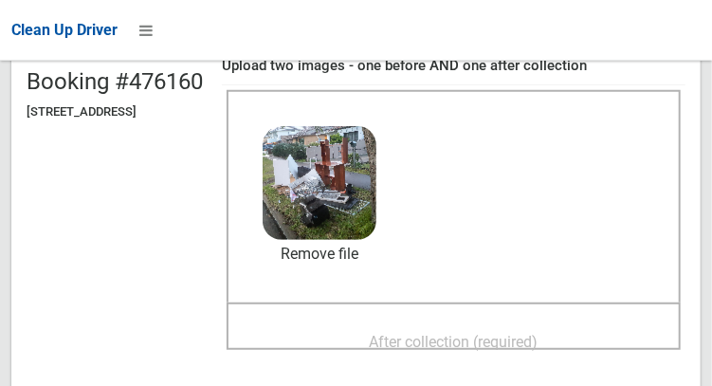
scroll to position [283, 0]
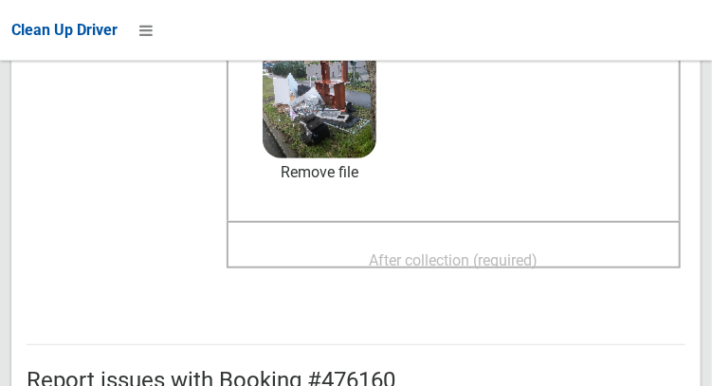
click at [517, 251] on span "After collection (required)" at bounding box center [454, 260] width 169 height 18
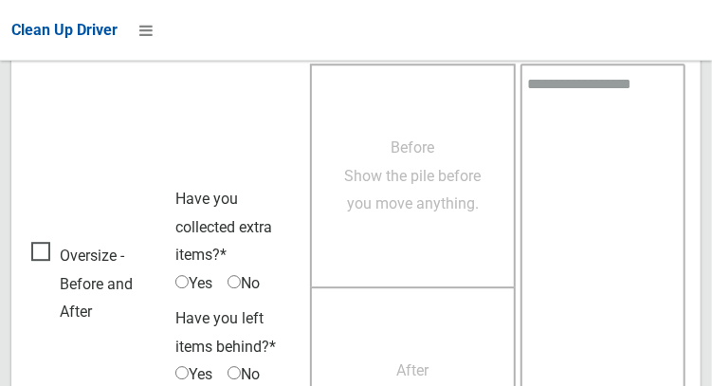
scroll to position [1711, 0]
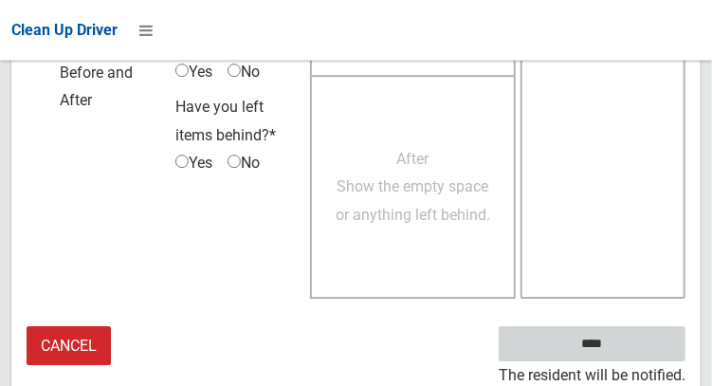
click at [607, 347] on input "****" at bounding box center [592, 343] width 187 height 35
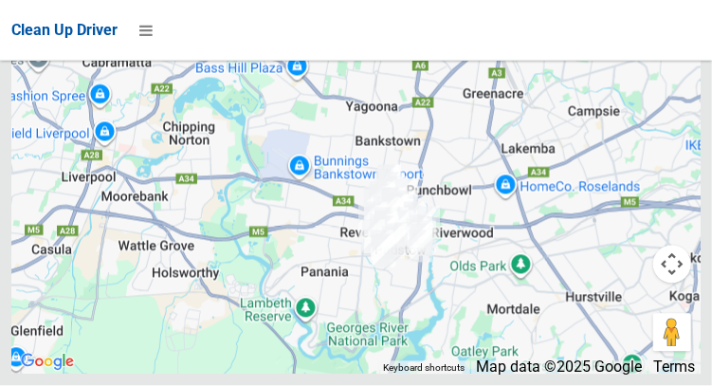
scroll to position [12374, 0]
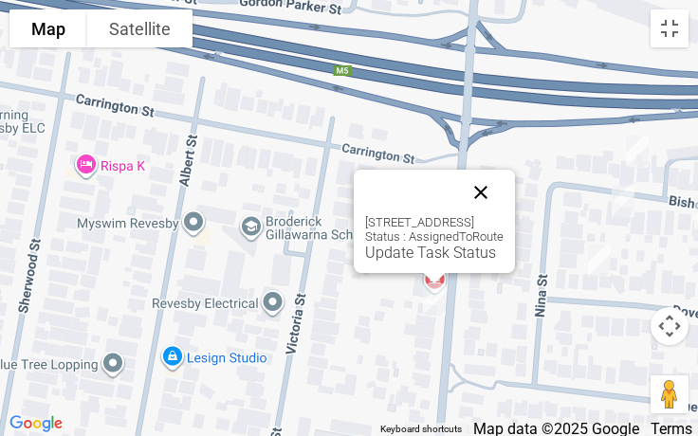
click at [503, 187] on button "Close" at bounding box center [481, 193] width 46 height 46
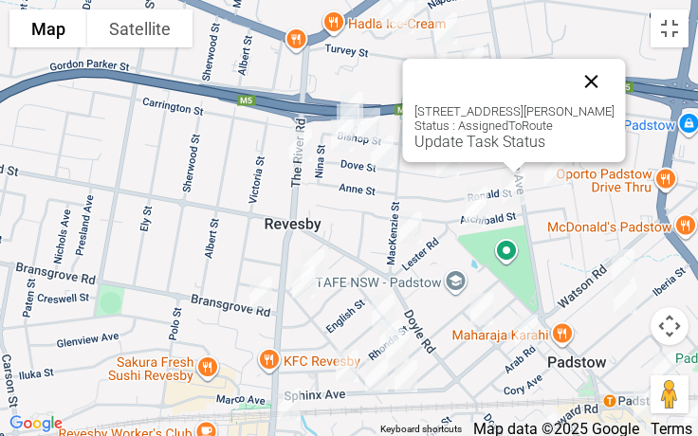
click at [598, 84] on button "Close" at bounding box center [592, 82] width 46 height 46
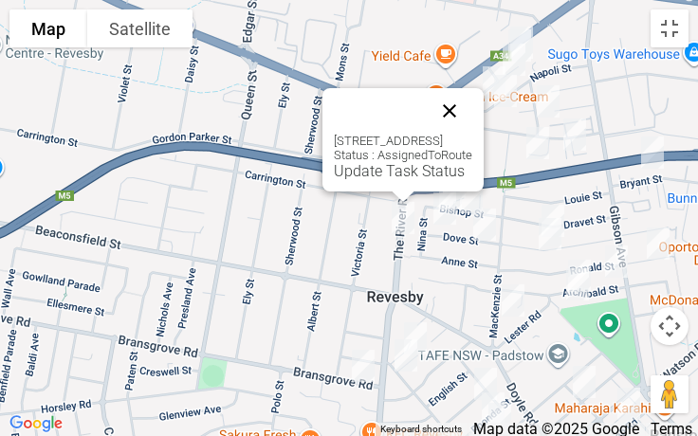
click at [472, 113] on button "Close" at bounding box center [450, 111] width 46 height 46
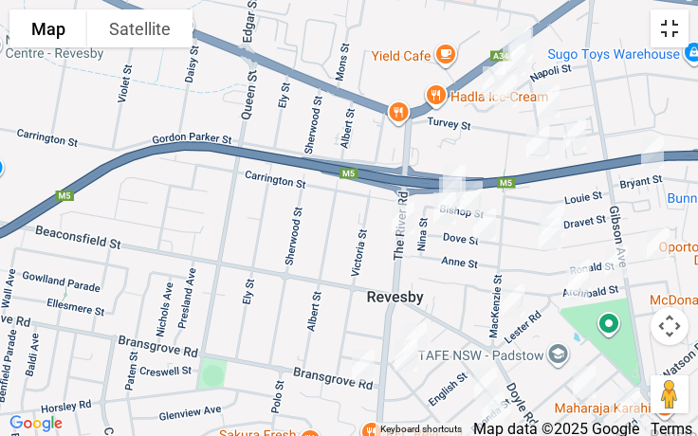
click at [676, 36] on button "Toggle fullscreen view" at bounding box center [669, 28] width 38 height 38
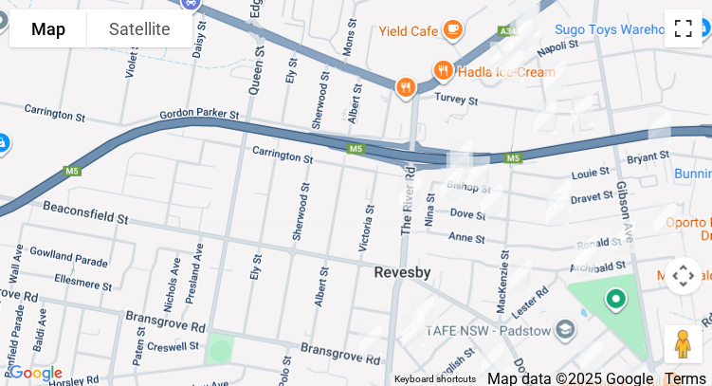
scroll to position [12345, 0]
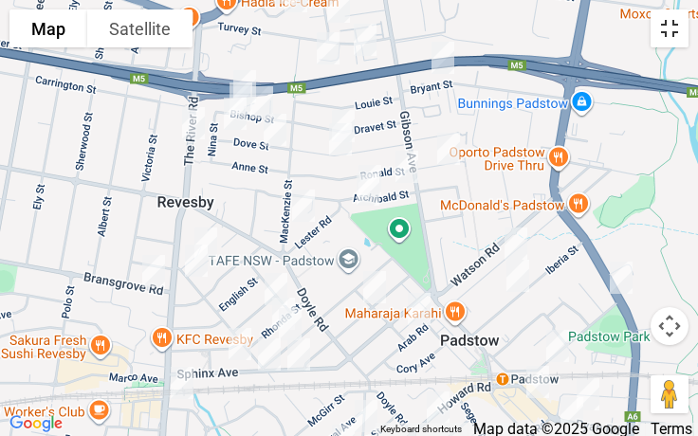
click at [667, 39] on button "Toggle fullscreen view" at bounding box center [669, 28] width 38 height 38
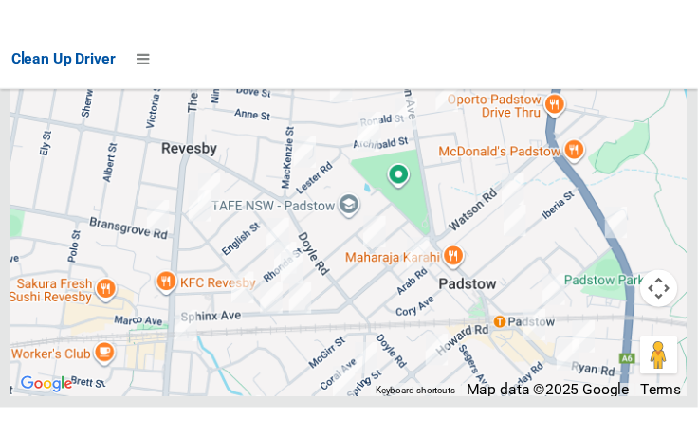
scroll to position [12385, 0]
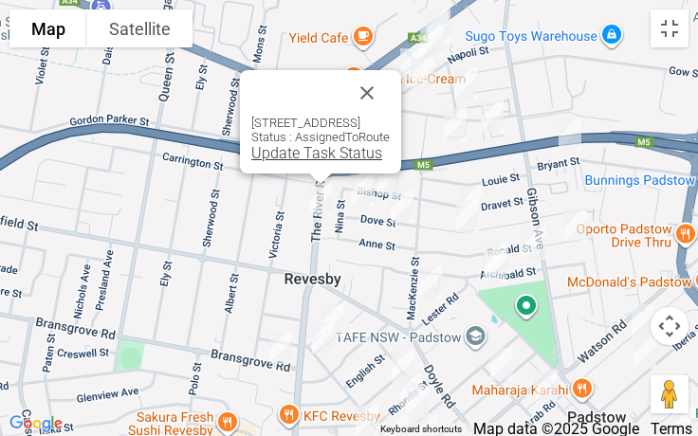
click at [286, 156] on link "Update Task Status" at bounding box center [316, 153] width 131 height 18
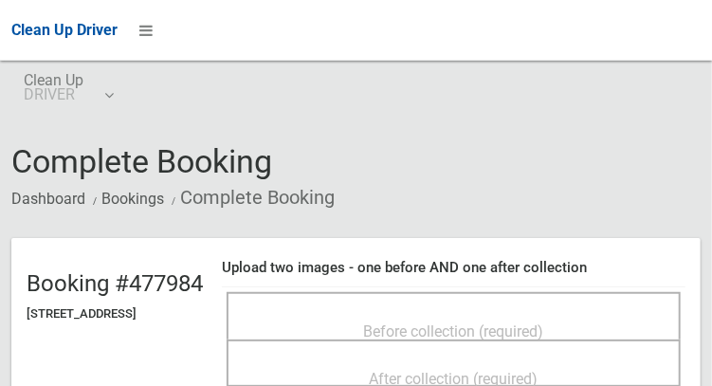
click at [524, 313] on div "Before collection (required)" at bounding box center [453, 330] width 412 height 35
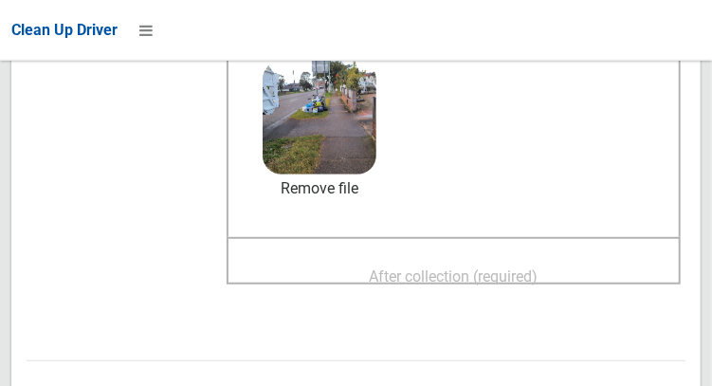
scroll to position [269, 0]
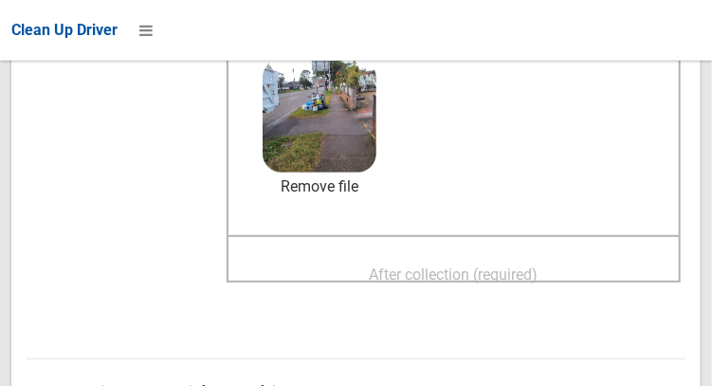
click at [483, 276] on span "After collection (required)" at bounding box center [454, 274] width 169 height 18
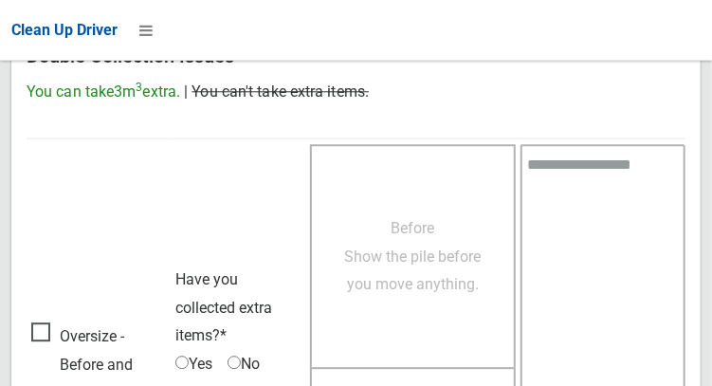
scroll to position [1711, 0]
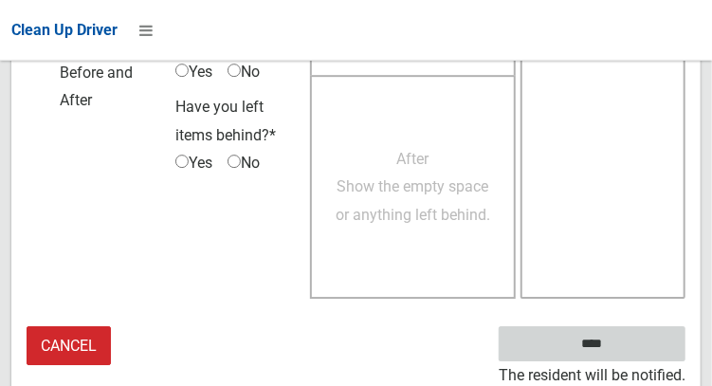
click at [616, 355] on input "****" at bounding box center [592, 343] width 187 height 35
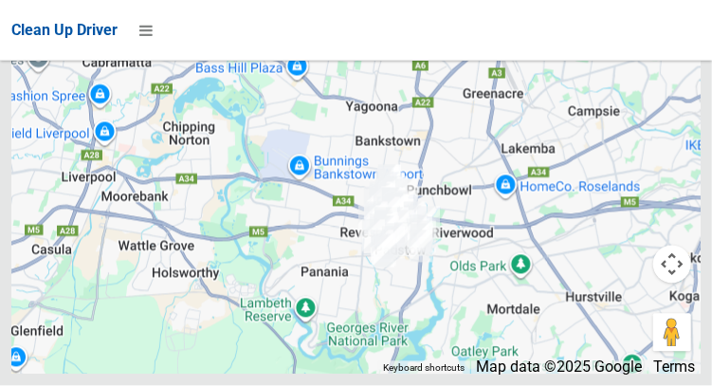
scroll to position [12439, 0]
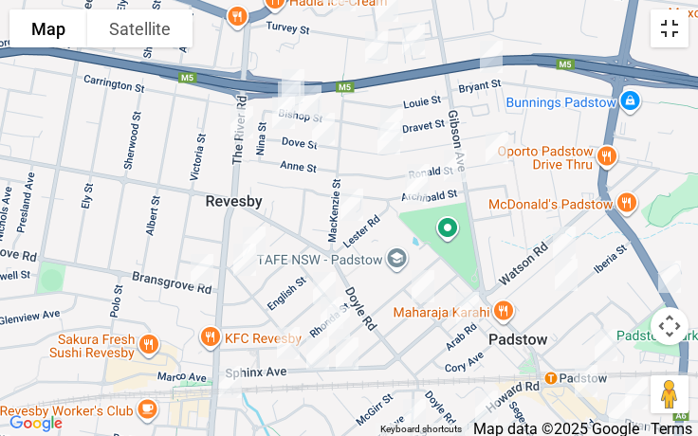
click at [668, 25] on button "Toggle fullscreen view" at bounding box center [669, 28] width 38 height 38
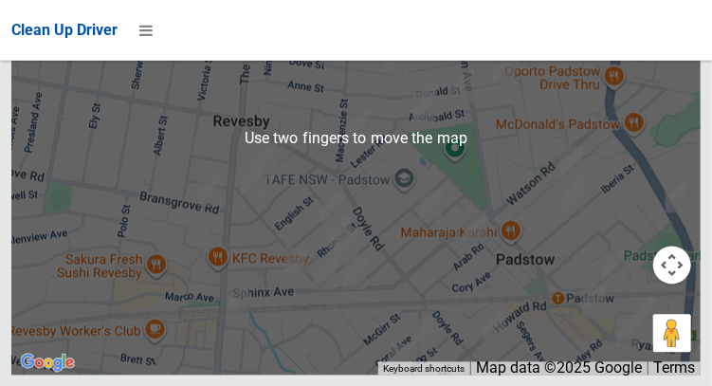
scroll to position [12428, 0]
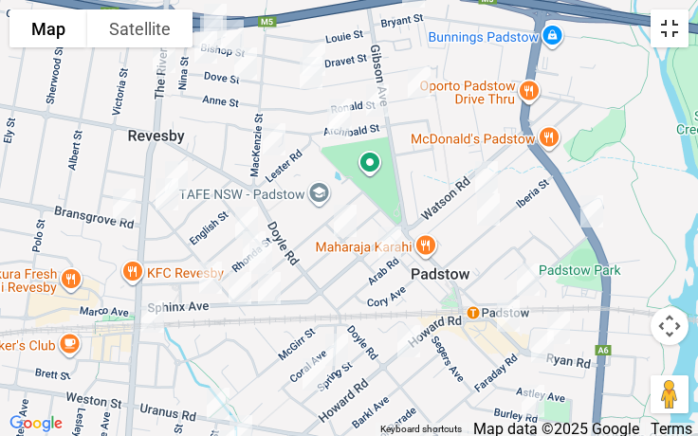
click at [683, 27] on button "Toggle fullscreen view" at bounding box center [669, 28] width 38 height 38
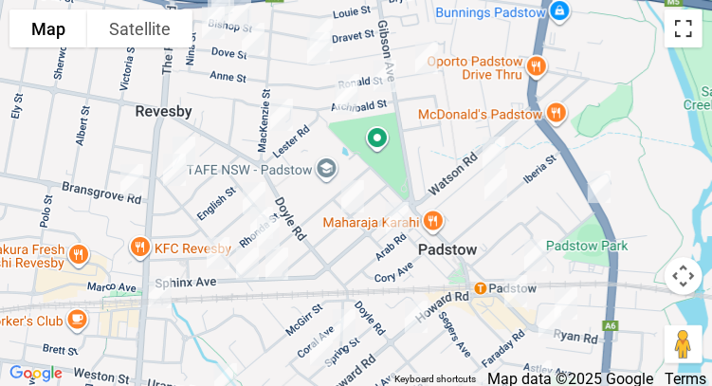
scroll to position [0, 0]
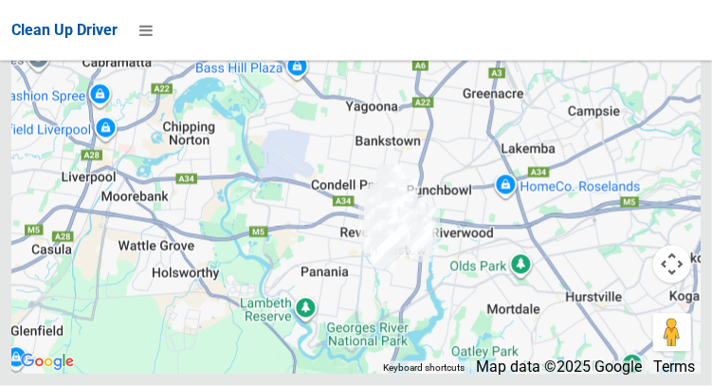
scroll to position [12453, 0]
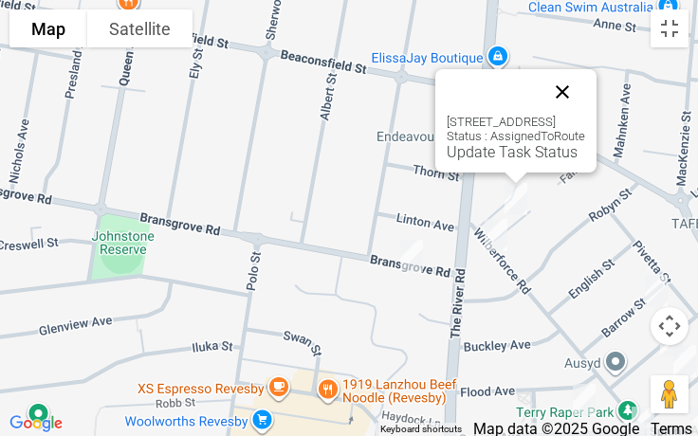
click at [585, 89] on button "Close" at bounding box center [562, 92] width 46 height 46
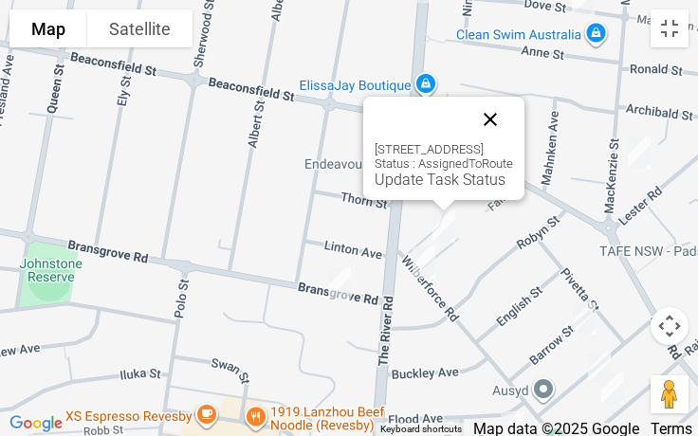
click at [513, 104] on button "Close" at bounding box center [490, 120] width 46 height 46
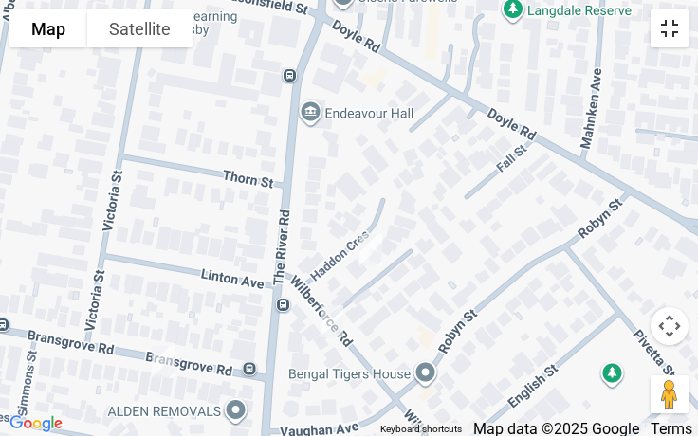
click at [664, 37] on button "Toggle fullscreen view" at bounding box center [669, 28] width 38 height 38
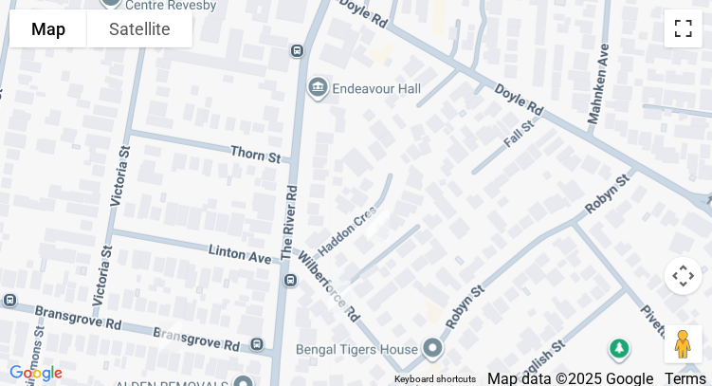
scroll to position [0, 0]
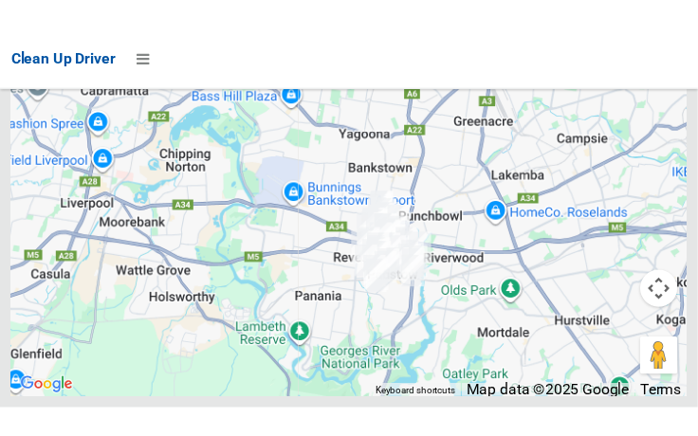
scroll to position [12418, 0]
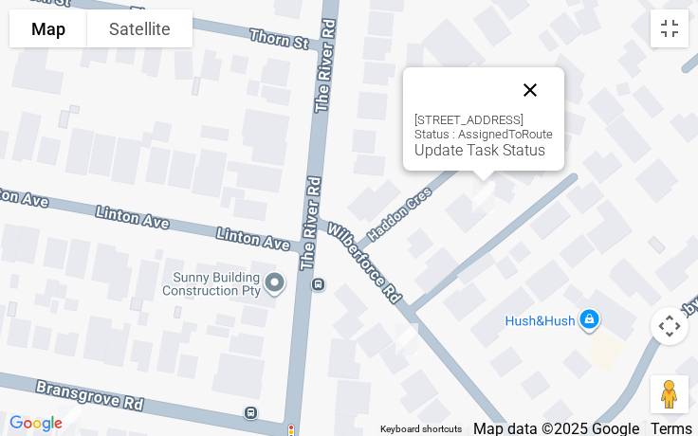
click at [553, 89] on button "Close" at bounding box center [530, 90] width 46 height 46
click at [553, 97] on button "Close" at bounding box center [530, 90] width 46 height 46
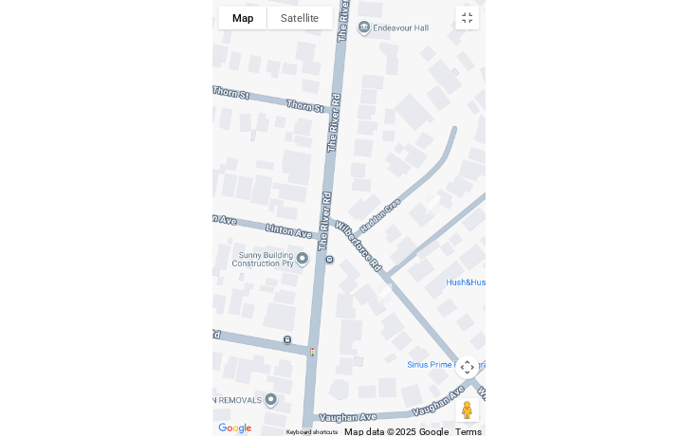
scroll to position [12280, 0]
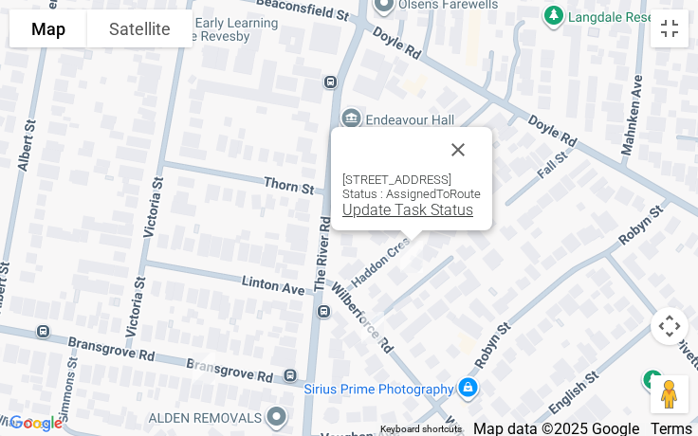
click at [382, 209] on link "Update Task Status" at bounding box center [407, 210] width 131 height 18
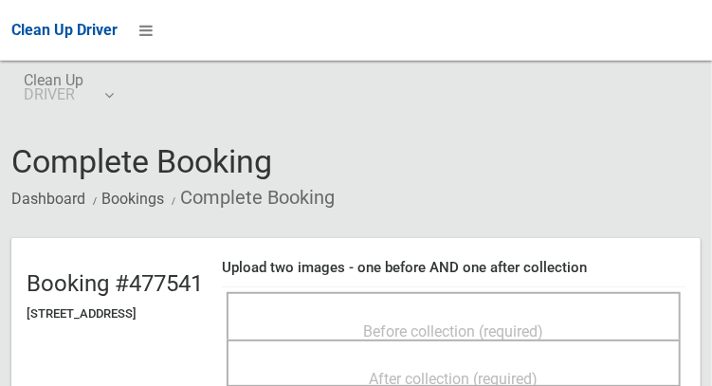
click at [493, 298] on div "Before collection (required)" at bounding box center [454, 315] width 454 height 47
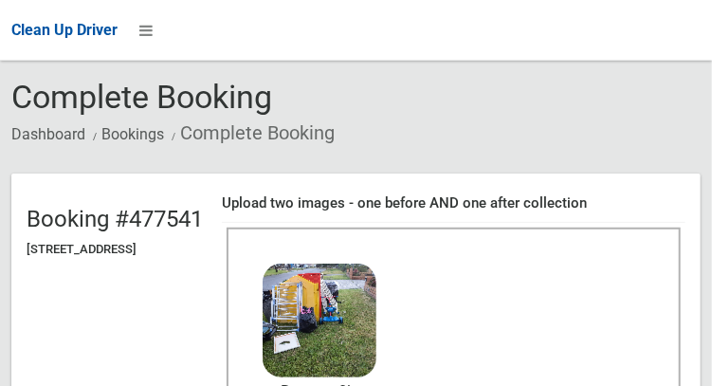
scroll to position [179, 0]
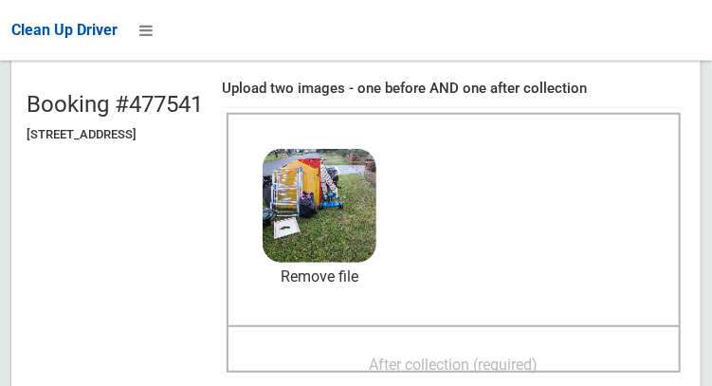
click at [483, 373] on span "After collection (required)" at bounding box center [454, 364] width 169 height 18
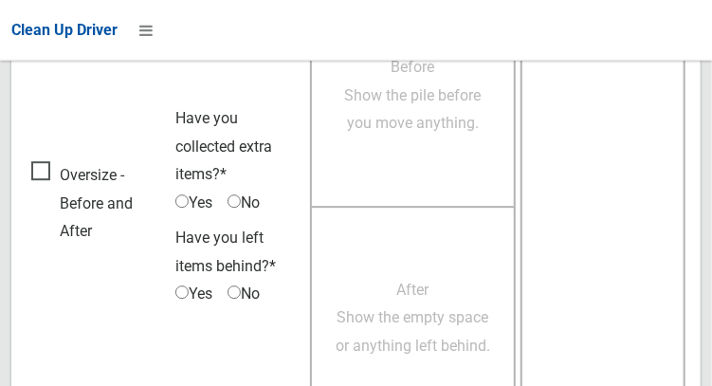
scroll to position [1711, 0]
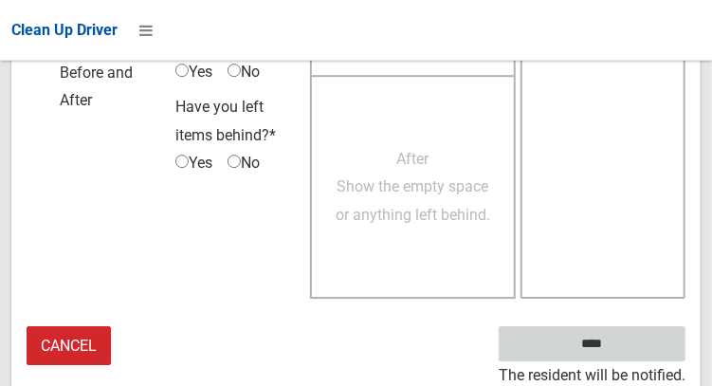
click at [595, 343] on input "****" at bounding box center [592, 343] width 187 height 35
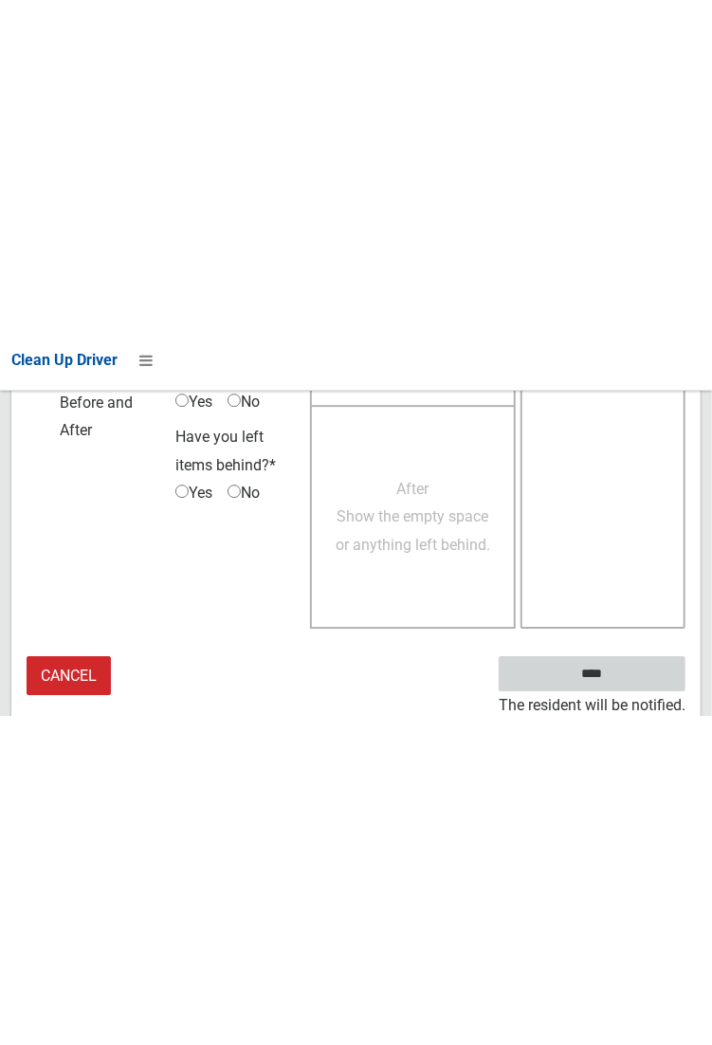
scroll to position [1095, 0]
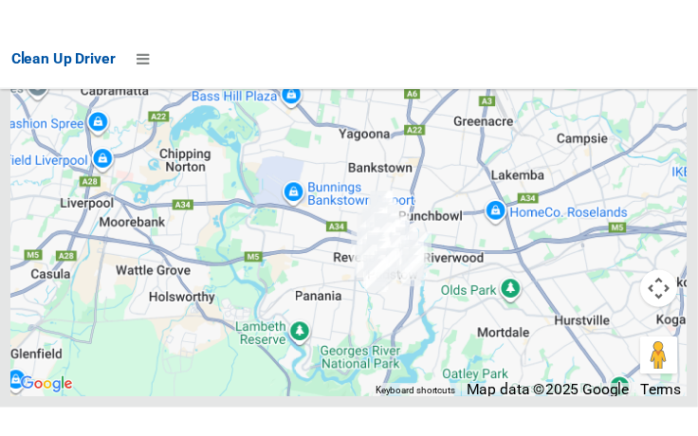
scroll to position [12340, 0]
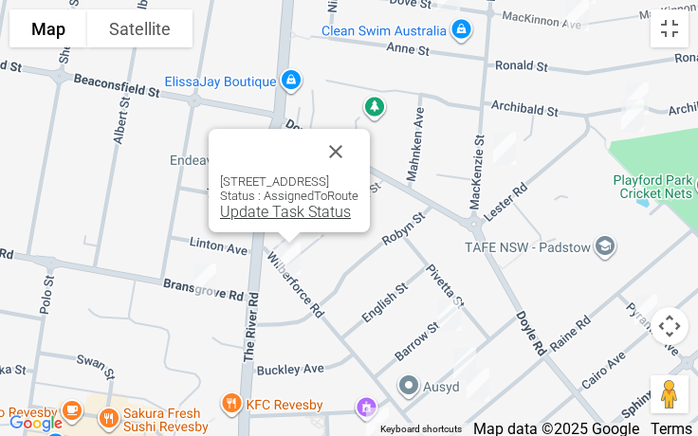
click at [260, 216] on link "Update Task Status" at bounding box center [285, 212] width 131 height 18
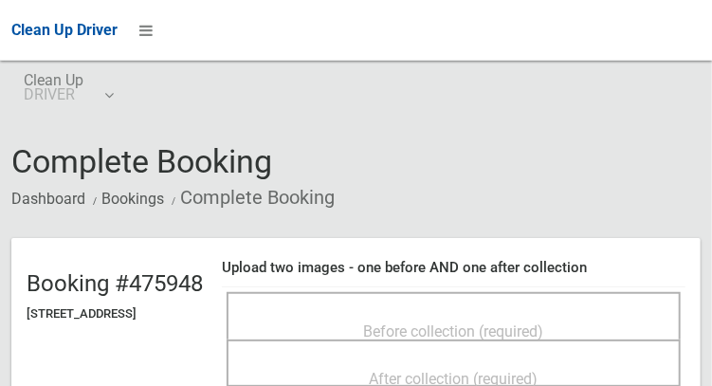
click at [561, 313] on div "Before collection (required)" at bounding box center [453, 330] width 412 height 35
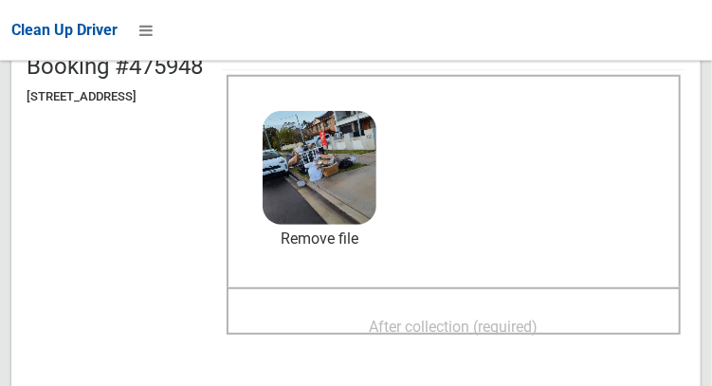
scroll to position [218, 0]
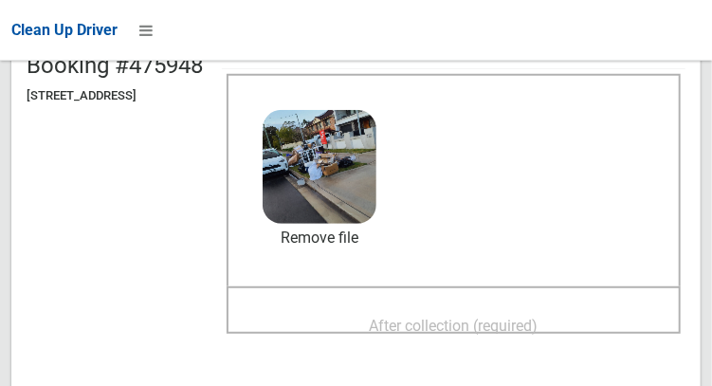
click at [467, 322] on span "After collection (required)" at bounding box center [454, 326] width 169 height 18
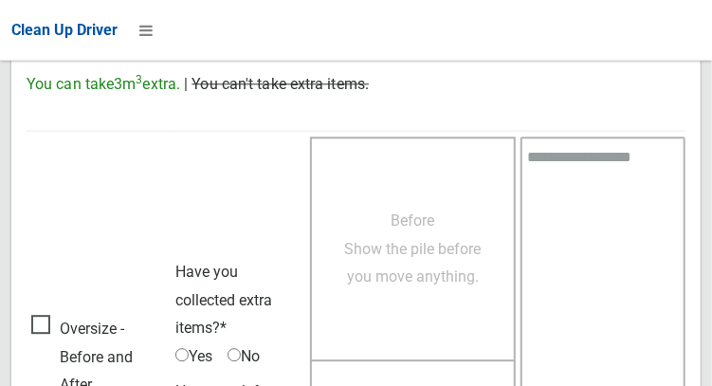
scroll to position [1711, 0]
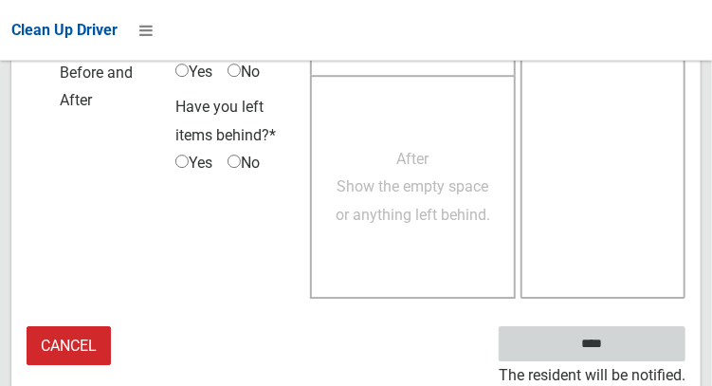
click at [628, 352] on input "****" at bounding box center [592, 343] width 187 height 35
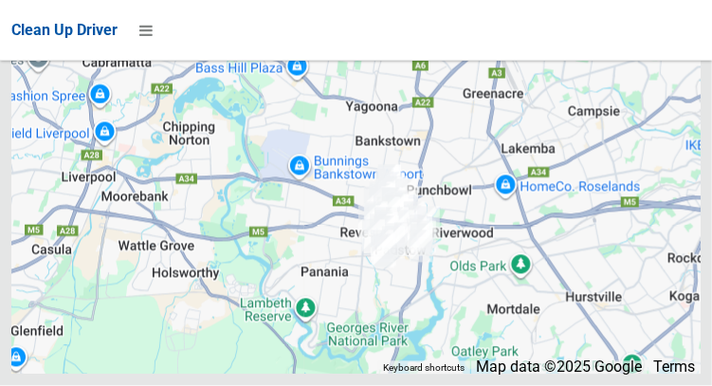
scroll to position [12400, 0]
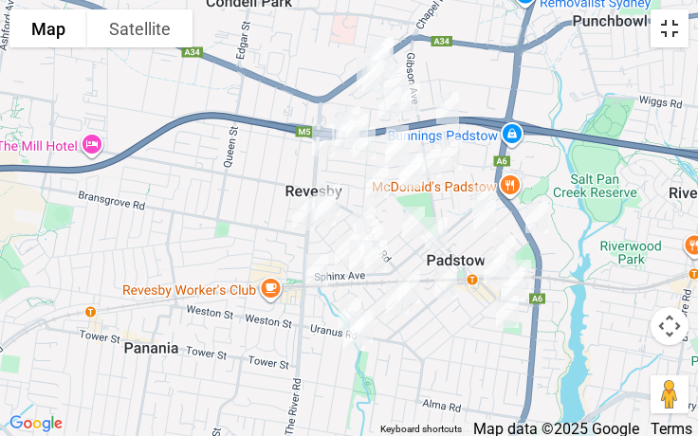
click at [672, 25] on button "Toggle fullscreen view" at bounding box center [669, 28] width 38 height 38
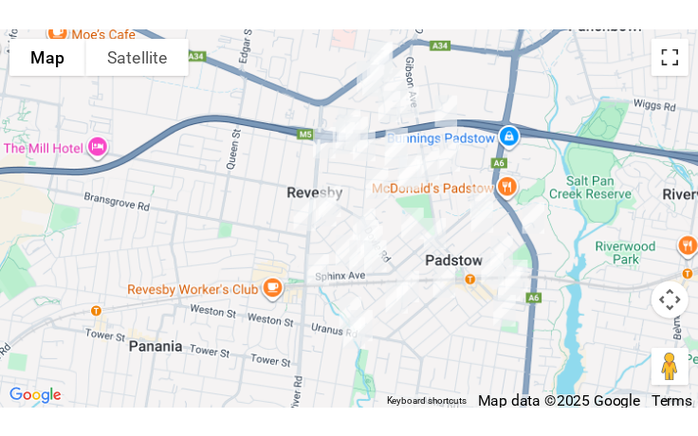
scroll to position [12446, 0]
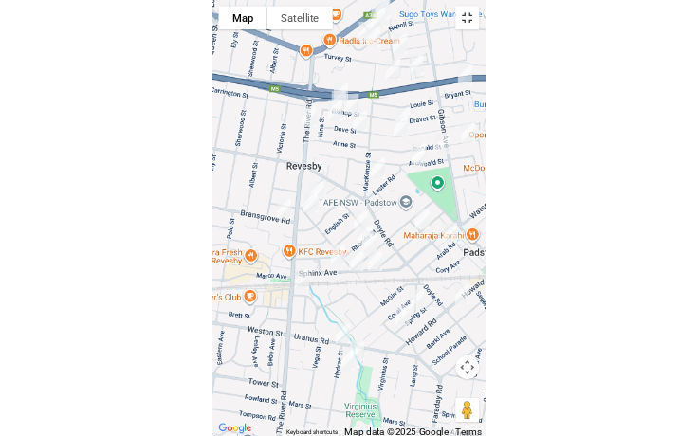
scroll to position [12280, 0]
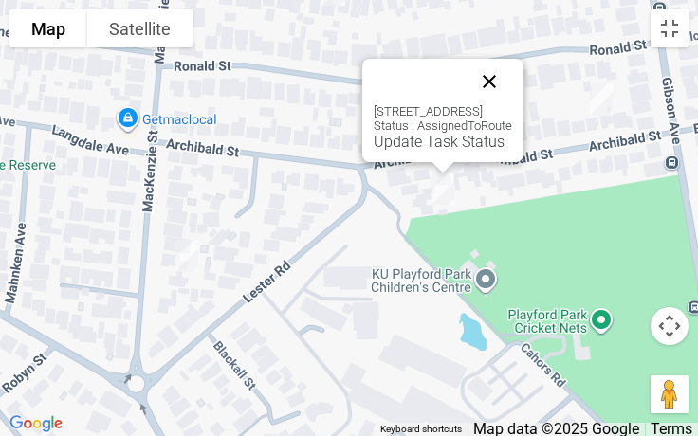
click at [510, 72] on button "Close" at bounding box center [489, 82] width 46 height 46
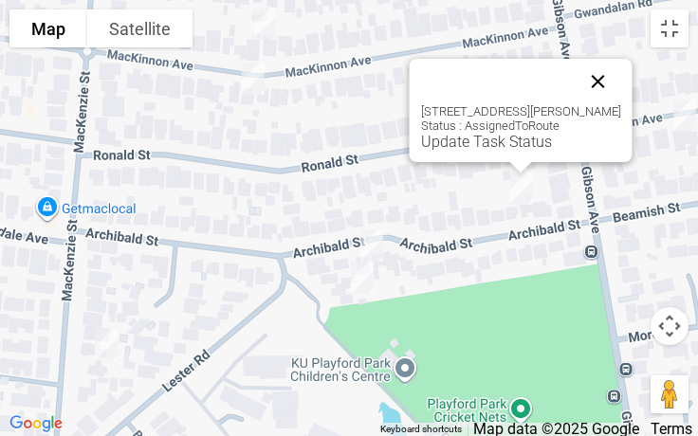
click at [602, 64] on button "Close" at bounding box center [598, 82] width 46 height 46
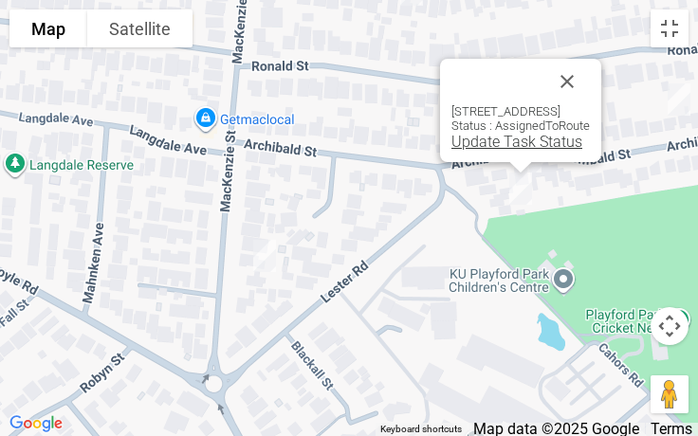
click at [484, 140] on link "Update Task Status" at bounding box center [516, 142] width 131 height 18
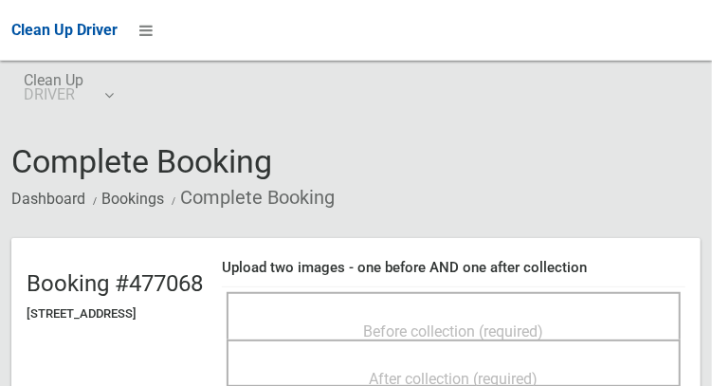
click at [483, 313] on div "Before collection (required)" at bounding box center [453, 330] width 412 height 35
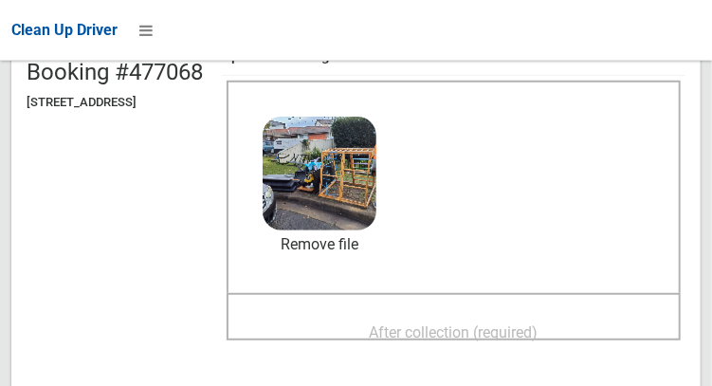
scroll to position [212, 0]
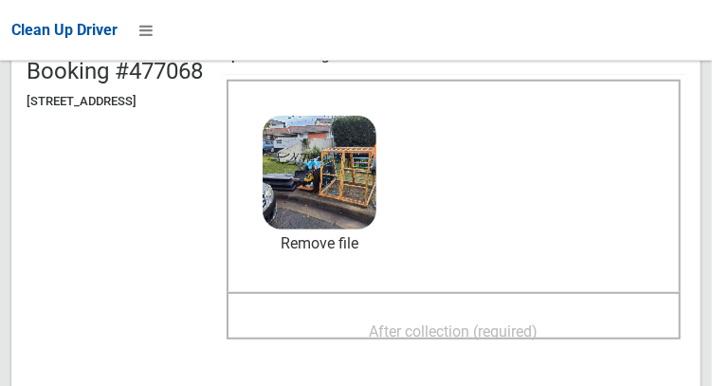
click at [503, 340] on span "After collection (required)" at bounding box center [454, 331] width 169 height 18
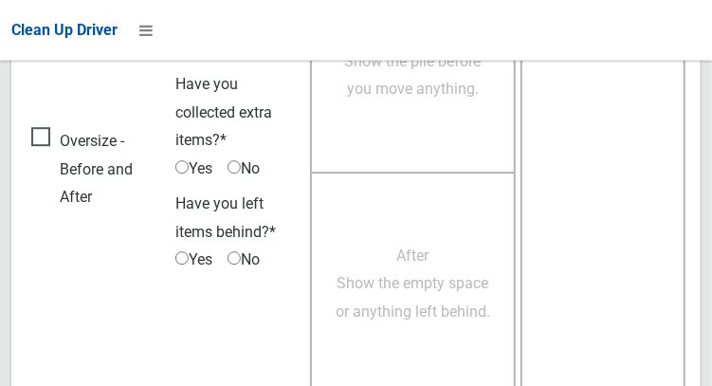
scroll to position [1711, 0]
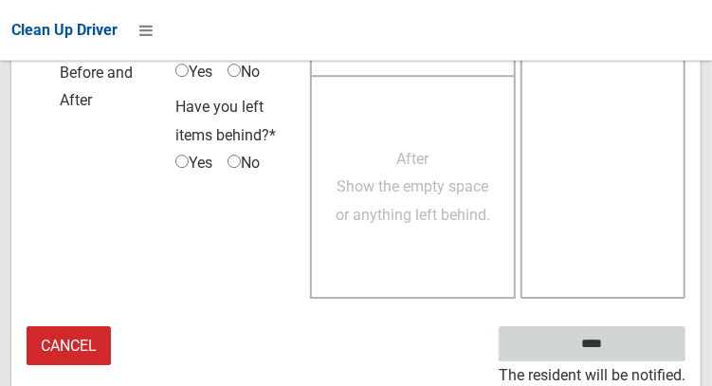
click at [620, 355] on input "****" at bounding box center [592, 343] width 187 height 35
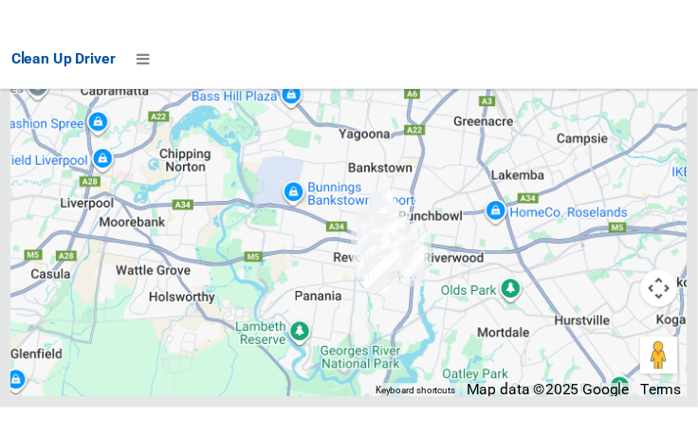
scroll to position [12445, 0]
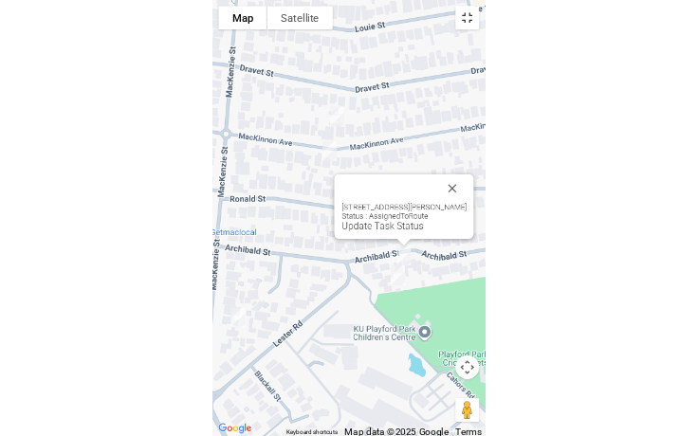
scroll to position [12280, 0]
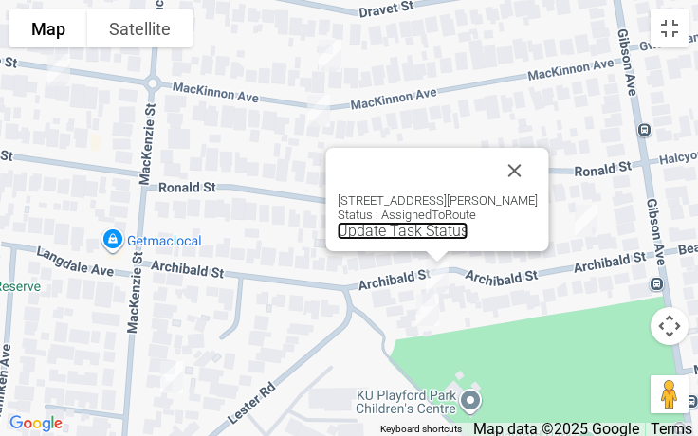
click at [403, 226] on link "Update Task Status" at bounding box center [402, 231] width 131 height 18
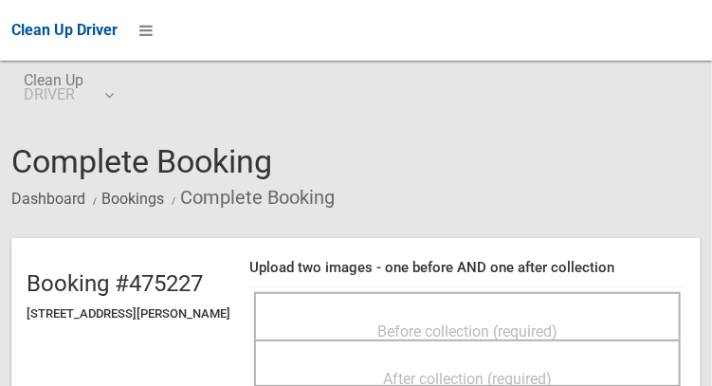
click at [403, 313] on div "Before collection (required)" at bounding box center [467, 330] width 385 height 35
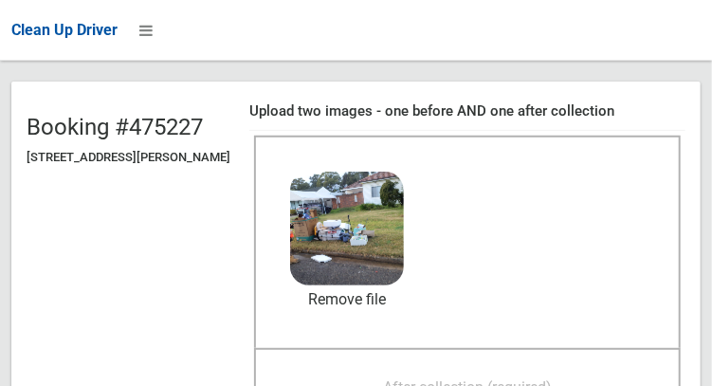
scroll to position [166, 0]
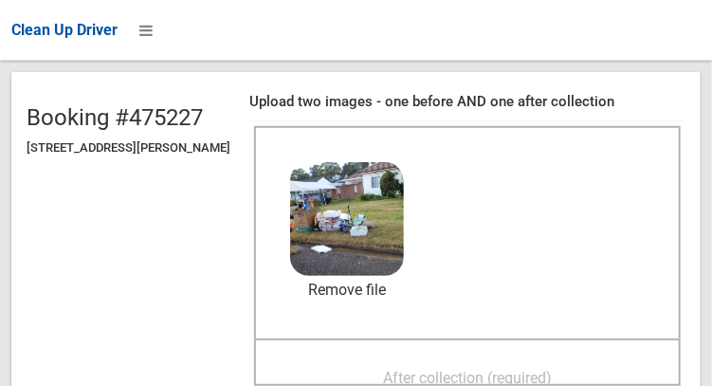
click at [501, 376] on span "After collection (required)" at bounding box center [467, 378] width 169 height 18
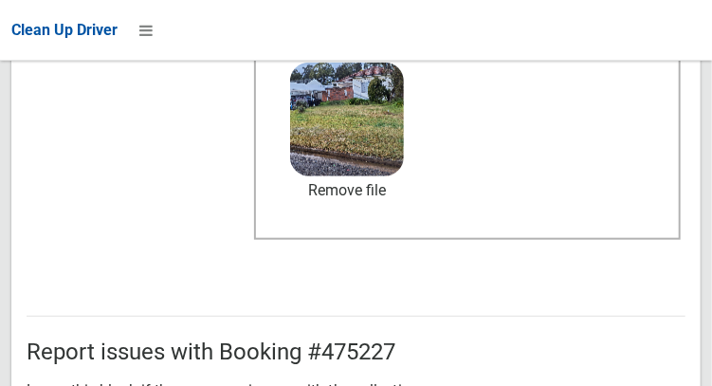
scroll to position [1711, 0]
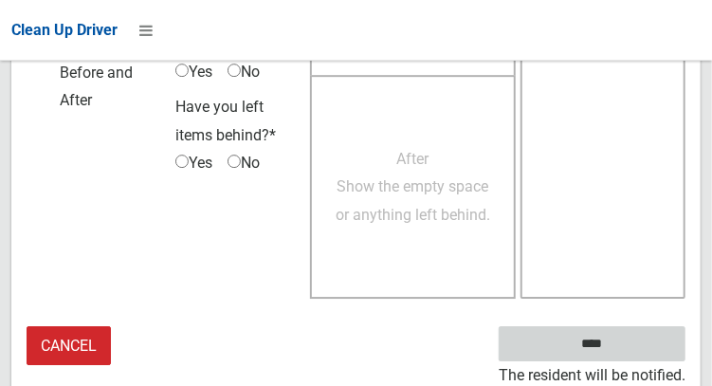
click at [603, 355] on input "****" at bounding box center [592, 343] width 187 height 35
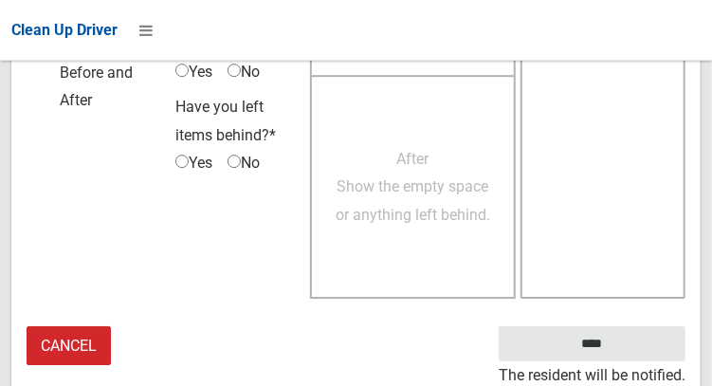
click at [596, 294] on textarea at bounding box center [602, 75] width 165 height 446
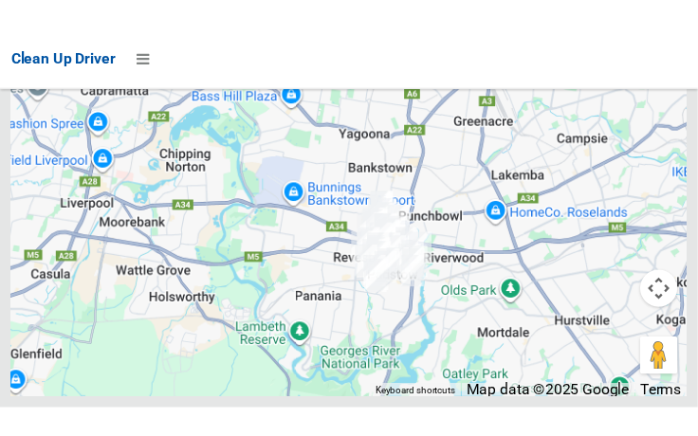
scroll to position [12399, 0]
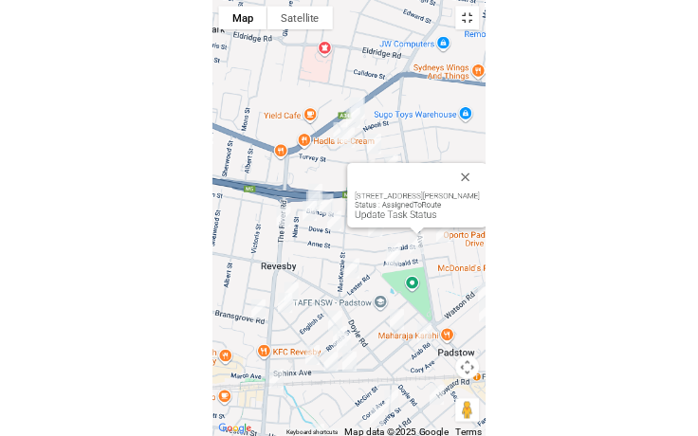
scroll to position [12280, 0]
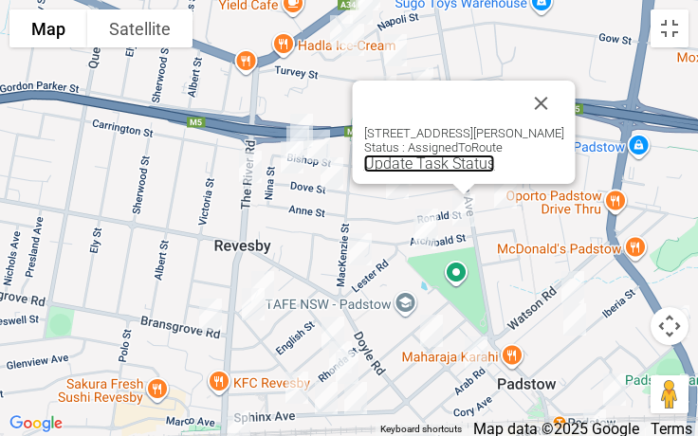
click at [426, 160] on link "Update Task Status" at bounding box center [429, 164] width 131 height 18
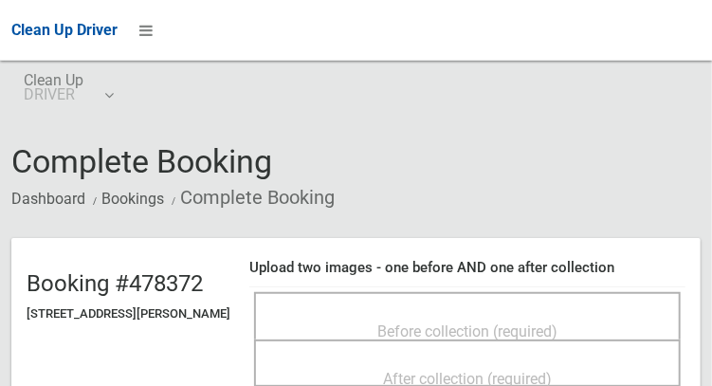
click at [510, 299] on div "Before collection (required)" at bounding box center [467, 315] width 427 height 47
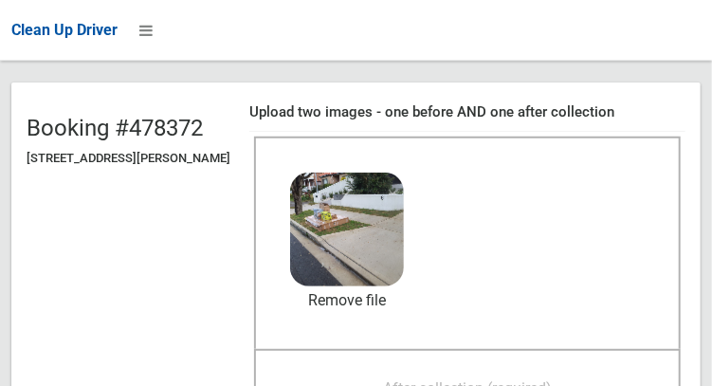
scroll to position [162, 0]
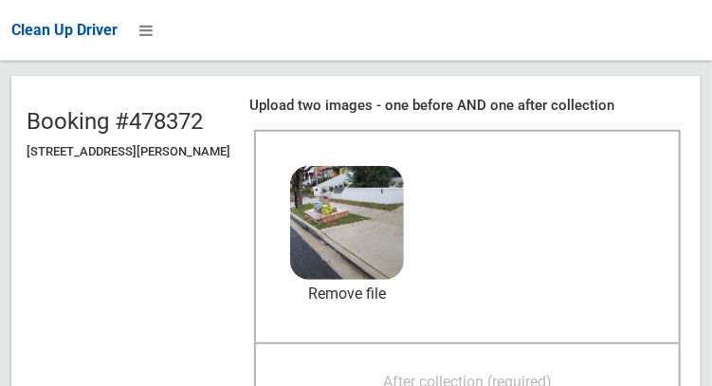
click at [495, 385] on span "After collection (required)" at bounding box center [467, 382] width 169 height 18
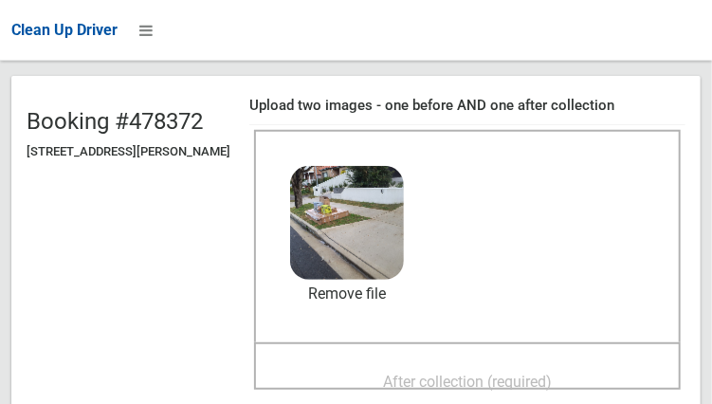
click at [391, 385] on span "After collection (required)" at bounding box center [467, 382] width 169 height 18
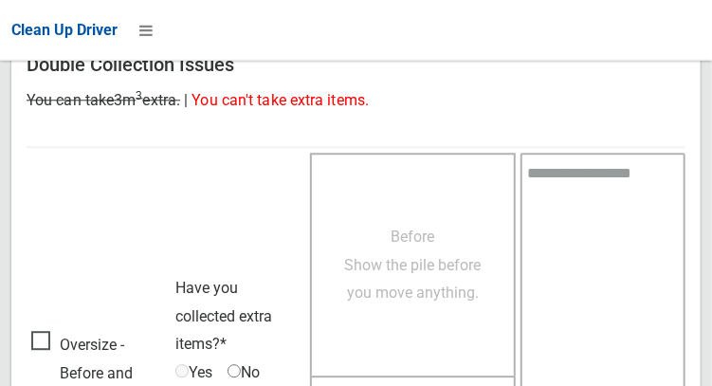
scroll to position [1711, 0]
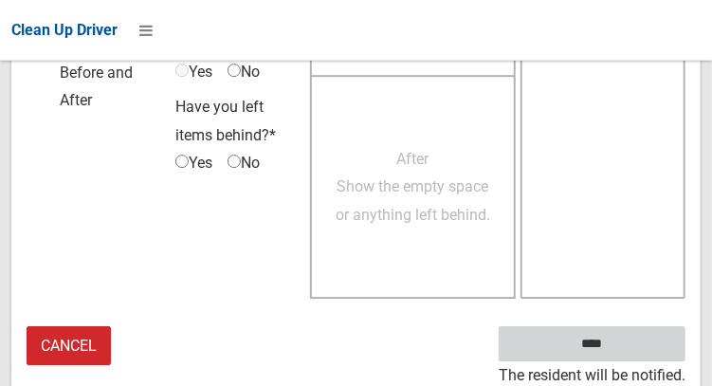
click at [584, 340] on input "****" at bounding box center [592, 343] width 187 height 35
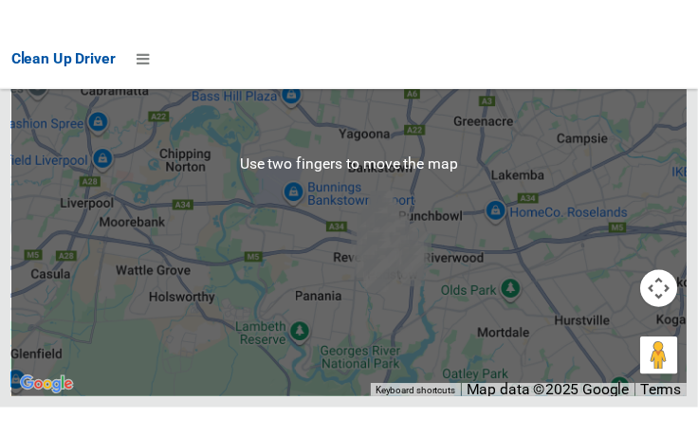
scroll to position [12400, 0]
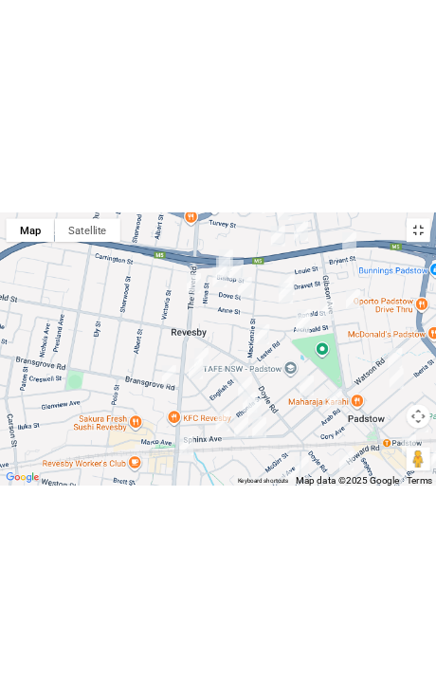
scroll to position [12327, 0]
